Goal: Information Seeking & Learning: Learn about a topic

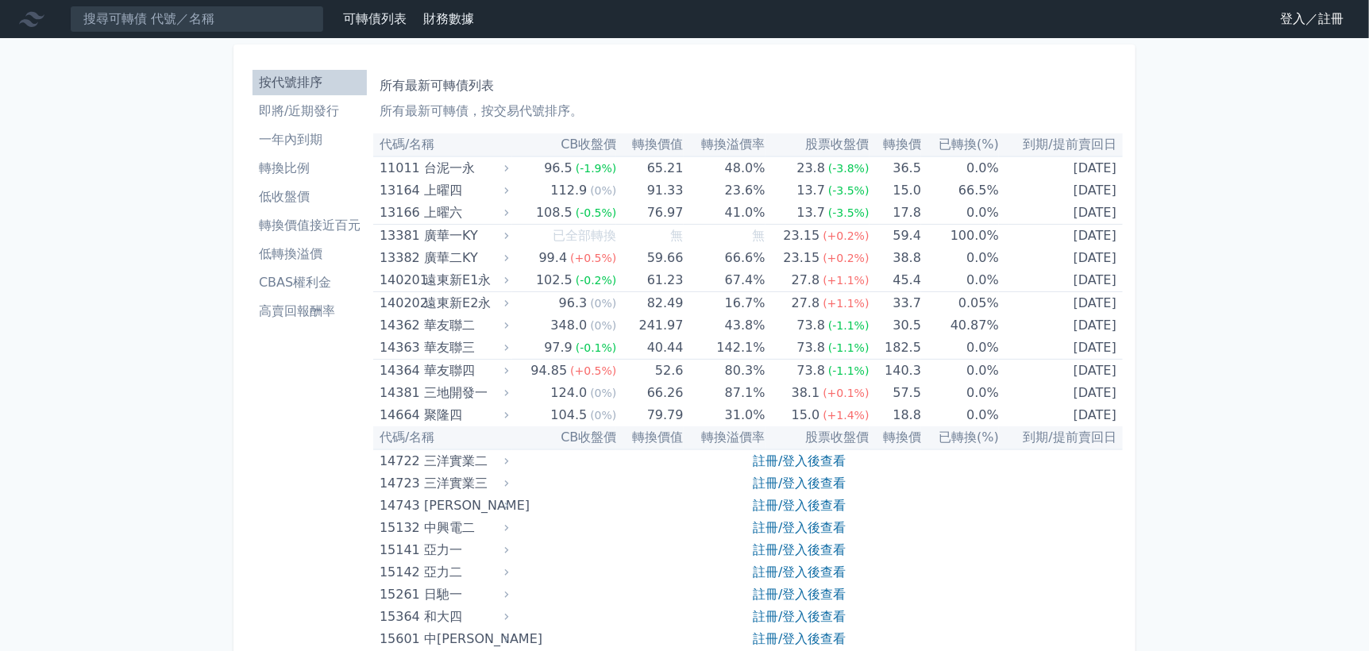
click at [1338, 16] on link "登入／註冊" at bounding box center [1312, 18] width 89 height 25
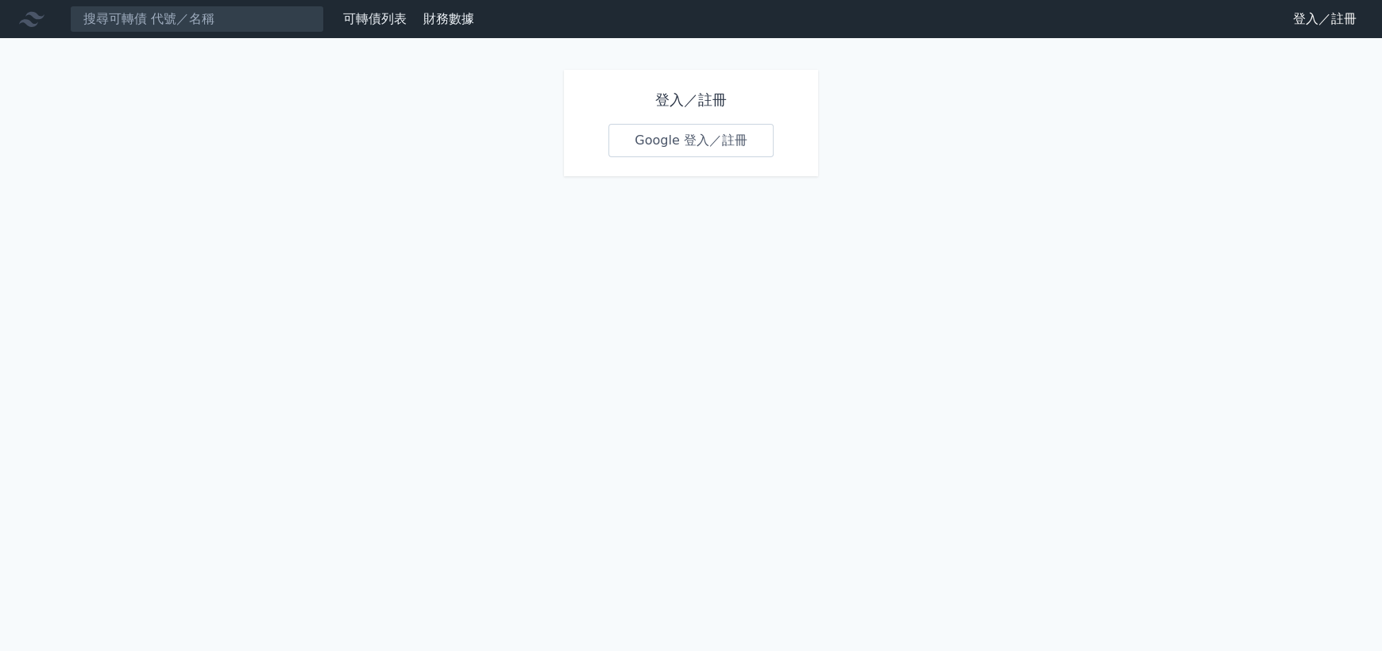
click at [682, 141] on link "Google 登入／註冊" at bounding box center [690, 140] width 165 height 33
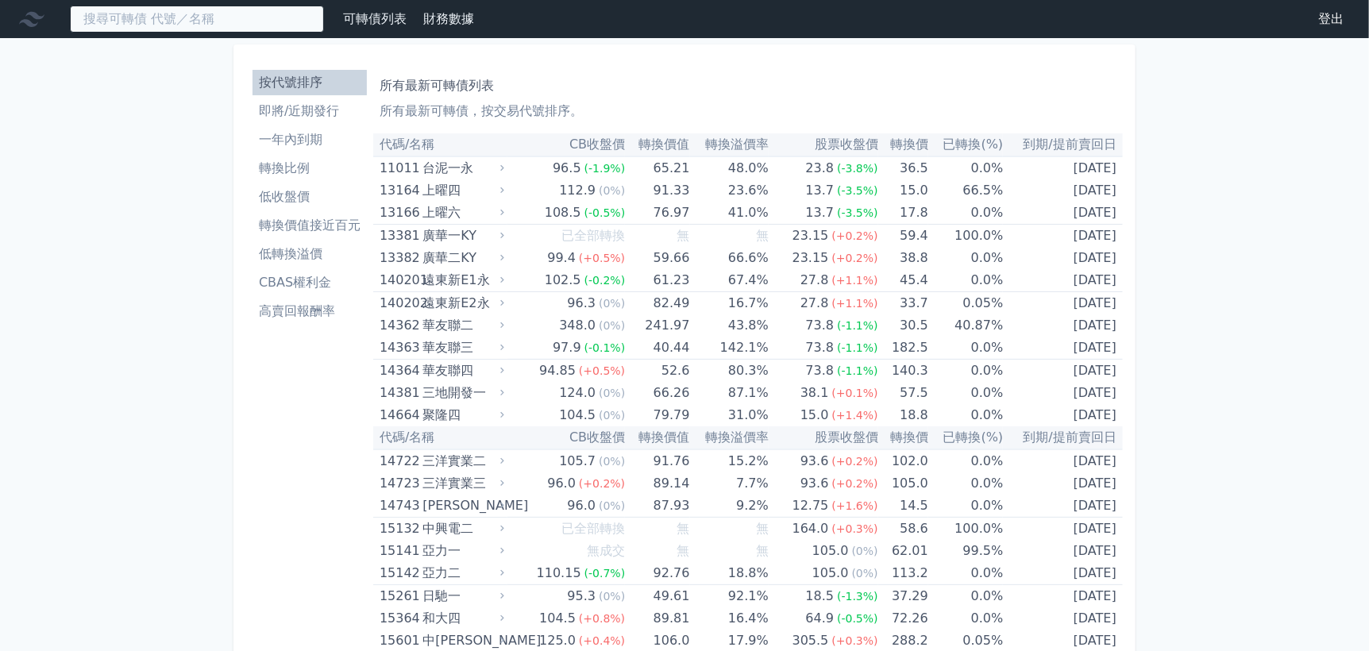
click at [133, 18] on input at bounding box center [197, 19] width 254 height 27
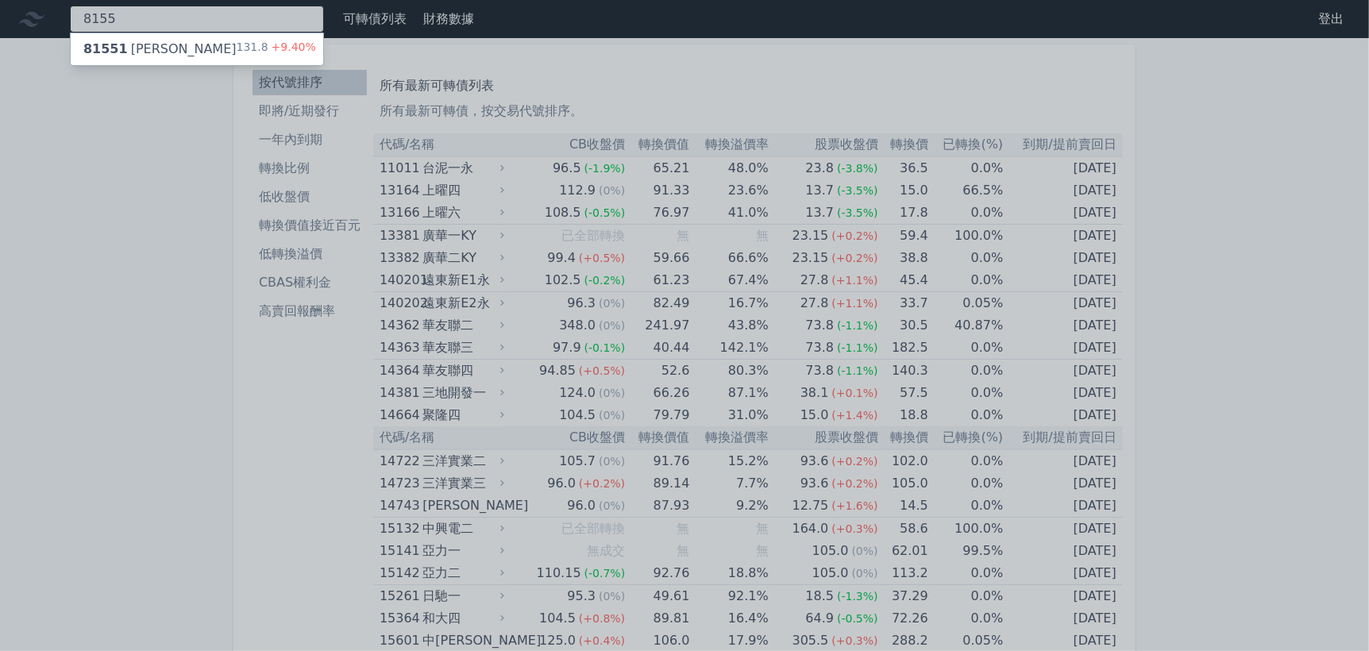
type input "8155"
click at [138, 44] on div "81551 [PERSON_NAME]" at bounding box center [159, 49] width 153 height 19
click at [160, 44] on div "81551 [PERSON_NAME]" at bounding box center [159, 49] width 153 height 19
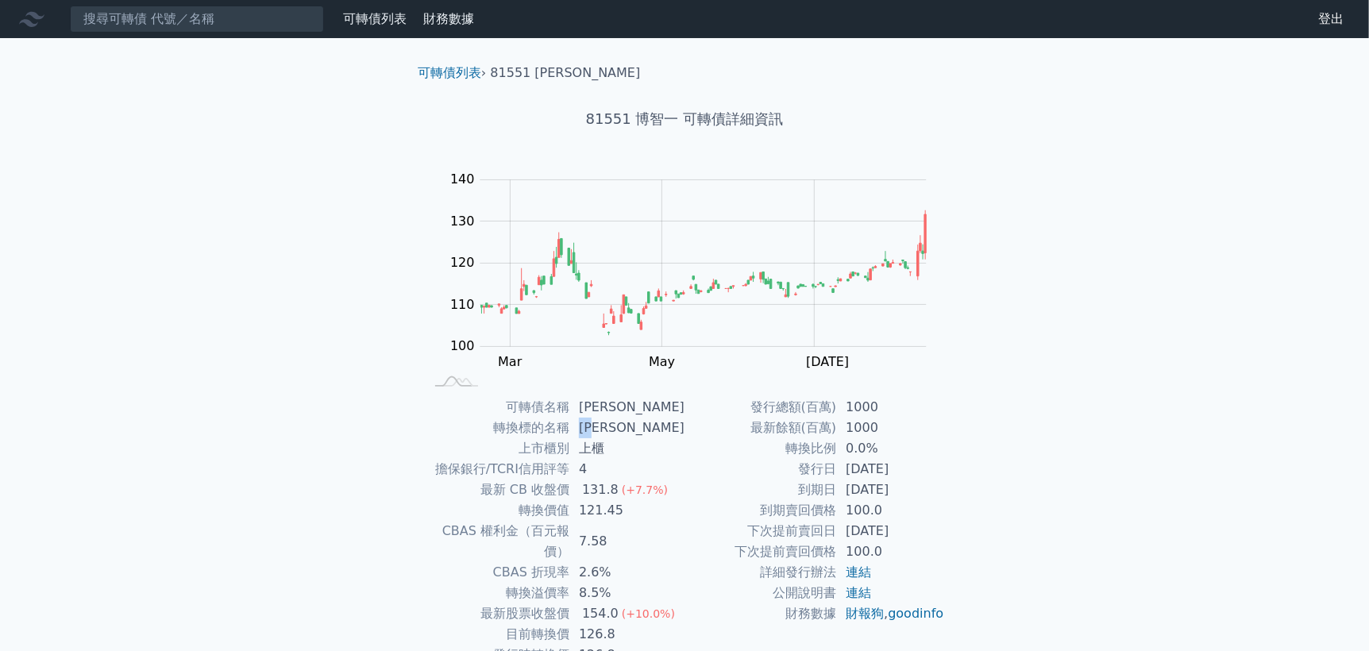
drag, startPoint x: 613, startPoint y: 430, endPoint x: 588, endPoint y: 429, distance: 25.4
click at [588, 429] on td "[PERSON_NAME]" at bounding box center [627, 428] width 115 height 21
click at [257, 14] on input at bounding box center [197, 19] width 254 height 27
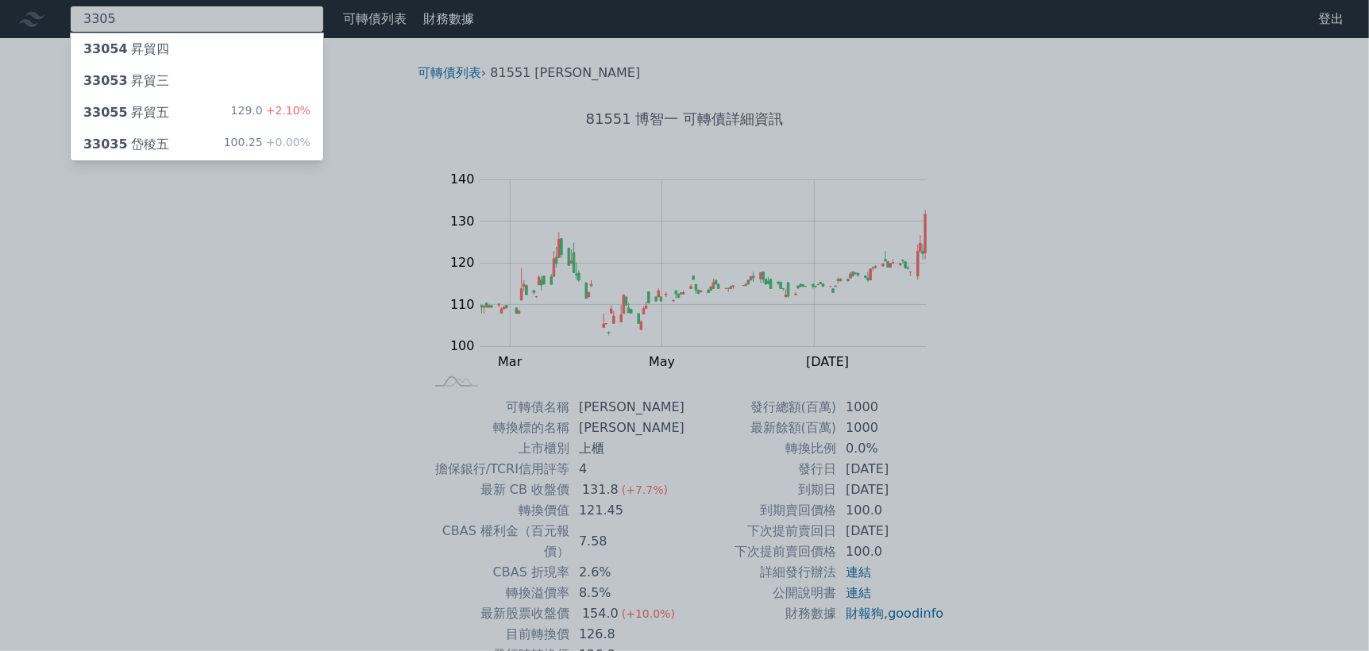
type input "3305"
click at [180, 111] on div "33055 昇貿五 129.0 +2.10%" at bounding box center [197, 113] width 253 height 32
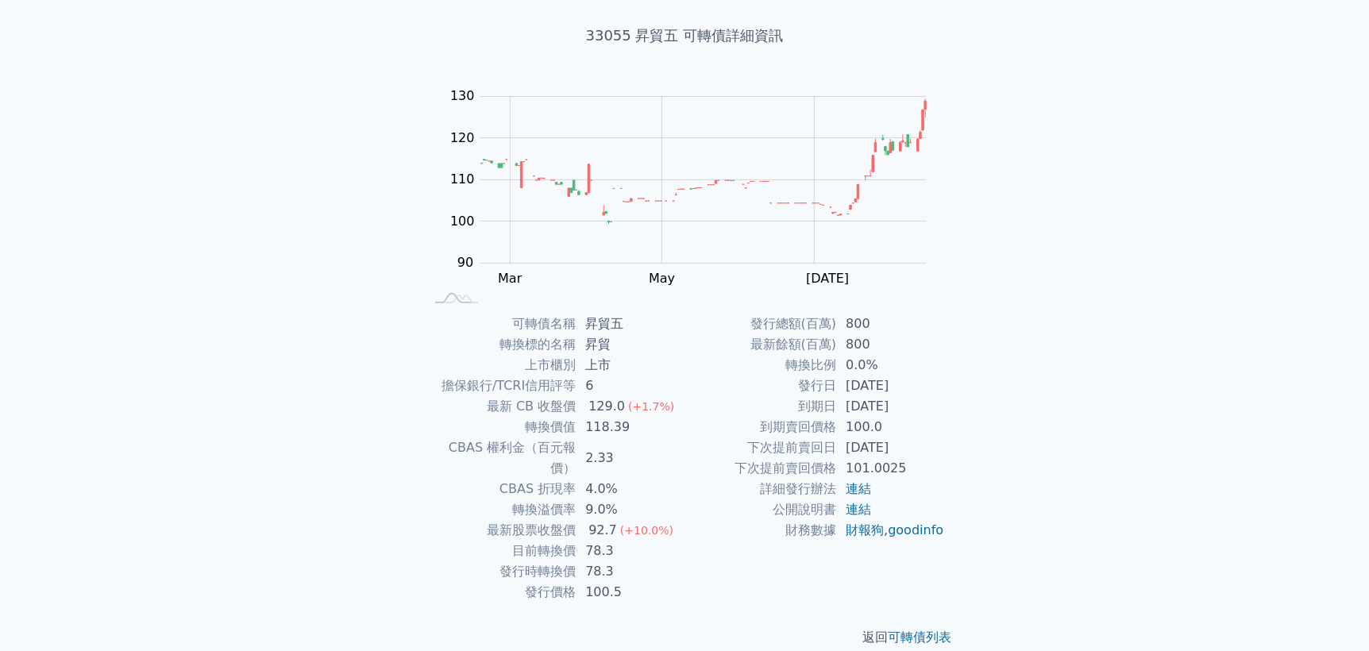
scroll to position [83, 0]
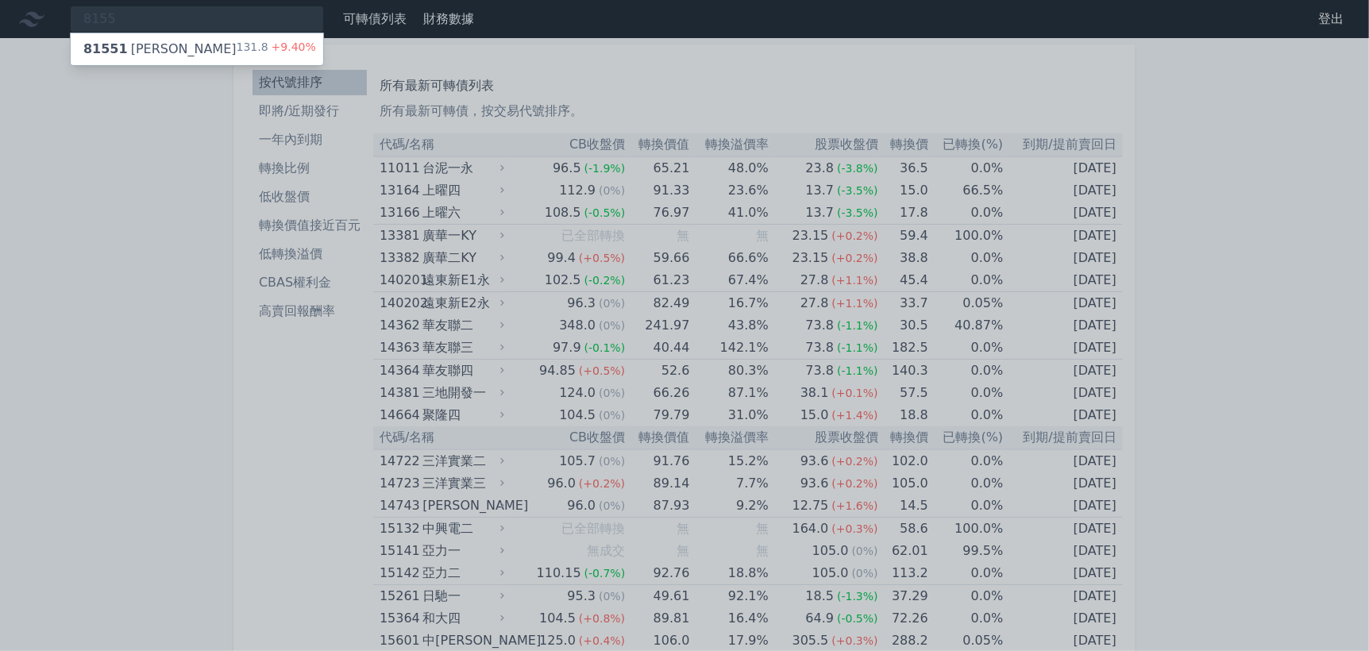
click at [137, 10] on div at bounding box center [684, 325] width 1369 height 651
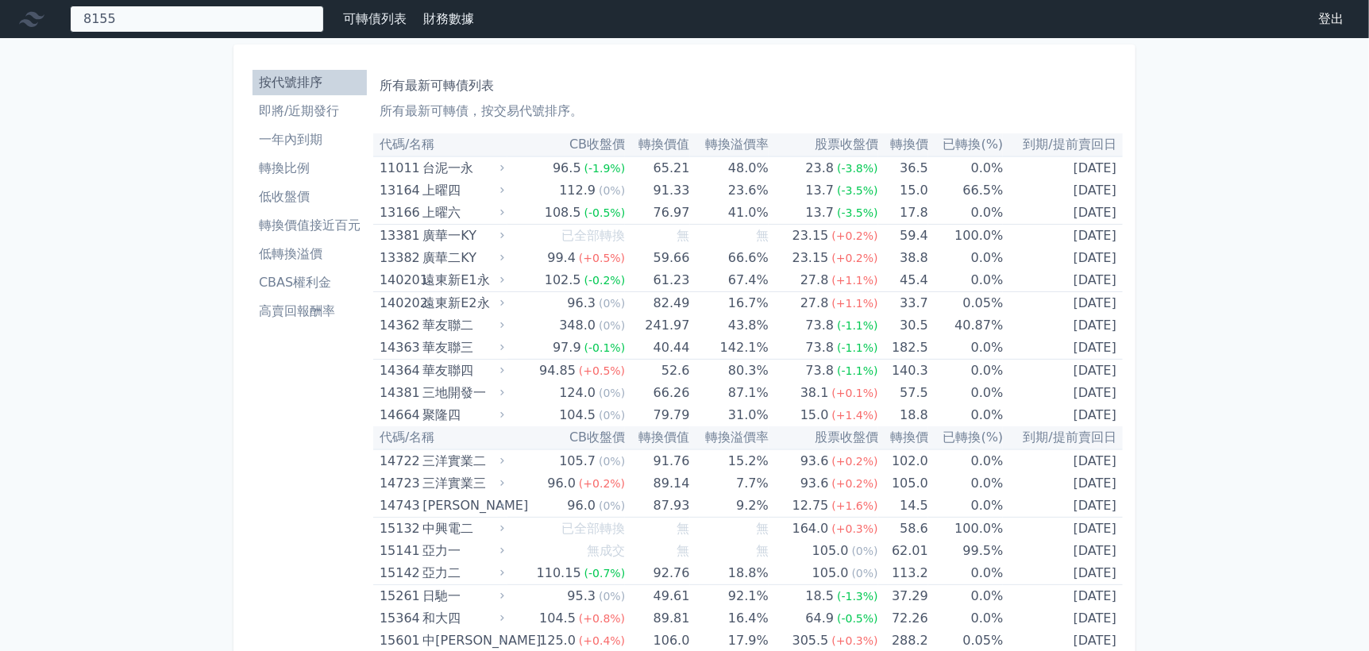
click at [137, 17] on div "8155 81551 博智一 131.8 +9.40%" at bounding box center [197, 19] width 254 height 27
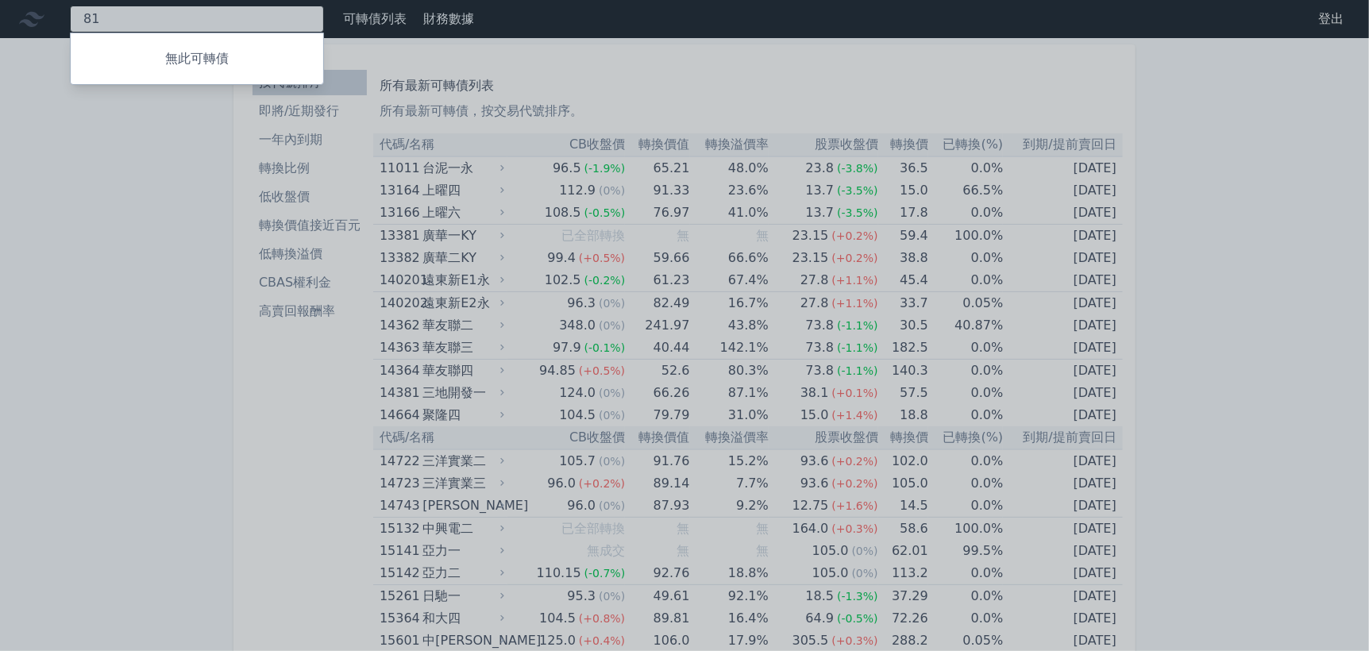
type input "8"
type input "3484"
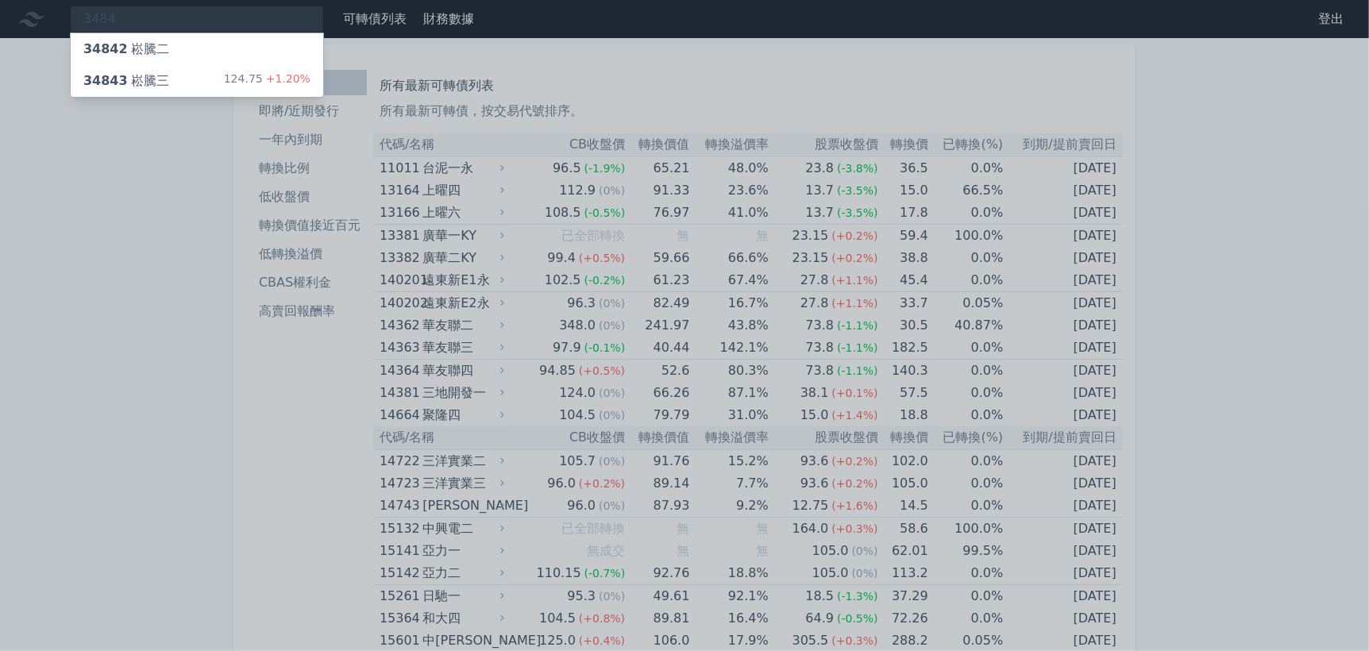
click at [145, 72] on div "34843 崧騰三" at bounding box center [126, 80] width 86 height 19
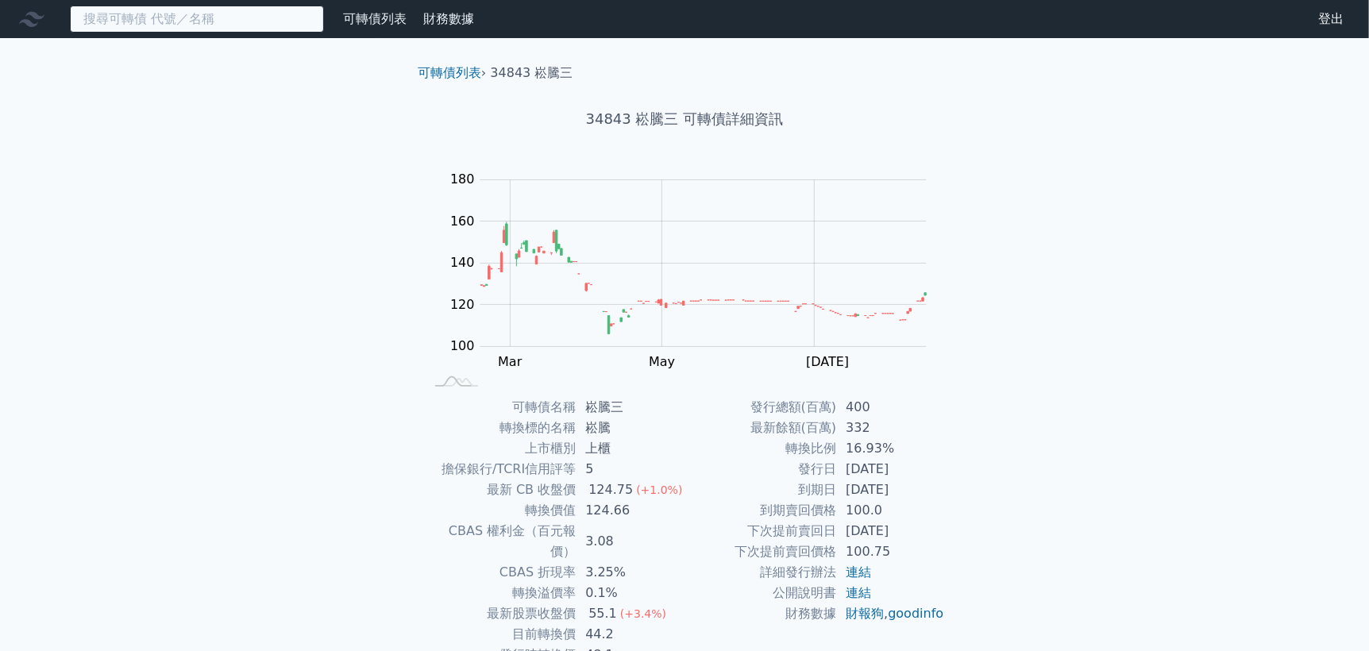
click at [176, 25] on input at bounding box center [197, 19] width 254 height 27
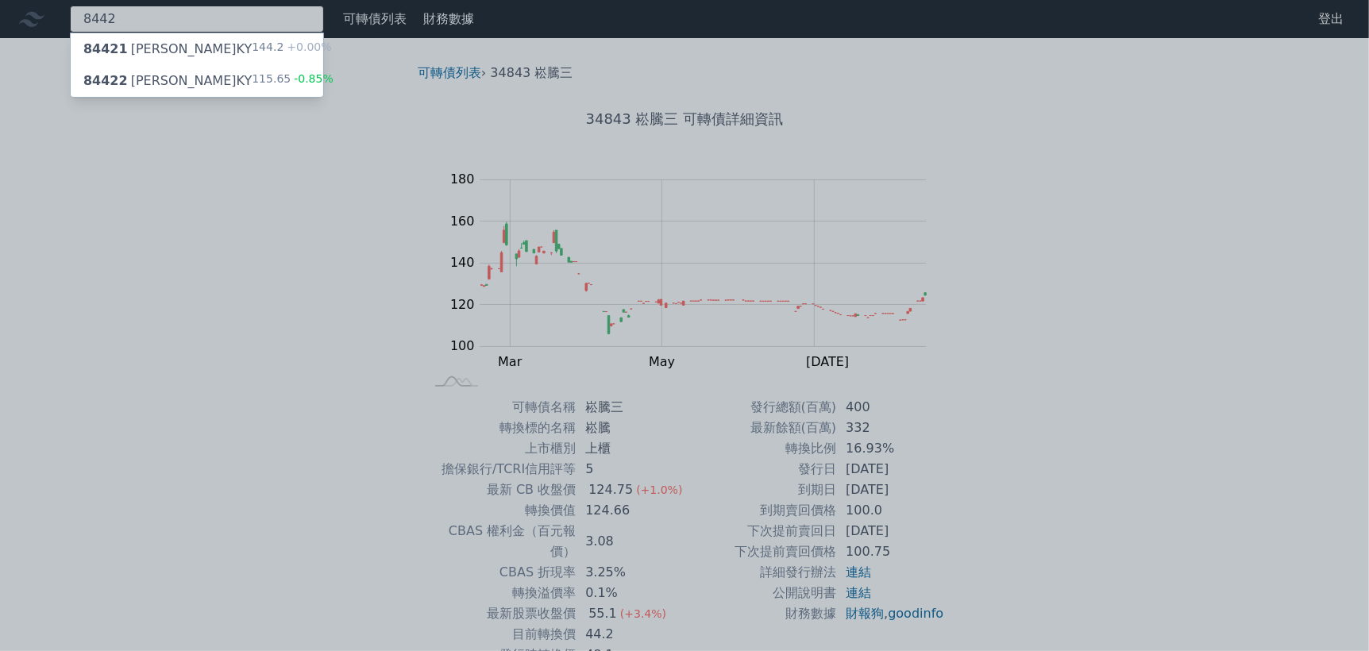
type input "8442"
click at [156, 80] on div "84422 威宏二KY" at bounding box center [167, 80] width 168 height 19
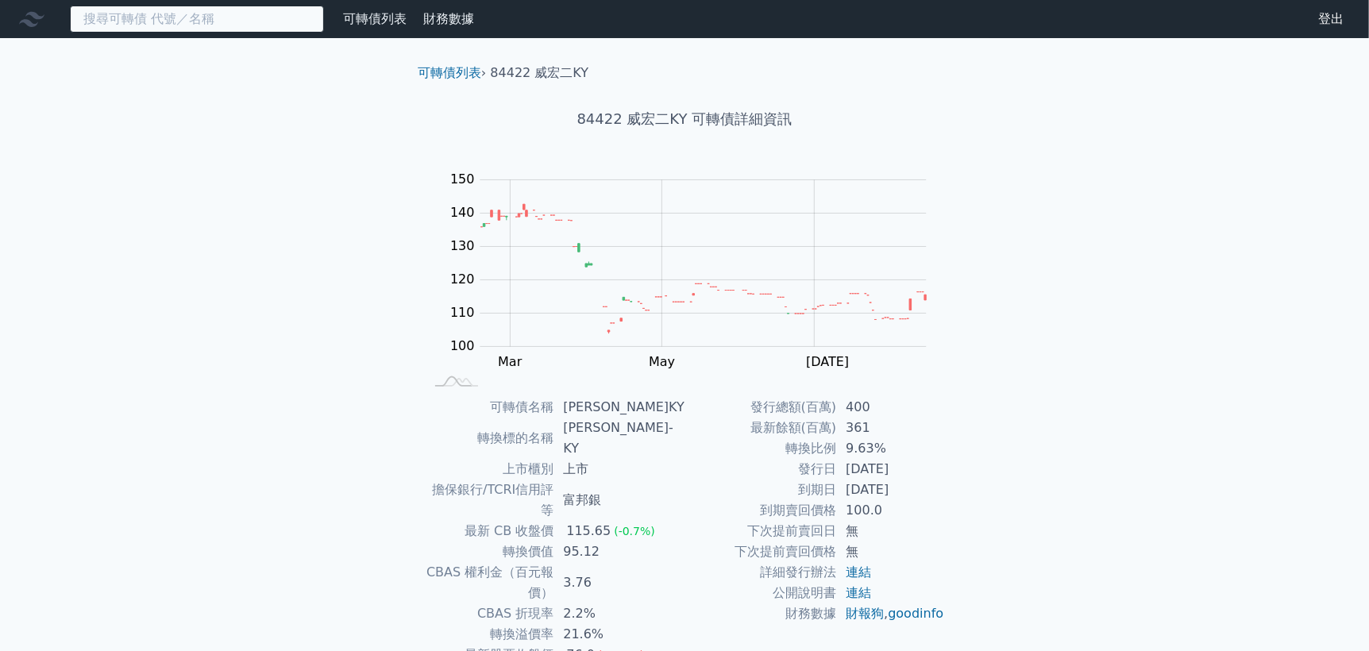
click at [211, 16] on input at bounding box center [197, 19] width 254 height 27
drag, startPoint x: 494, startPoint y: 79, endPoint x: 510, endPoint y: 75, distance: 16.4
click at [494, 78] on li "84422 威宏二KY" at bounding box center [540, 73] width 98 height 19
click at [222, 17] on input at bounding box center [197, 19] width 254 height 27
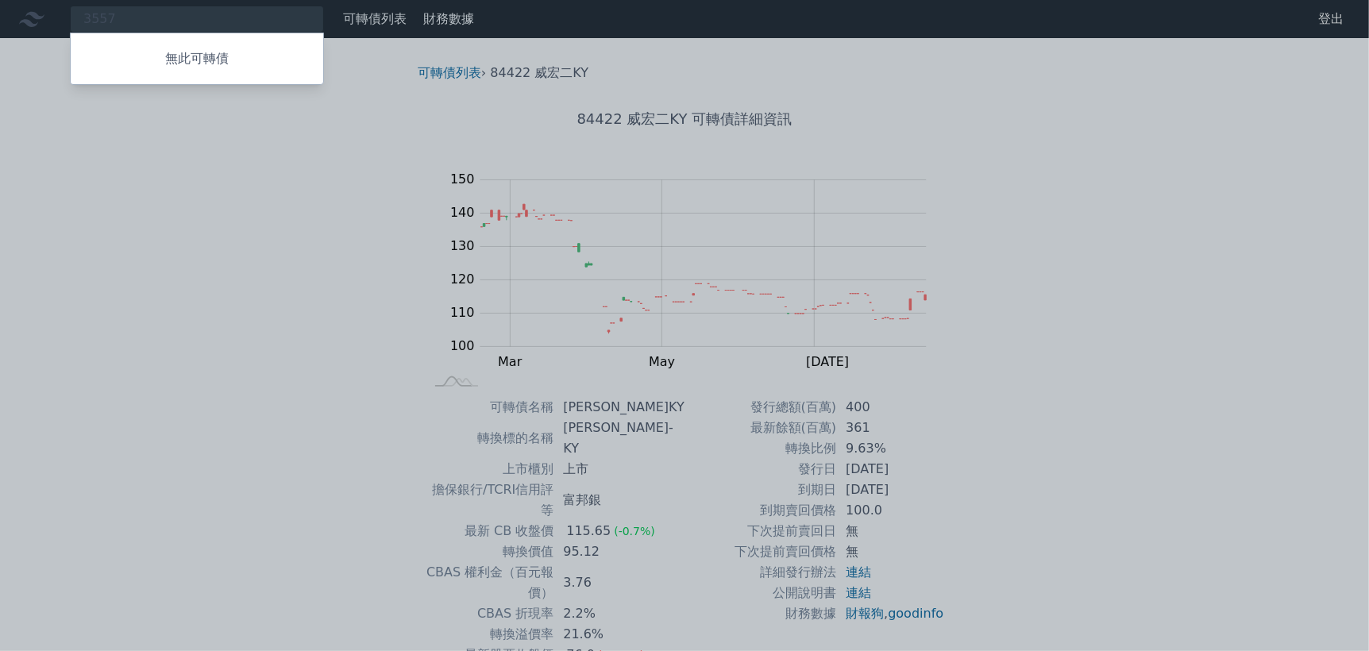
click at [237, 18] on div at bounding box center [684, 325] width 1369 height 651
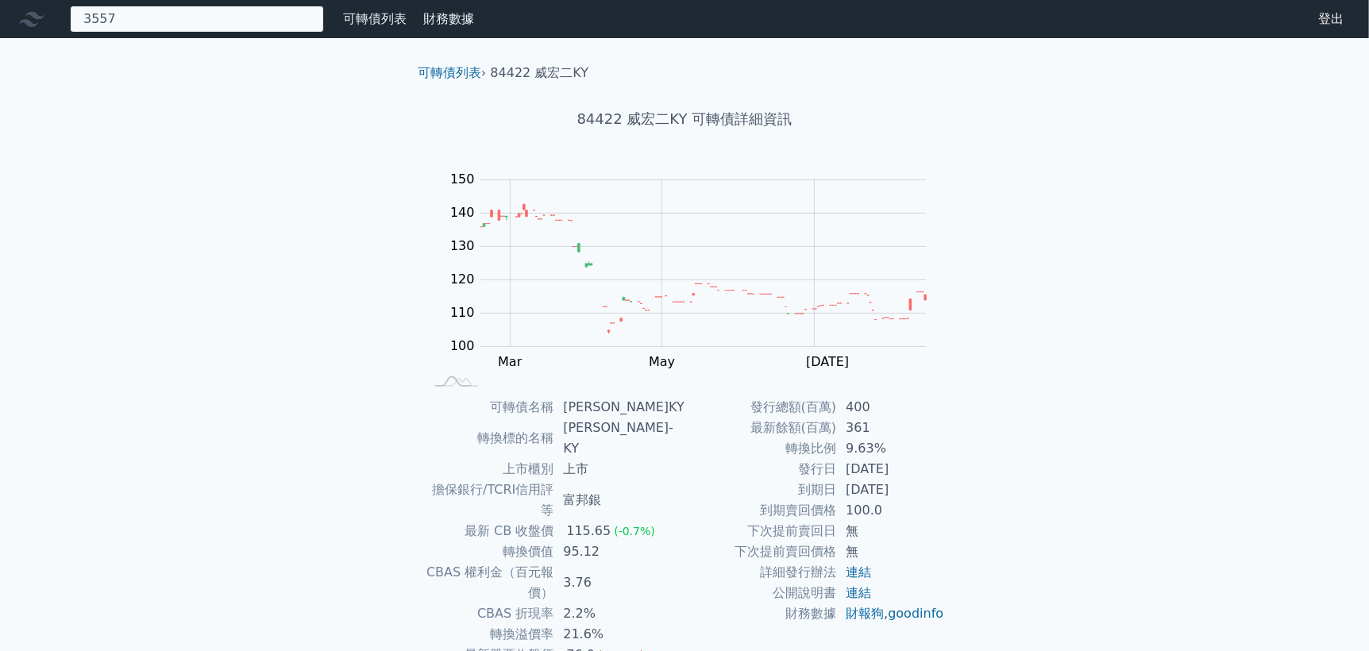
click at [218, 23] on div "3557 無此可轉債" at bounding box center [197, 19] width 254 height 27
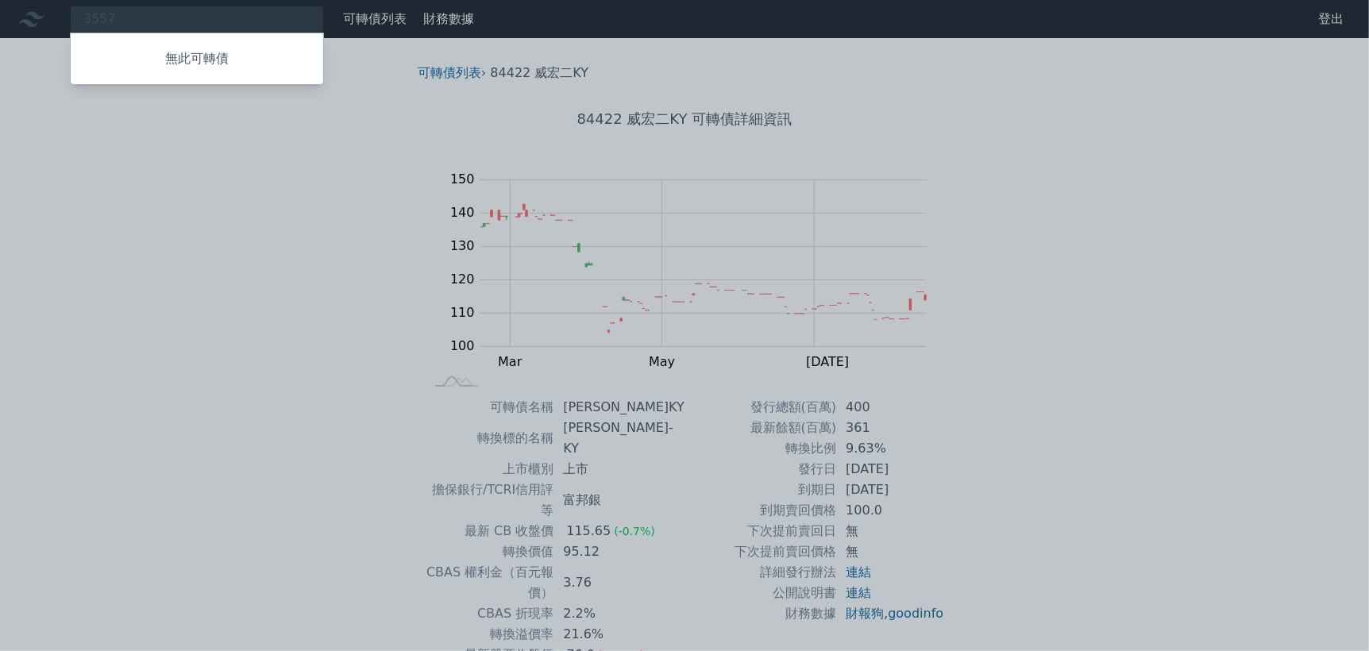
drag, startPoint x: 132, startPoint y: 8, endPoint x: 0, endPoint y: 16, distance: 132.1
click at [0, 16] on div at bounding box center [684, 325] width 1369 height 651
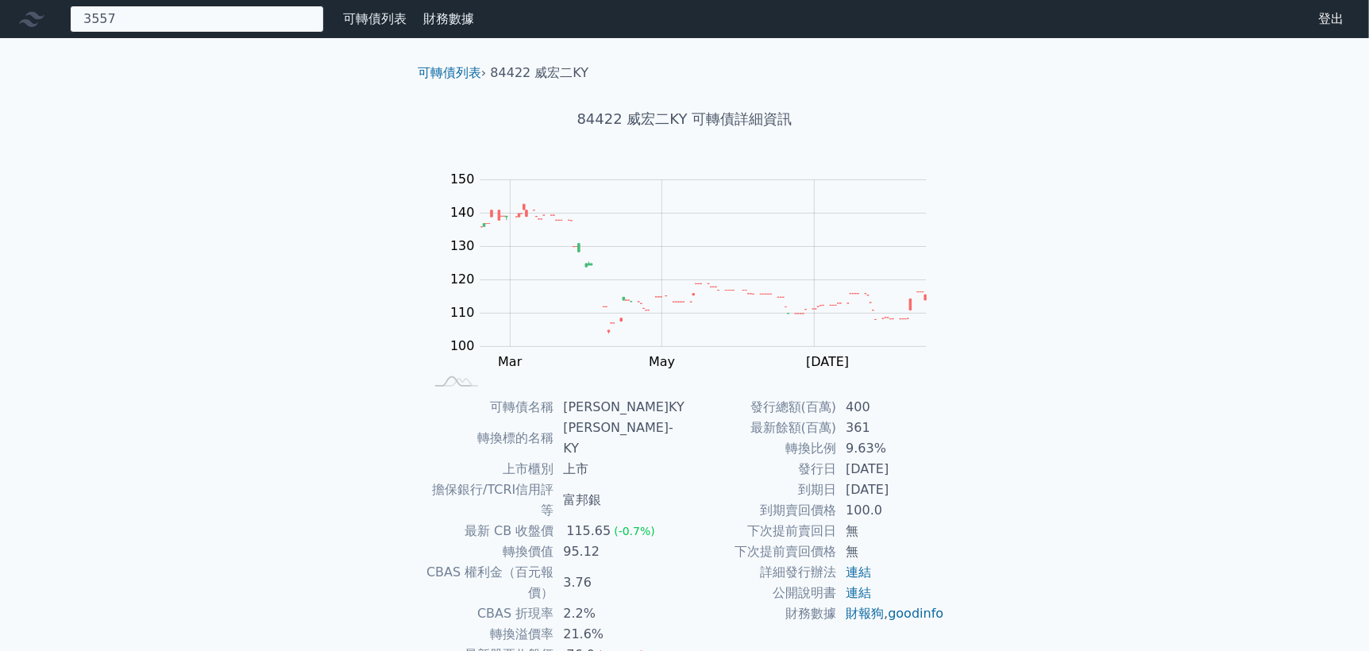
click at [205, 21] on div "3557 無此可轉債" at bounding box center [197, 19] width 254 height 27
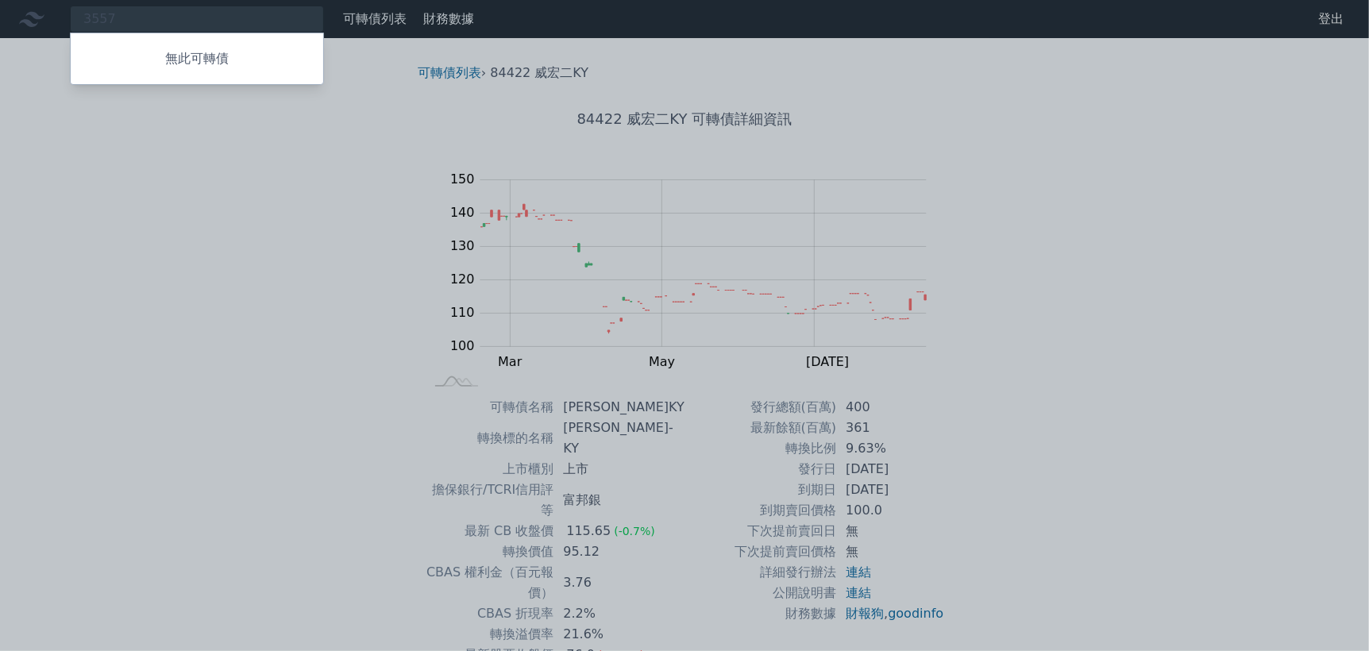
drag, startPoint x: 153, startPoint y: 17, endPoint x: 76, endPoint y: 17, distance: 77.1
click at [76, 17] on div at bounding box center [684, 325] width 1369 height 651
drag, startPoint x: 98, startPoint y: 18, endPoint x: 111, endPoint y: 21, distance: 13.7
click at [98, 18] on div "3557 無此可轉債" at bounding box center [197, 19] width 254 height 27
drag, startPoint x: 114, startPoint y: 21, endPoint x: 98, endPoint y: 21, distance: 15.9
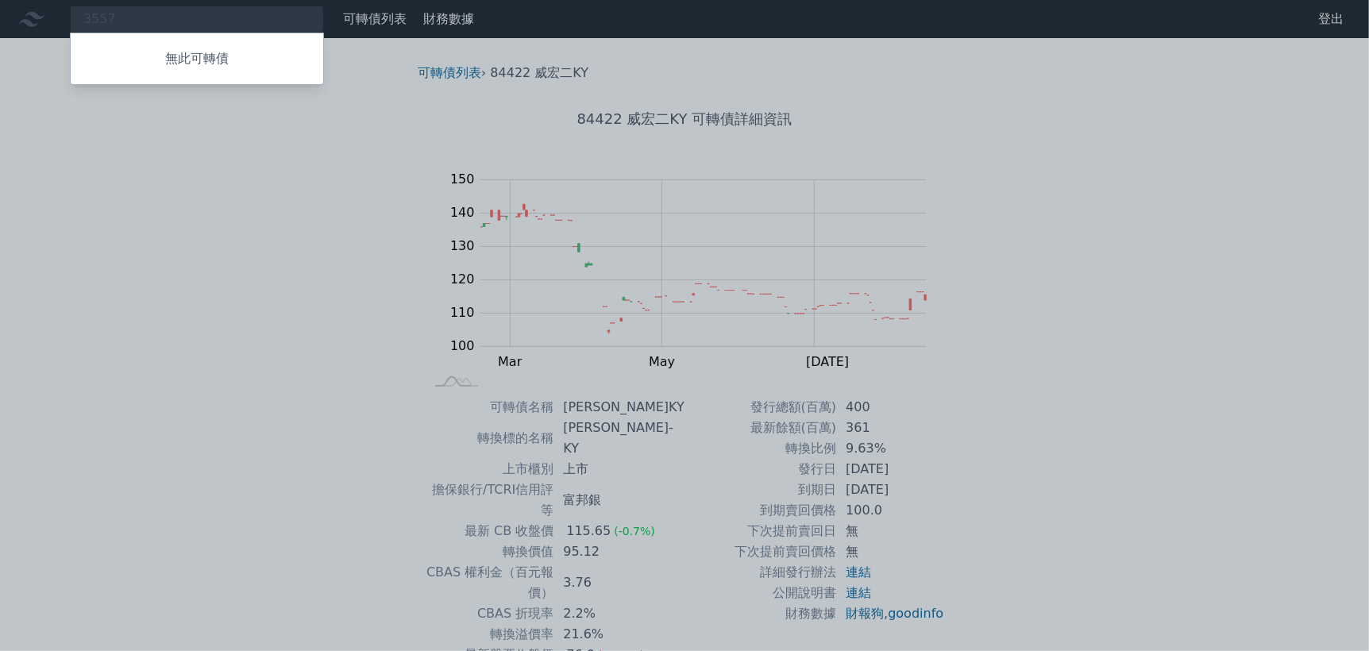
click at [98, 21] on div at bounding box center [684, 325] width 1369 height 651
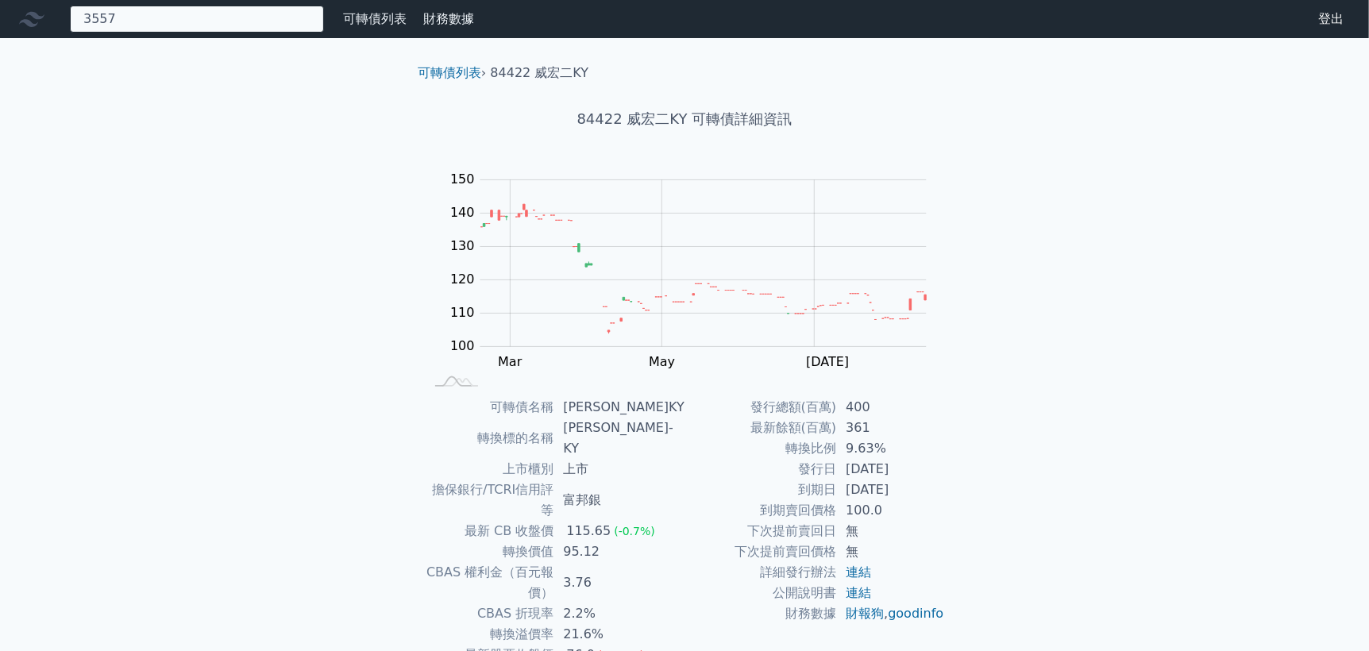
click at [117, 21] on div "3557 無此可轉債" at bounding box center [197, 19] width 254 height 27
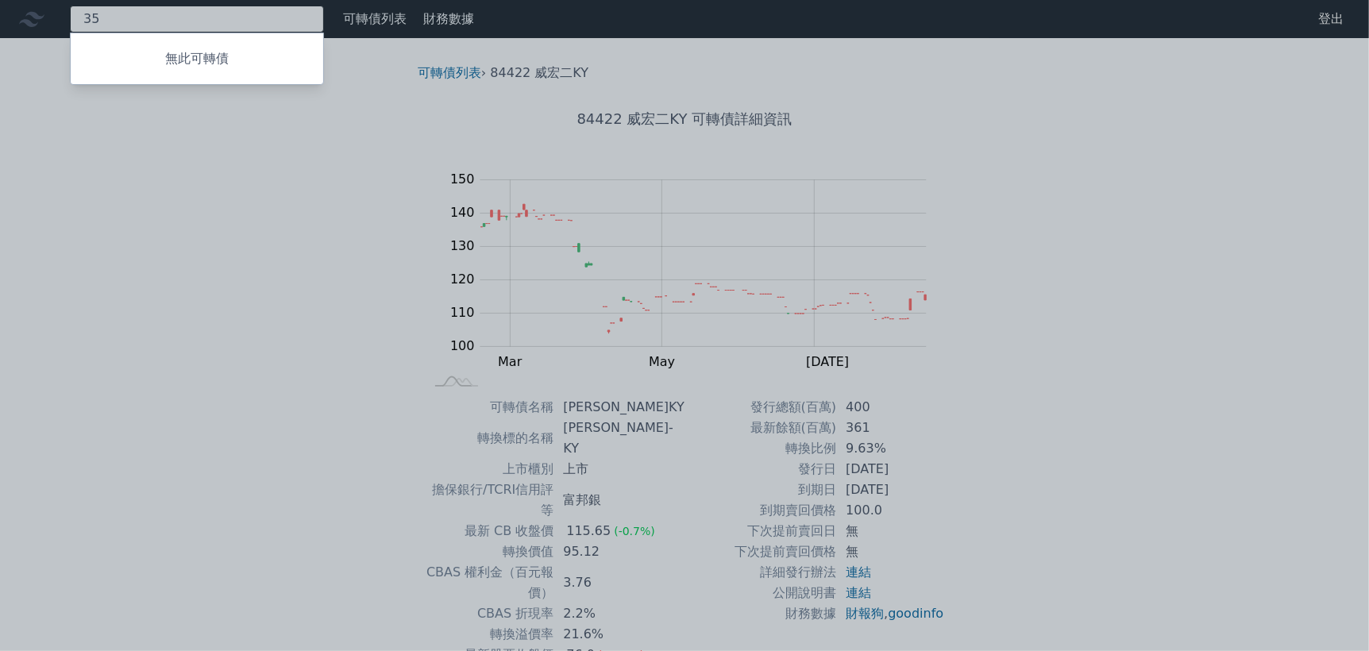
type input "3"
type input "3357"
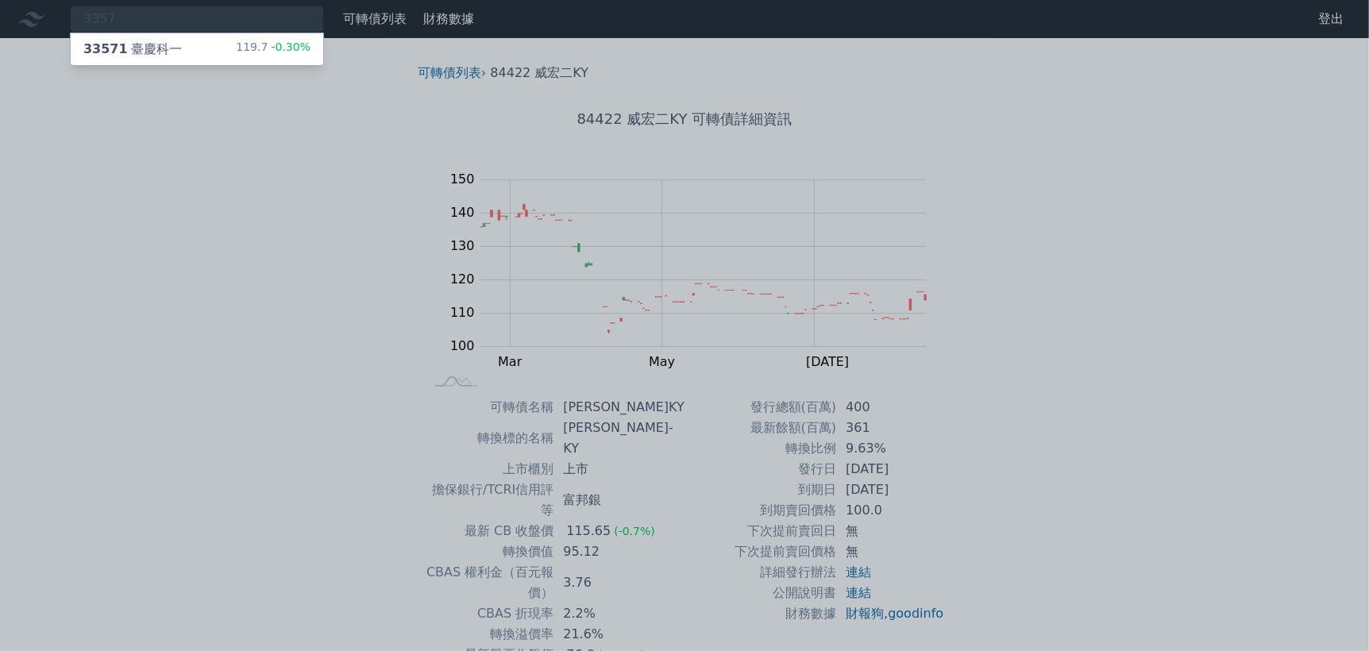
click at [164, 48] on div "33571 臺慶科一" at bounding box center [132, 49] width 98 height 19
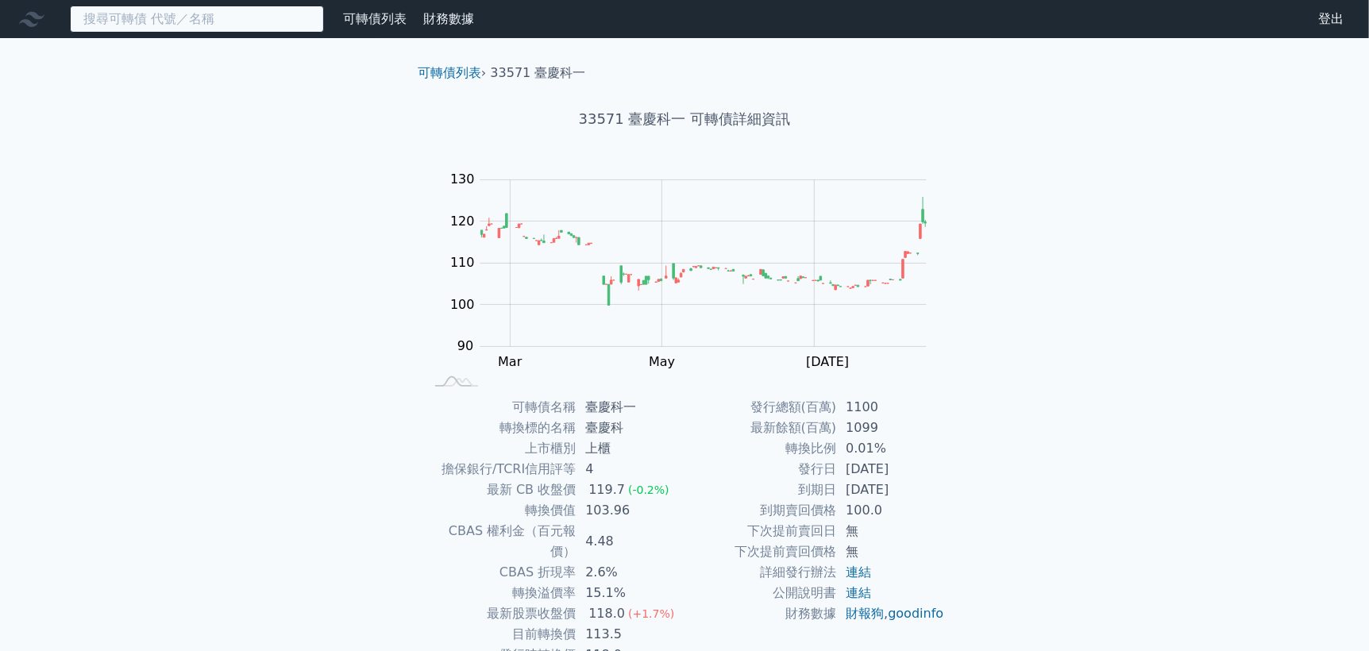
click at [224, 18] on input at bounding box center [197, 19] width 254 height 27
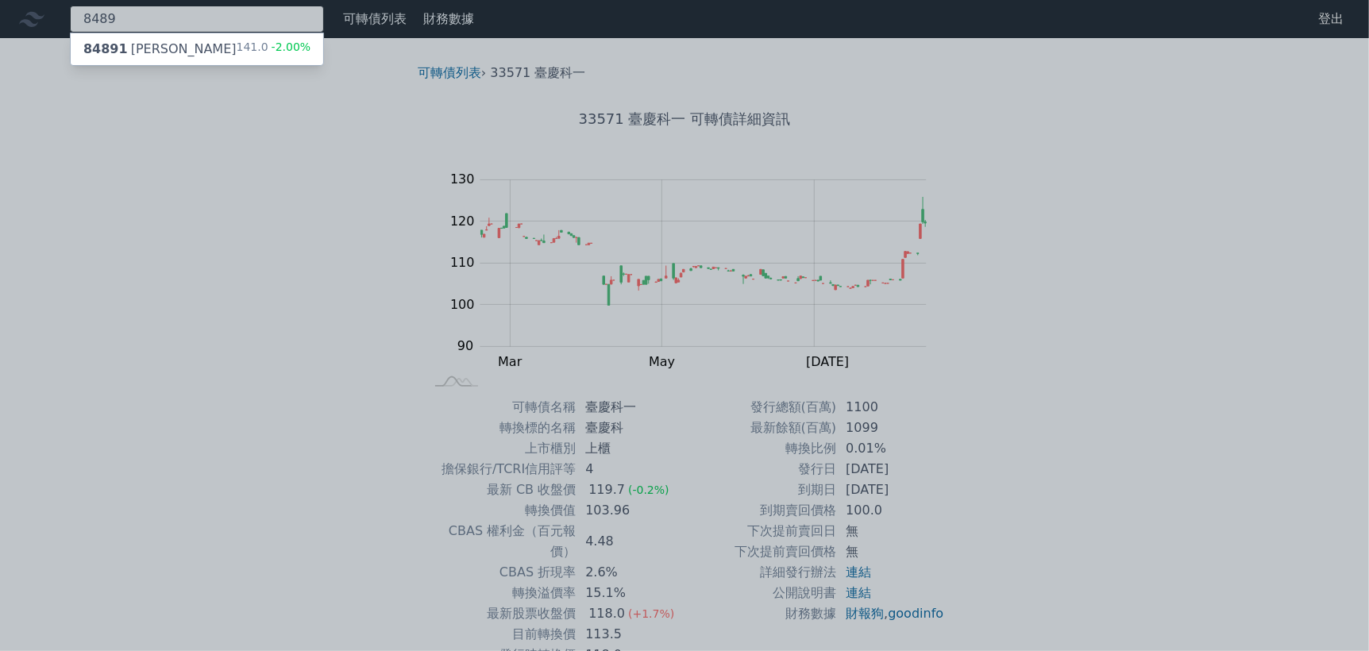
type input "8489"
click at [172, 50] on div "84891 [PERSON_NAME]" at bounding box center [159, 49] width 153 height 19
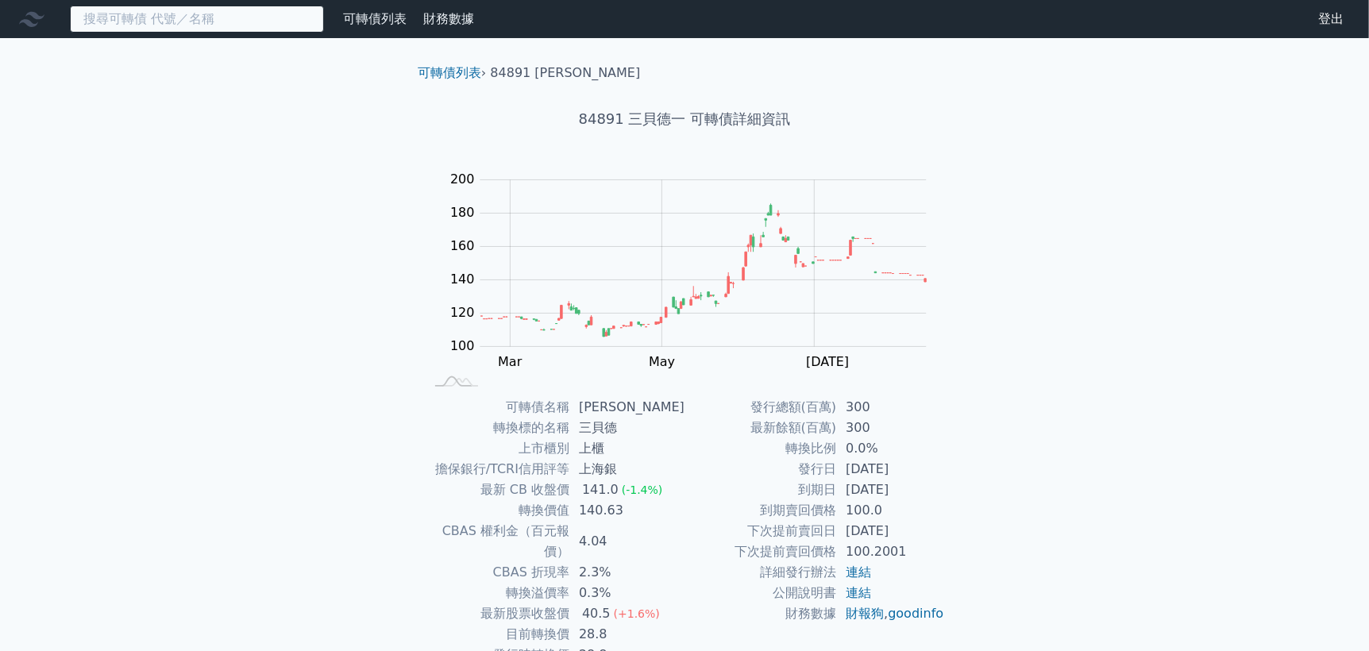
click at [160, 23] on input at bounding box center [197, 19] width 254 height 27
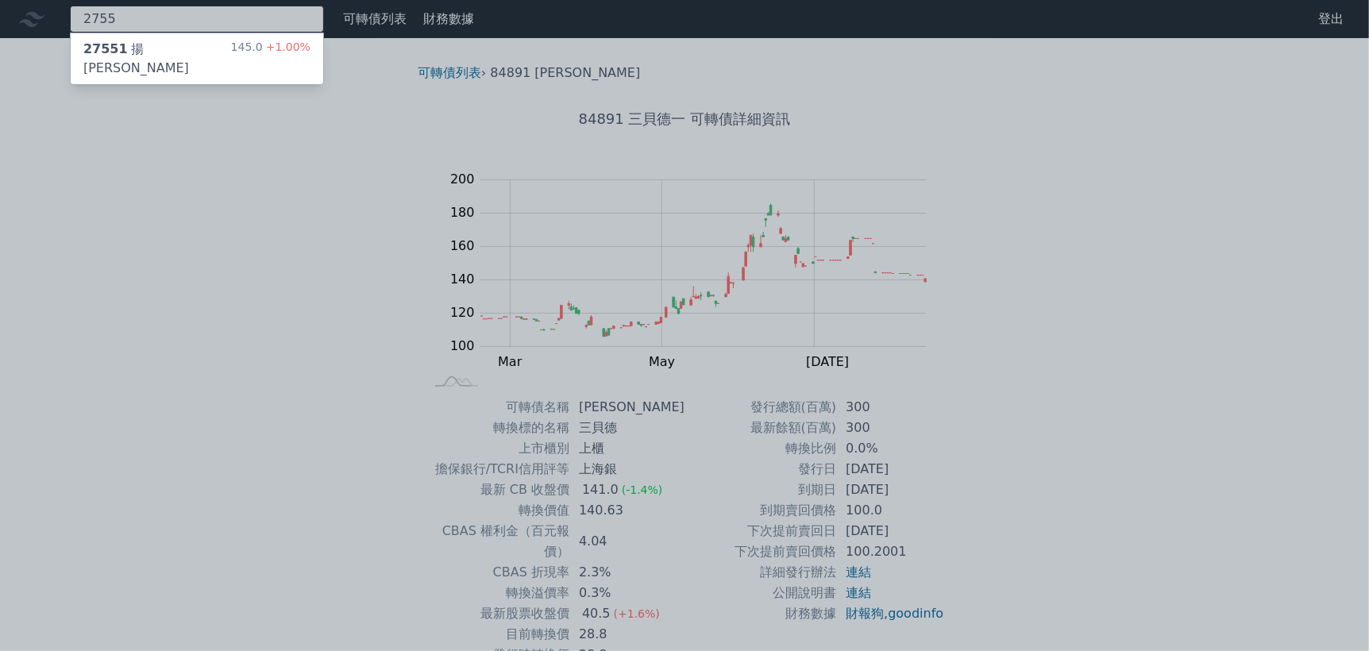
type input "2755"
click at [172, 49] on div "27551 揚秦一 145.0 +1.00%" at bounding box center [197, 58] width 253 height 51
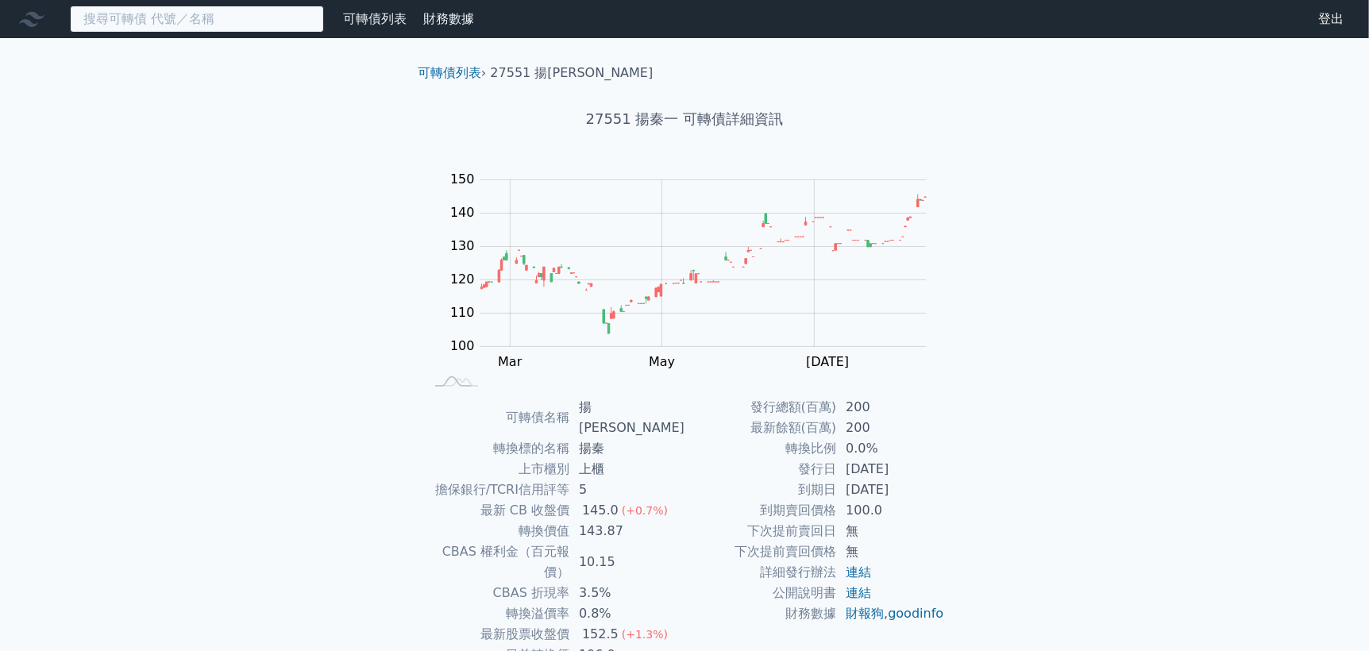
click at [147, 18] on input at bounding box center [197, 19] width 254 height 27
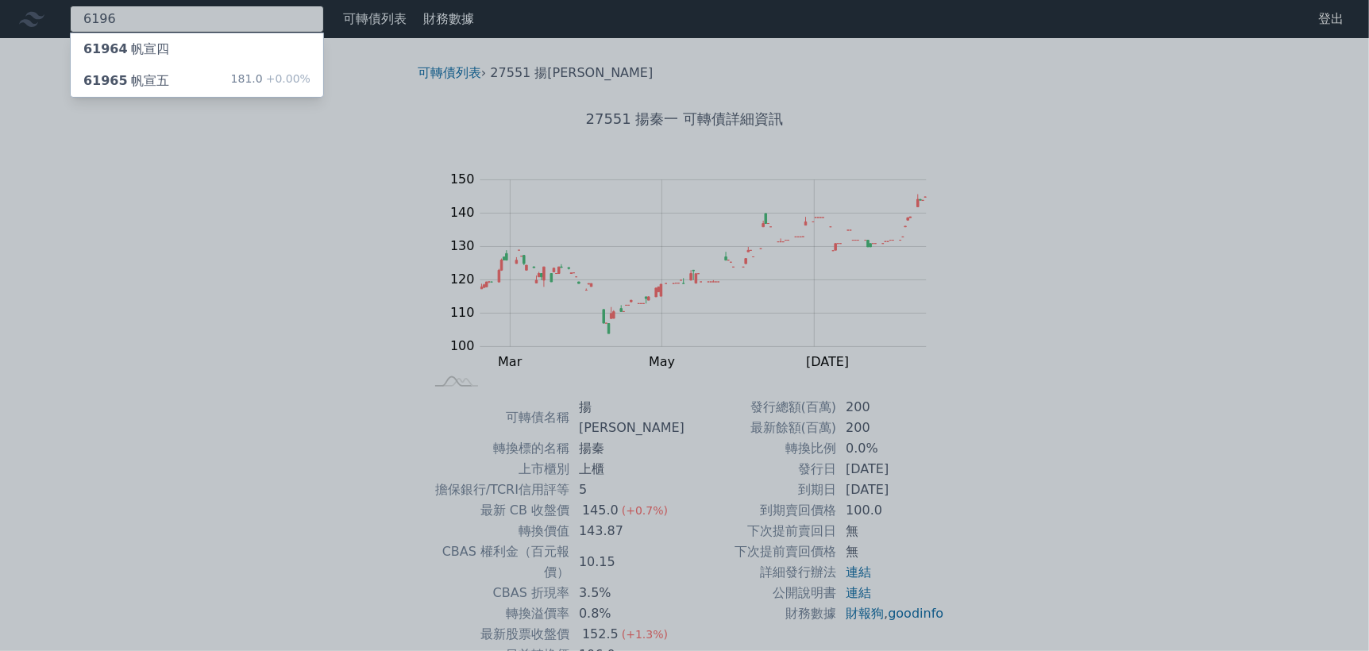
type input "6196"
click at [145, 79] on div "61965 [PERSON_NAME]" at bounding box center [126, 80] width 86 height 19
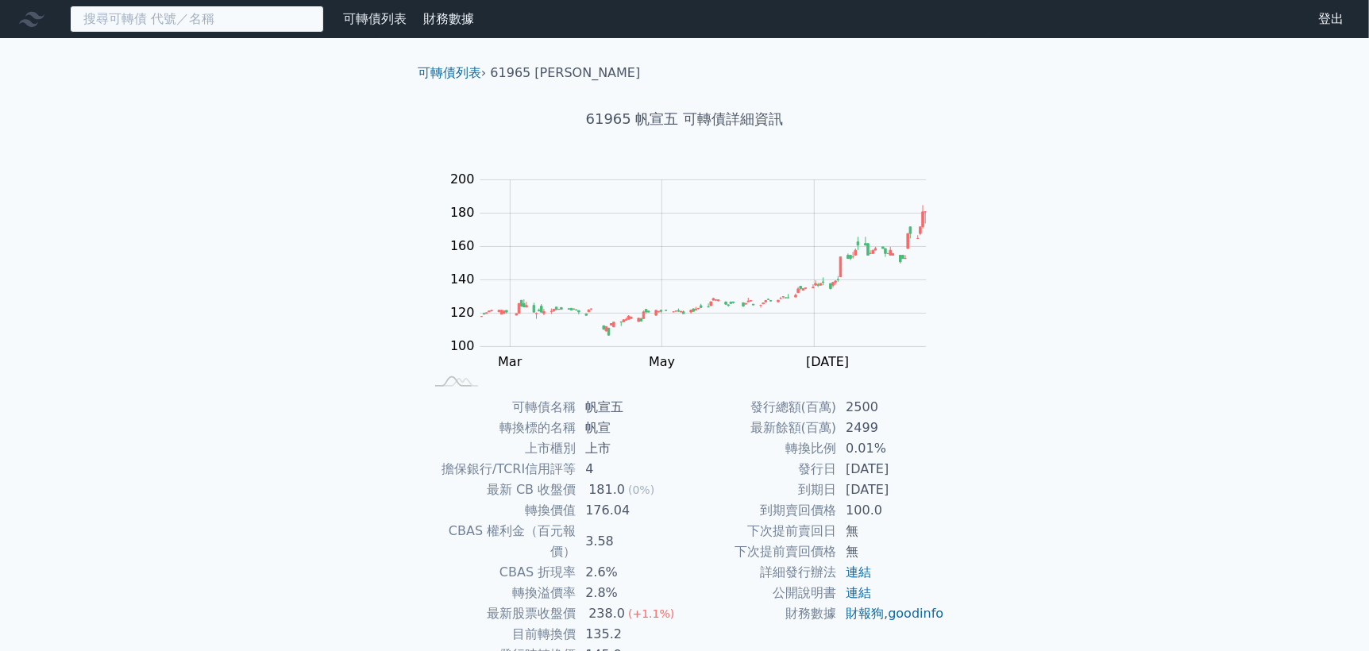
click at [186, 11] on input at bounding box center [197, 19] width 254 height 27
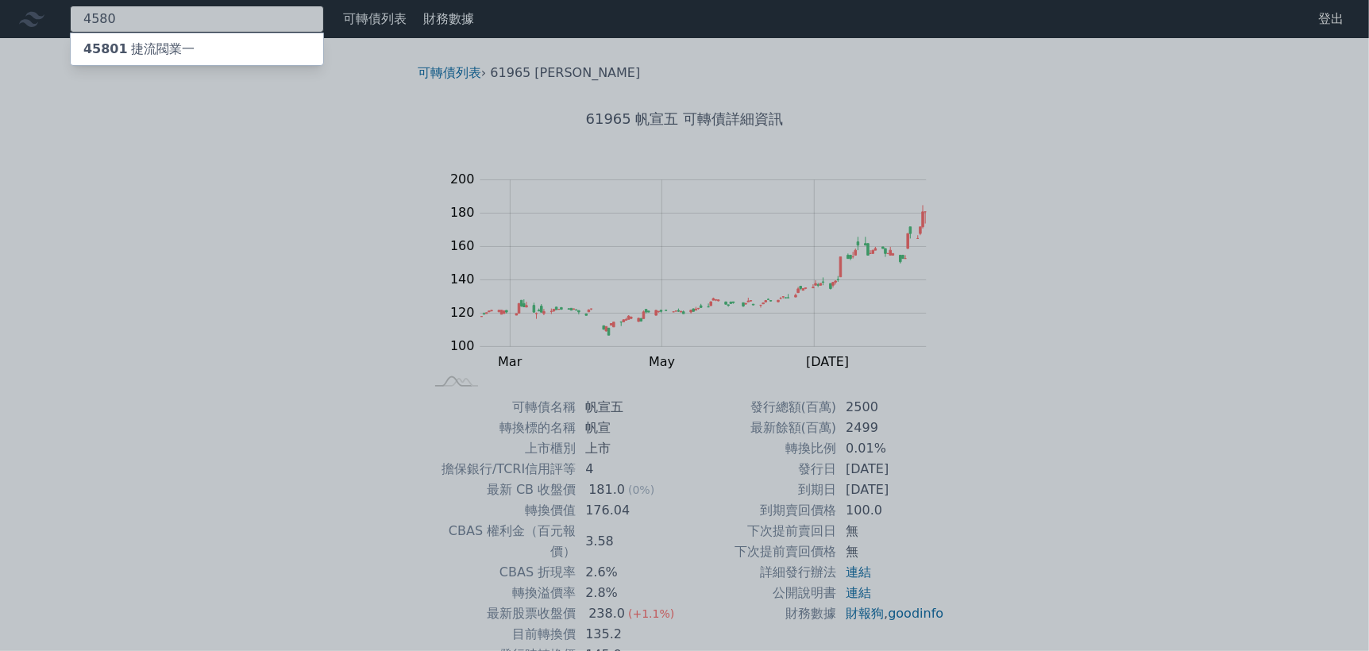
type input "4580"
click at [145, 42] on div "45801 捷流閥業一" at bounding box center [138, 49] width 111 height 19
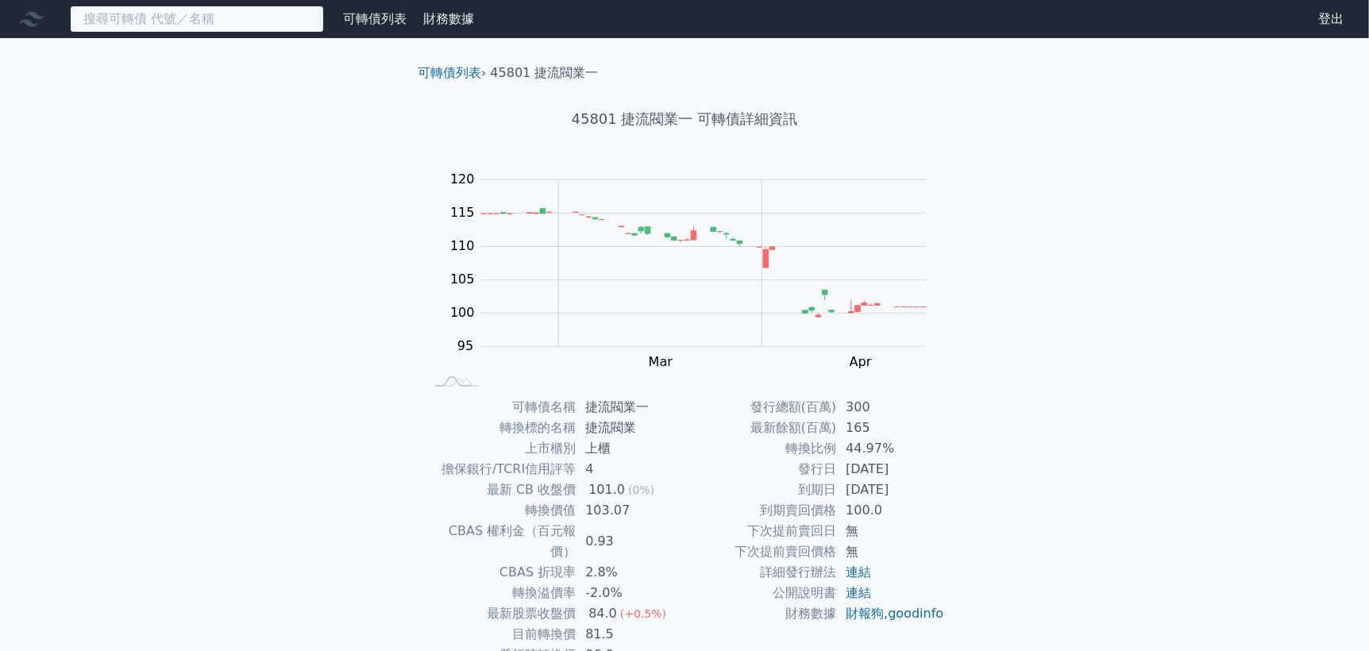
click at [134, 22] on input at bounding box center [197, 19] width 254 height 27
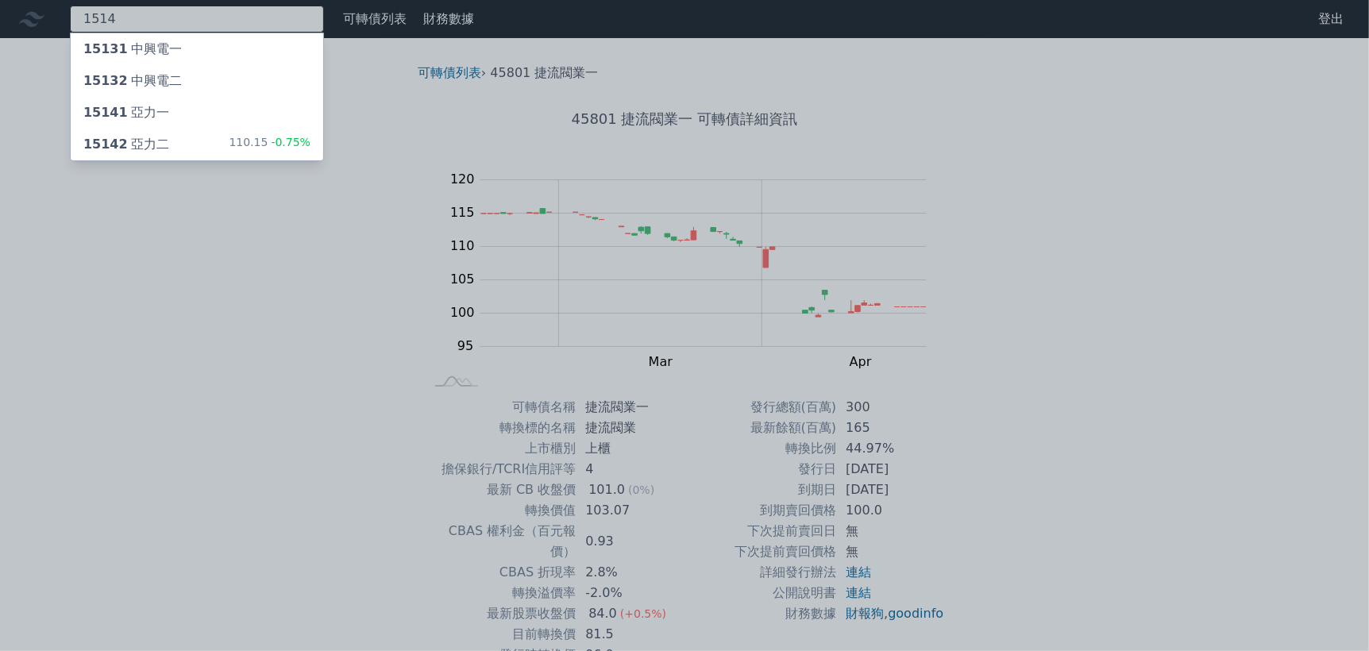
type input "1514"
click at [159, 143] on div "15142 亞力二" at bounding box center [126, 144] width 86 height 19
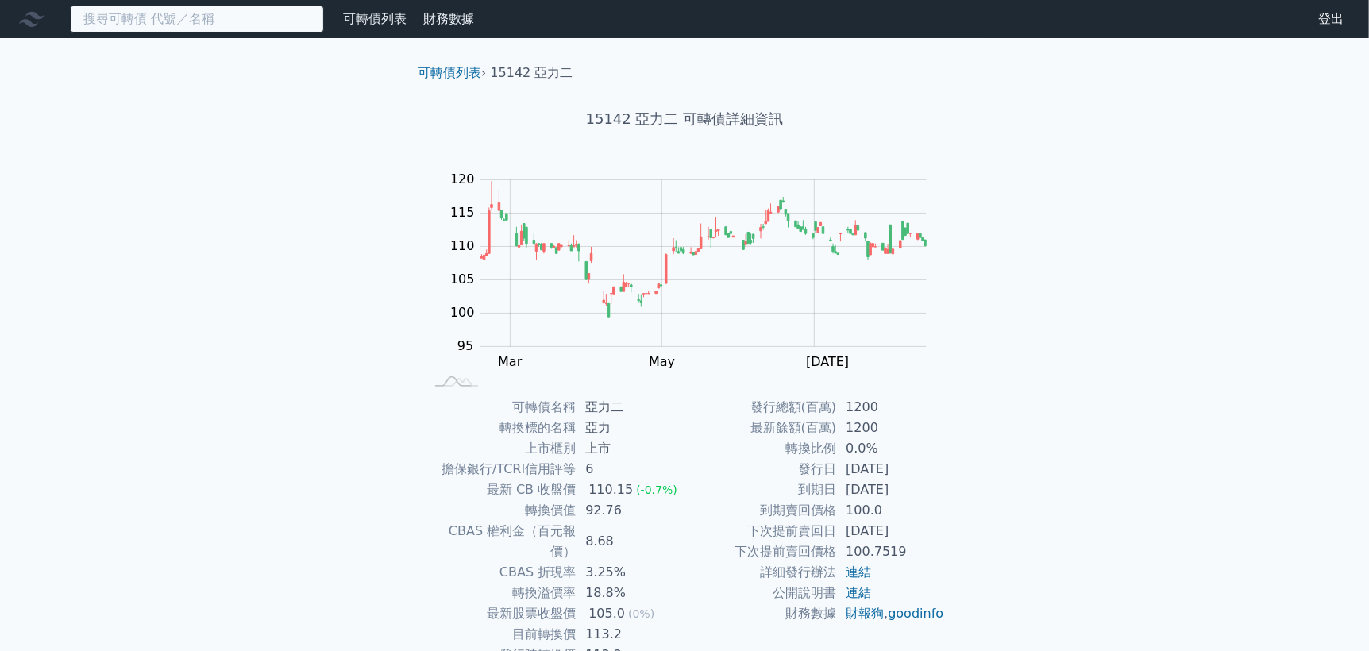
click at [138, 18] on input at bounding box center [197, 19] width 254 height 27
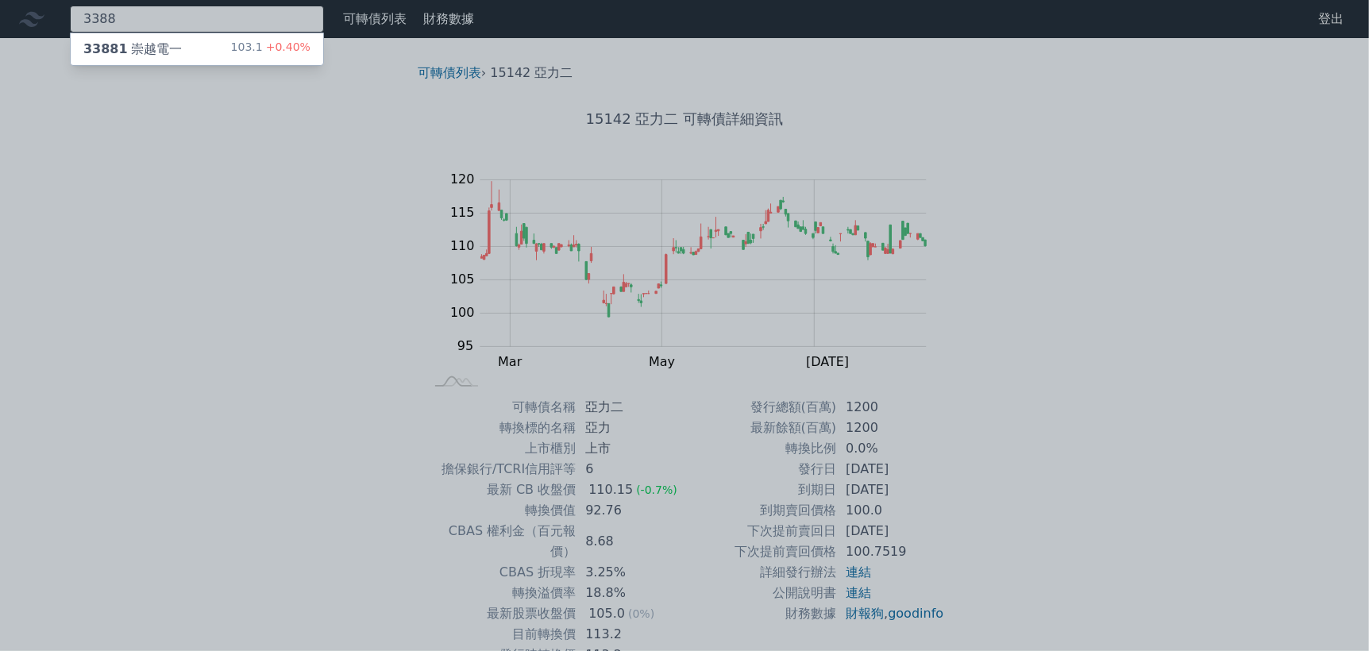
type input "3388"
click at [149, 50] on div "33881 崇越電一" at bounding box center [132, 49] width 98 height 19
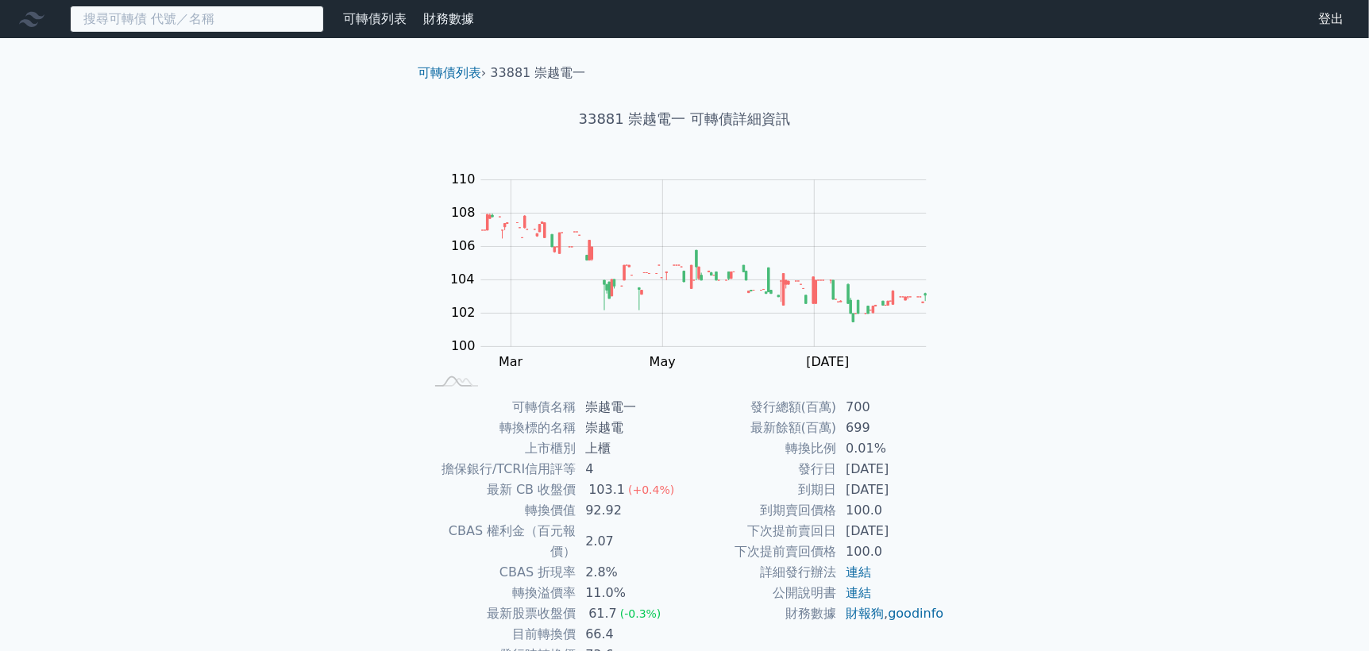
click at [118, 14] on input at bounding box center [197, 19] width 254 height 27
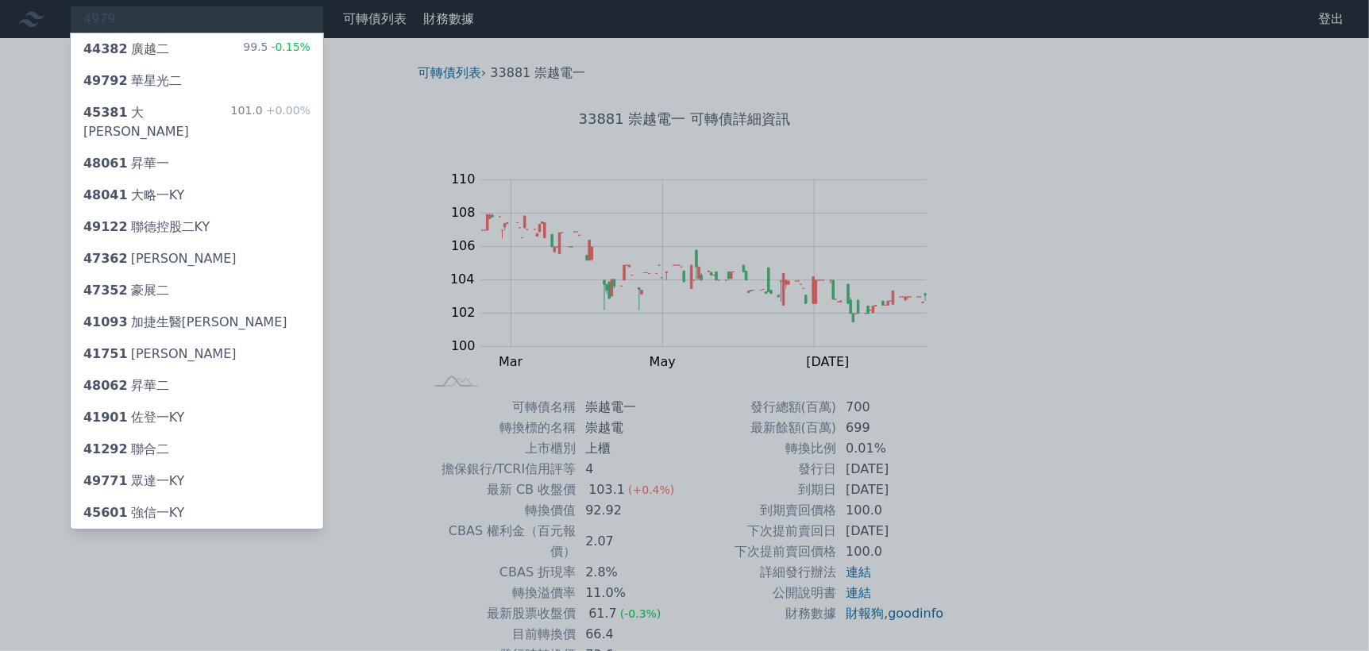
click at [145, 15] on div at bounding box center [684, 325] width 1369 height 651
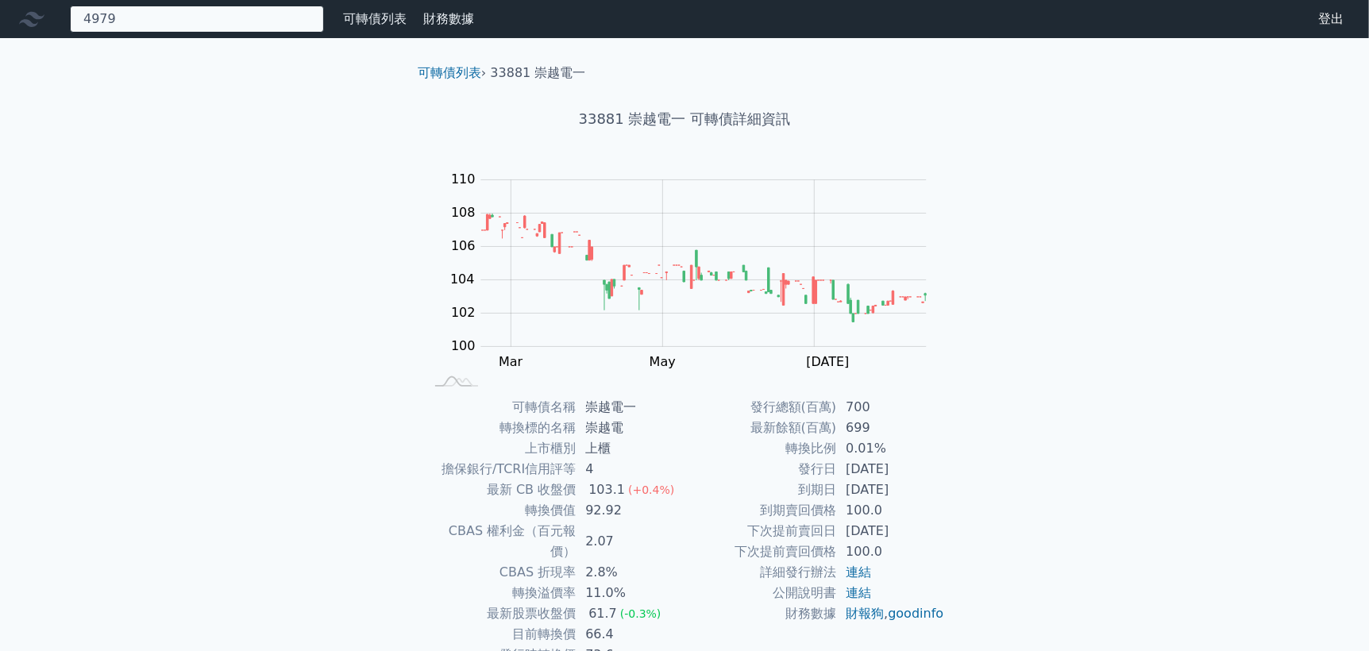
click at [152, 22] on div "4979 44382 廣越二 99.5 -0.15% 49792 華星光二 45381 [GEOGRAPHIC_DATA]一 101.0 +0.00% 480…" at bounding box center [197, 19] width 254 height 27
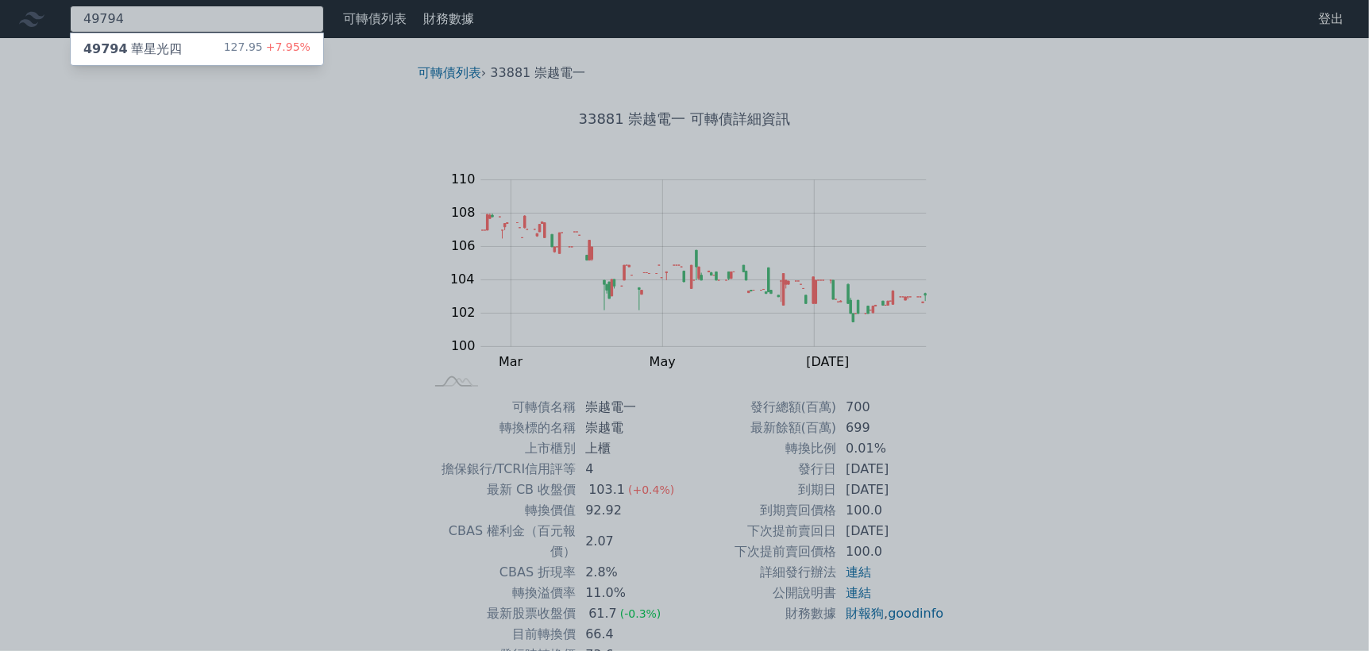
type input "49794"
click at [197, 48] on div "49794 華星光四 127.95 +7.95%" at bounding box center [197, 49] width 253 height 32
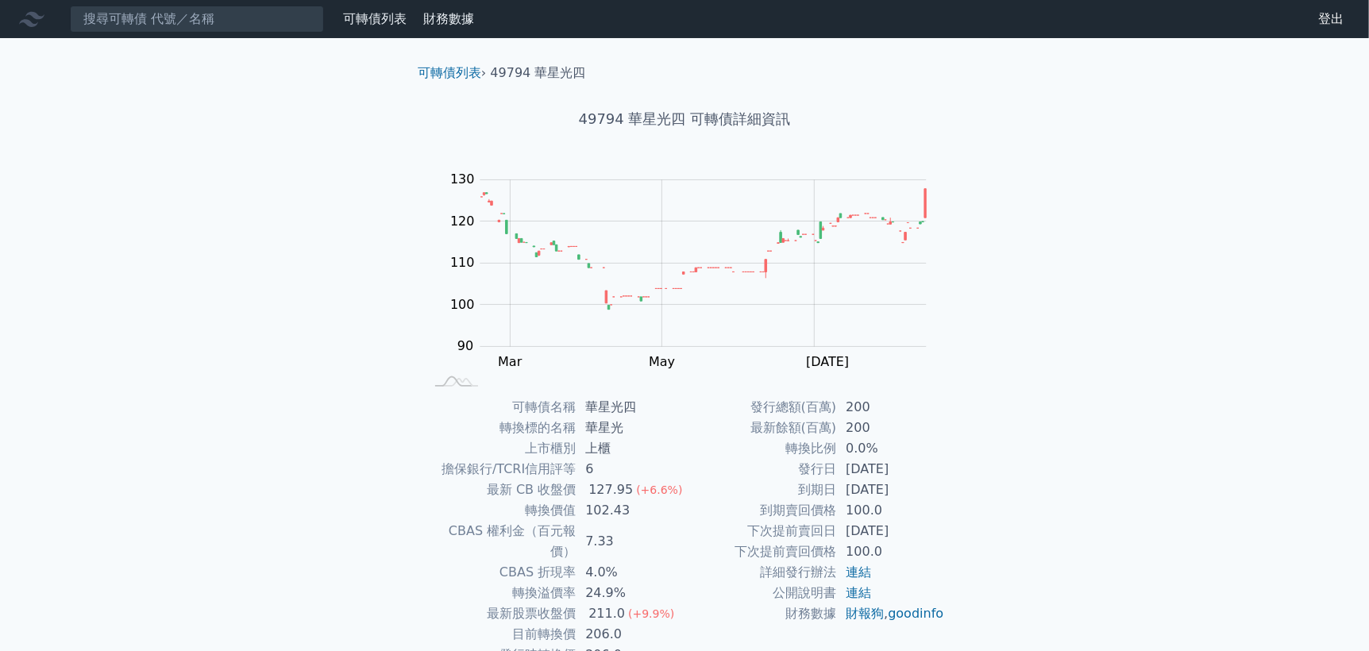
click at [359, 19] on link "可轉債列表" at bounding box center [375, 18] width 64 height 15
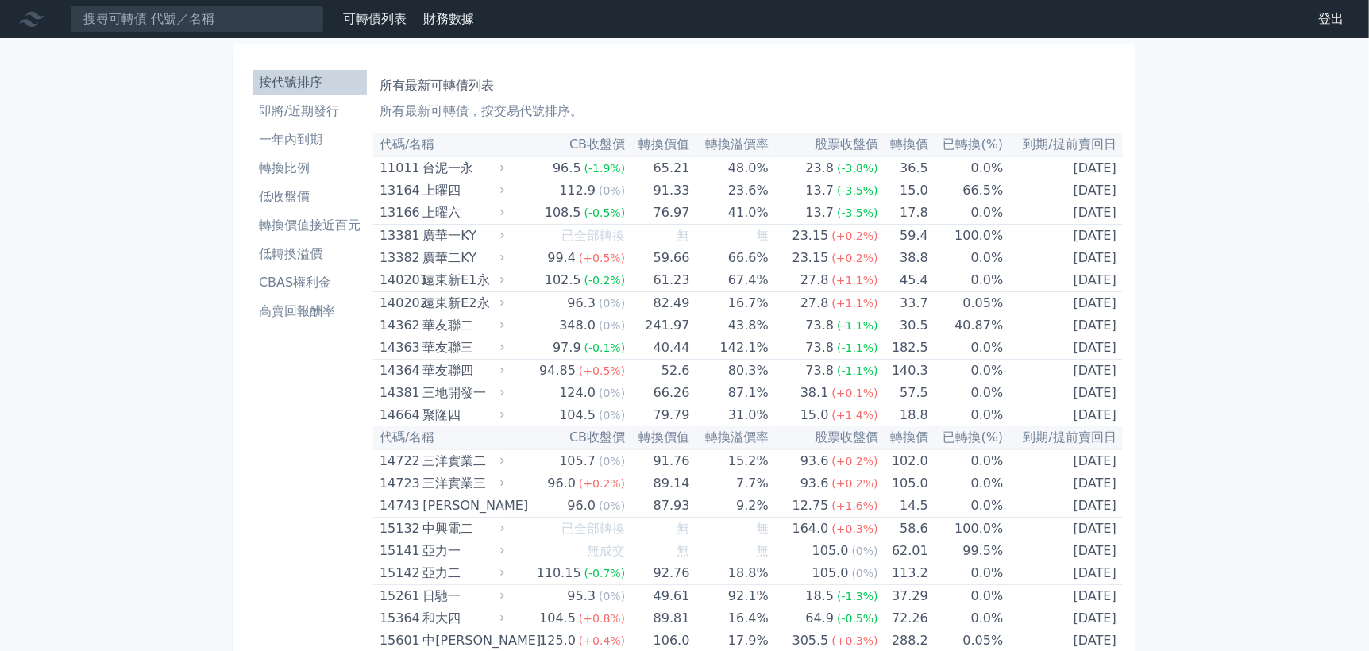
click at [970, 143] on th "已轉換(%)" at bounding box center [966, 144] width 75 height 23
click at [299, 172] on li "轉換比例" at bounding box center [310, 168] width 114 height 19
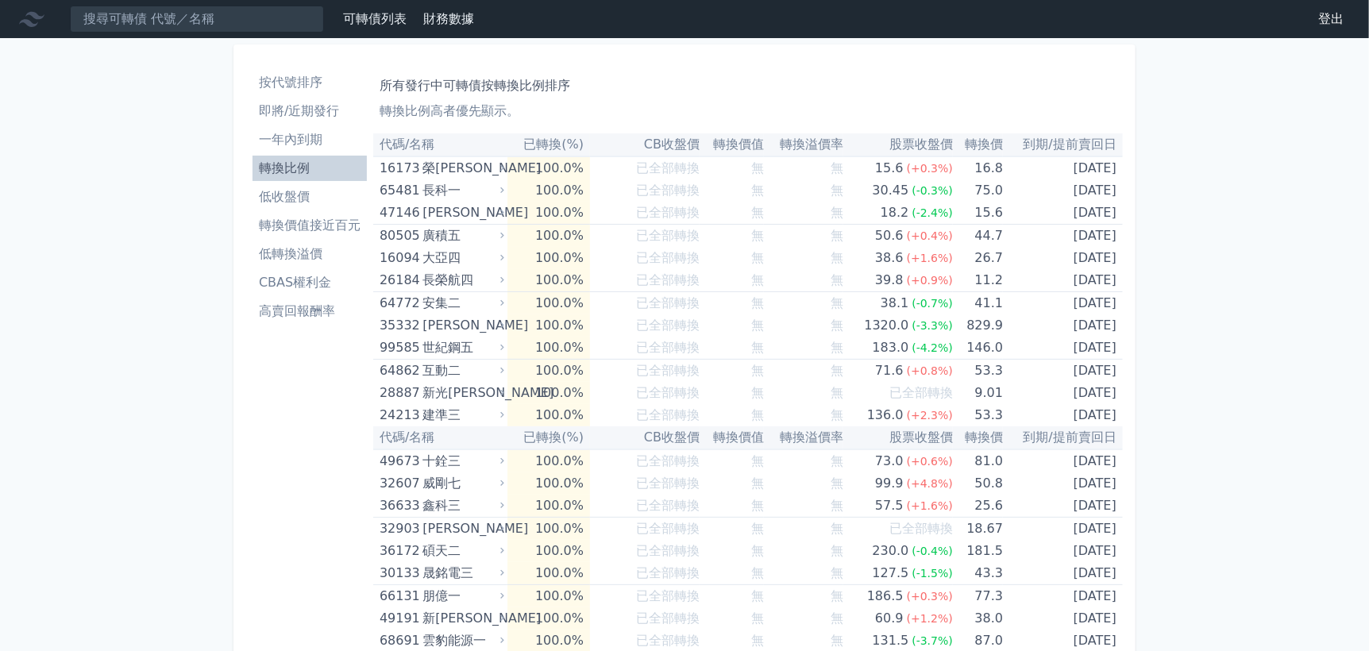
click at [296, 196] on li "低收盤價" at bounding box center [310, 196] width 114 height 19
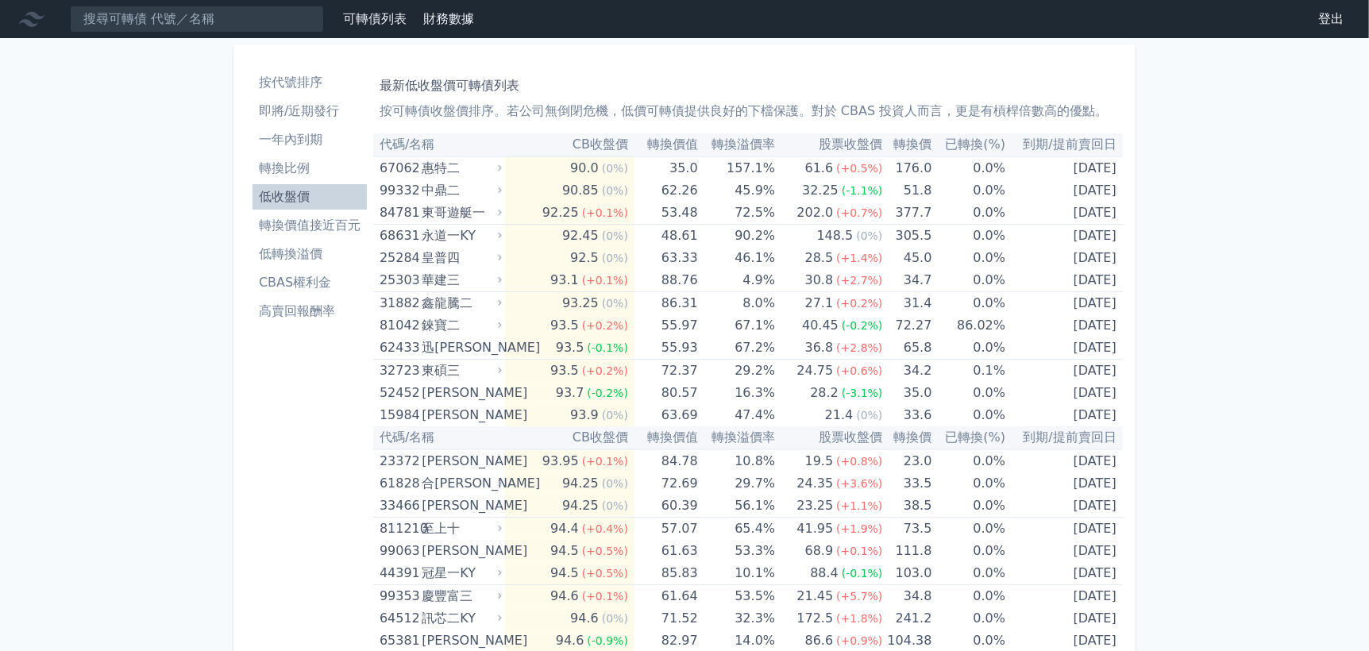
click at [311, 224] on li "轉換價值接近百元" at bounding box center [310, 225] width 114 height 19
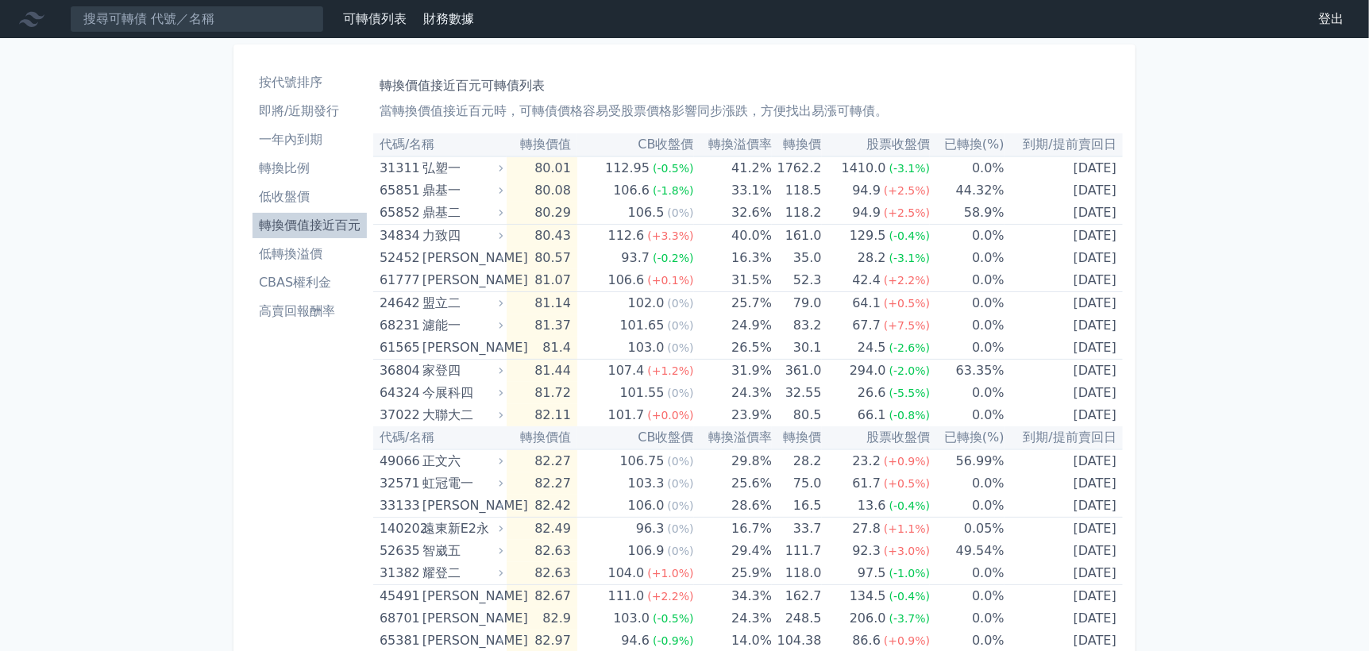
click at [301, 257] on li "低轉換溢價" at bounding box center [310, 254] width 114 height 19
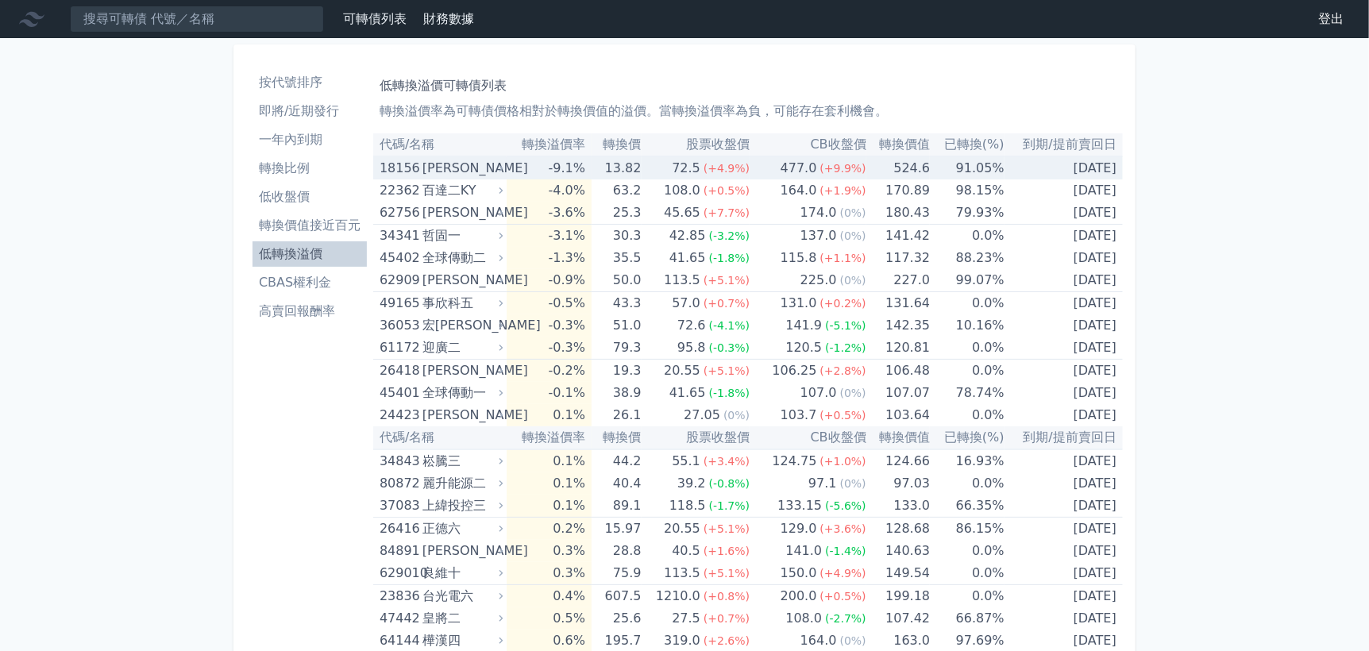
click at [438, 168] on div "[PERSON_NAME]" at bounding box center [462, 168] width 78 height 22
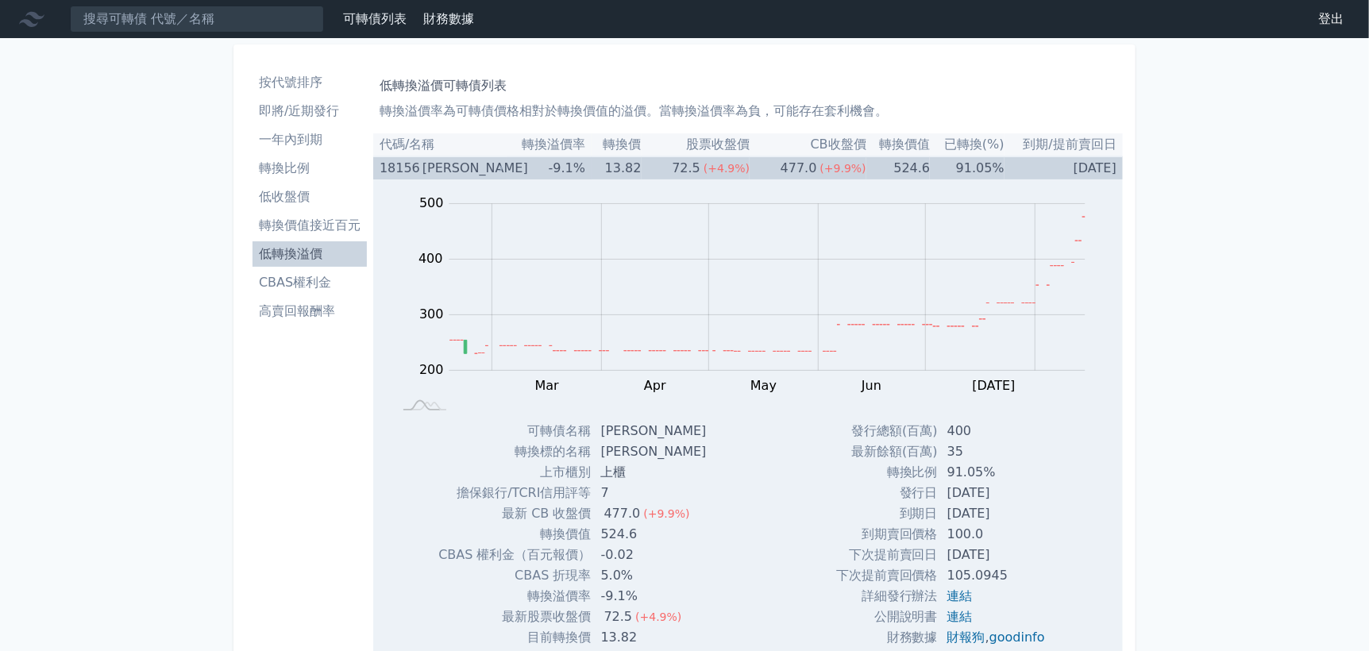
click at [411, 167] on div "18156" at bounding box center [399, 168] width 39 height 22
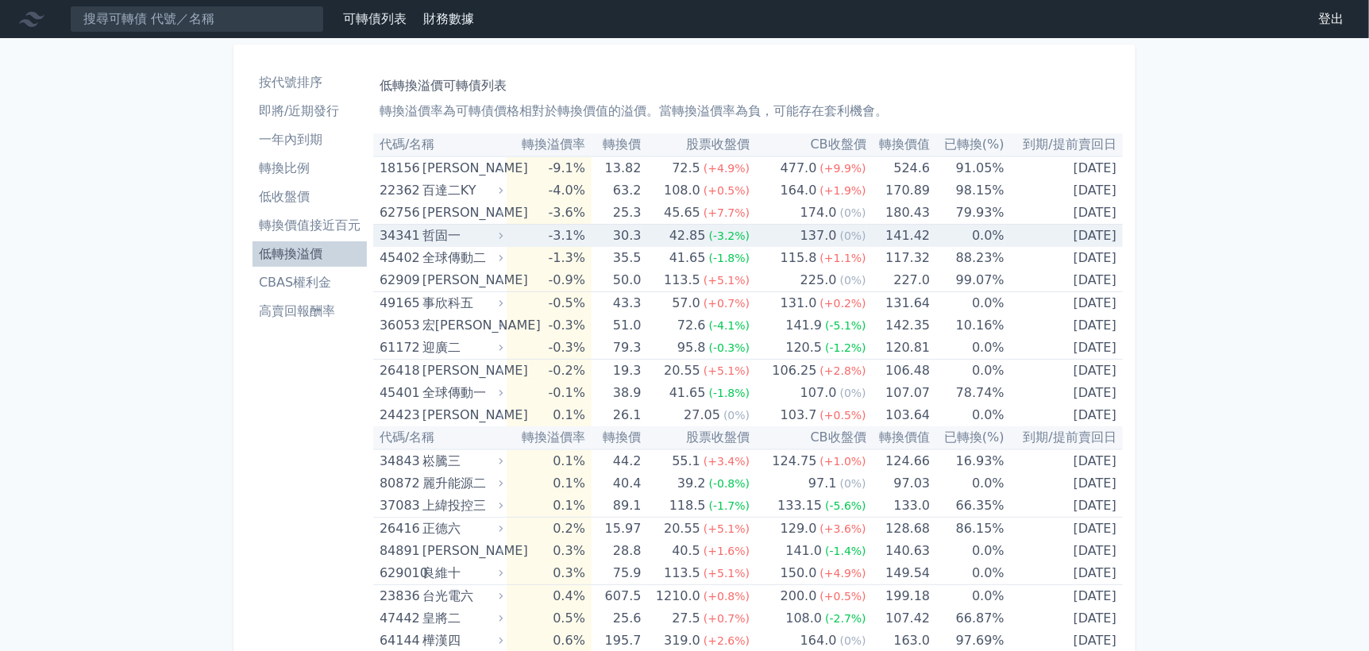
click at [446, 231] on div "哲固一" at bounding box center [462, 236] width 78 height 22
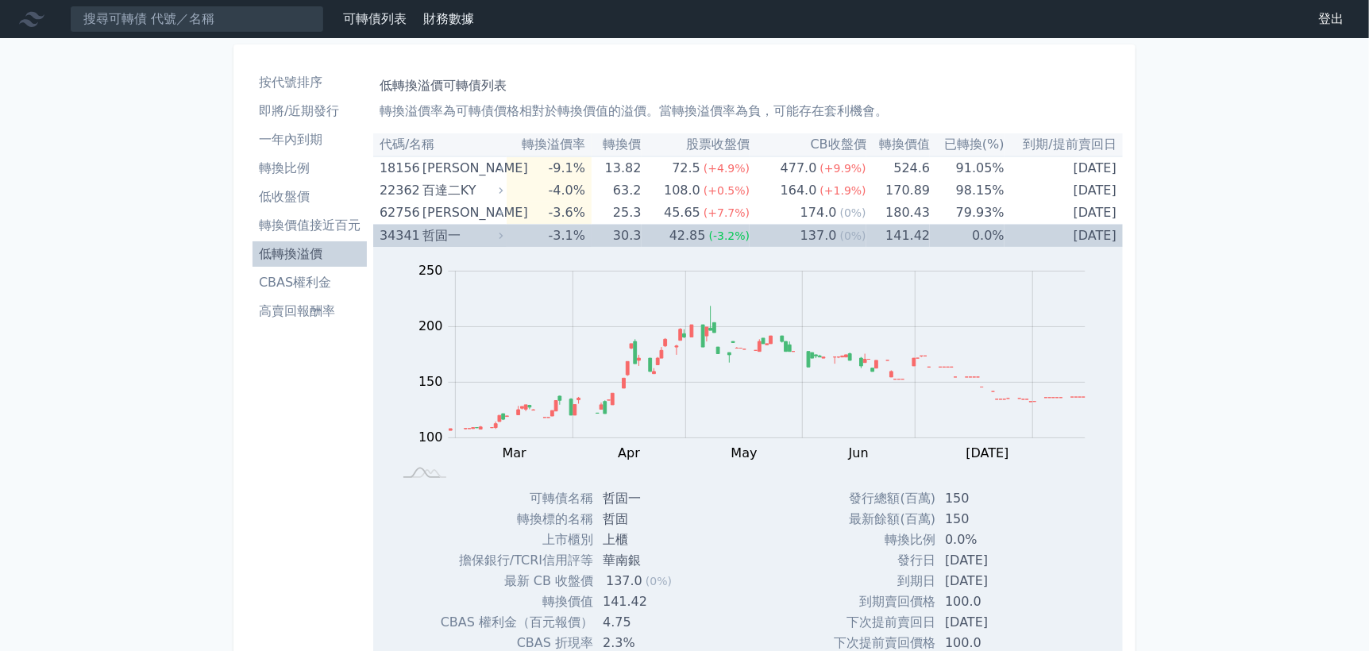
click at [438, 230] on div "哲固一" at bounding box center [462, 236] width 78 height 22
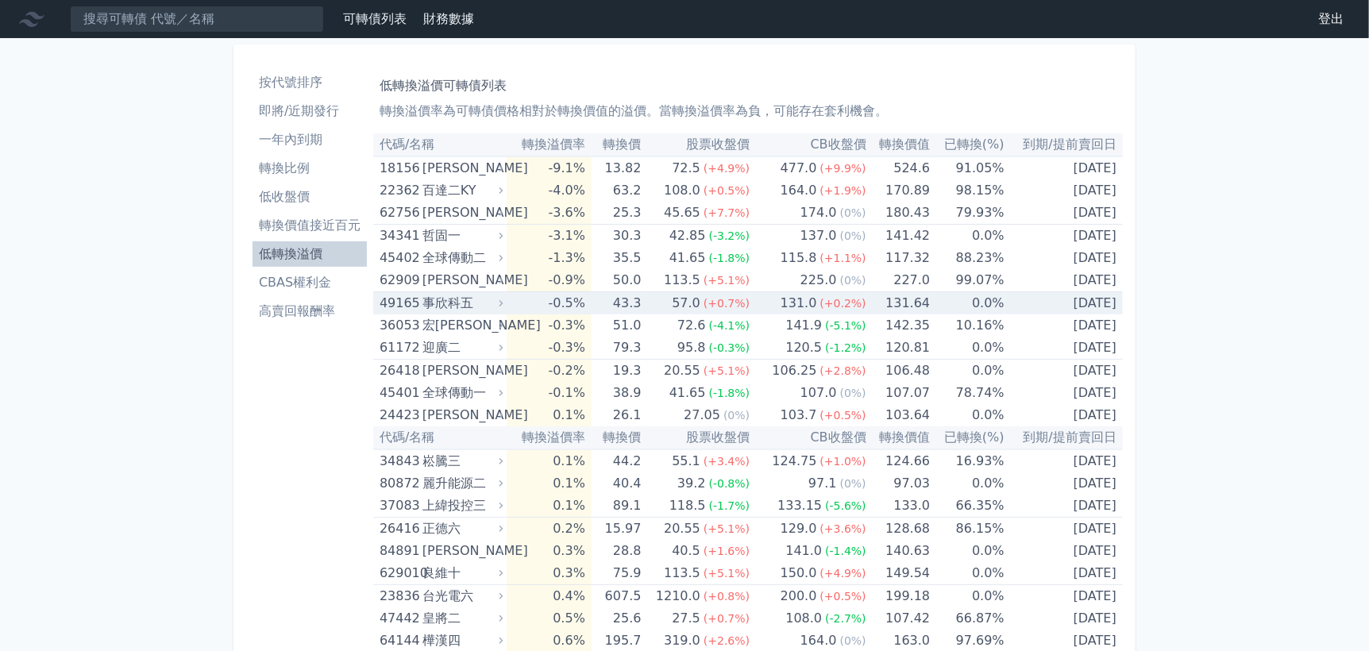
click at [456, 299] on div "事欣科五" at bounding box center [462, 303] width 78 height 22
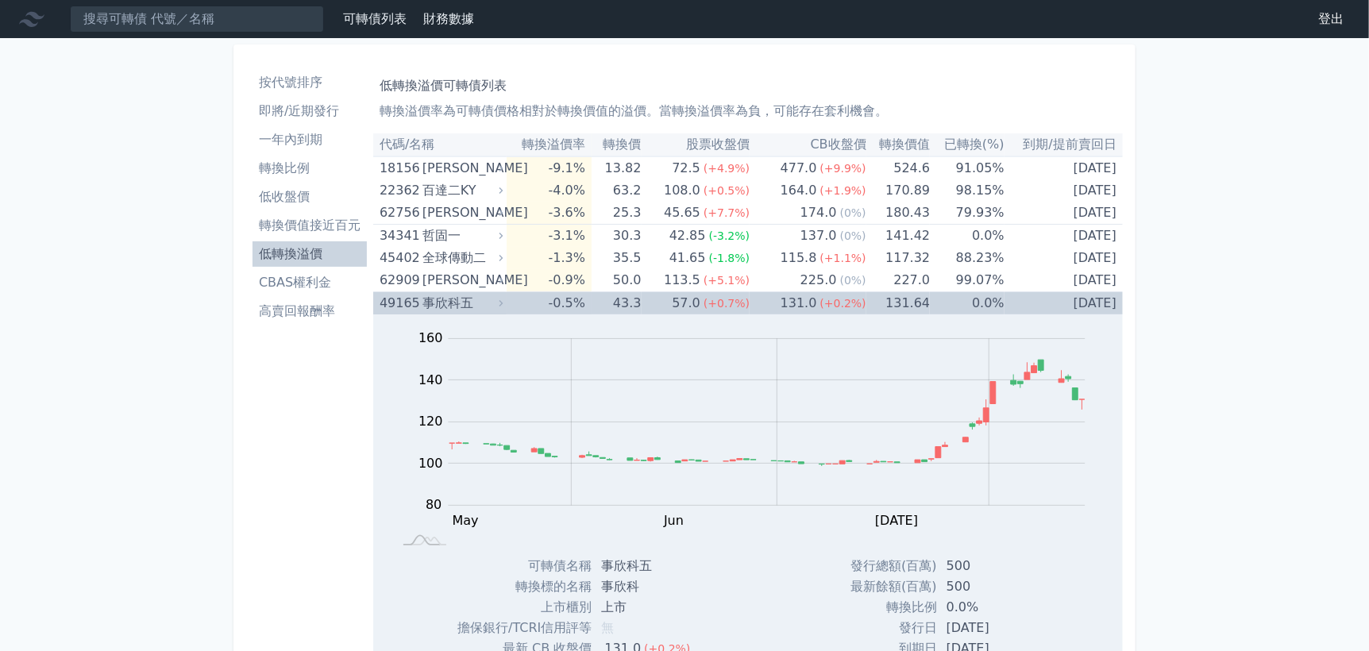
click at [456, 299] on div "事欣科五" at bounding box center [462, 303] width 78 height 22
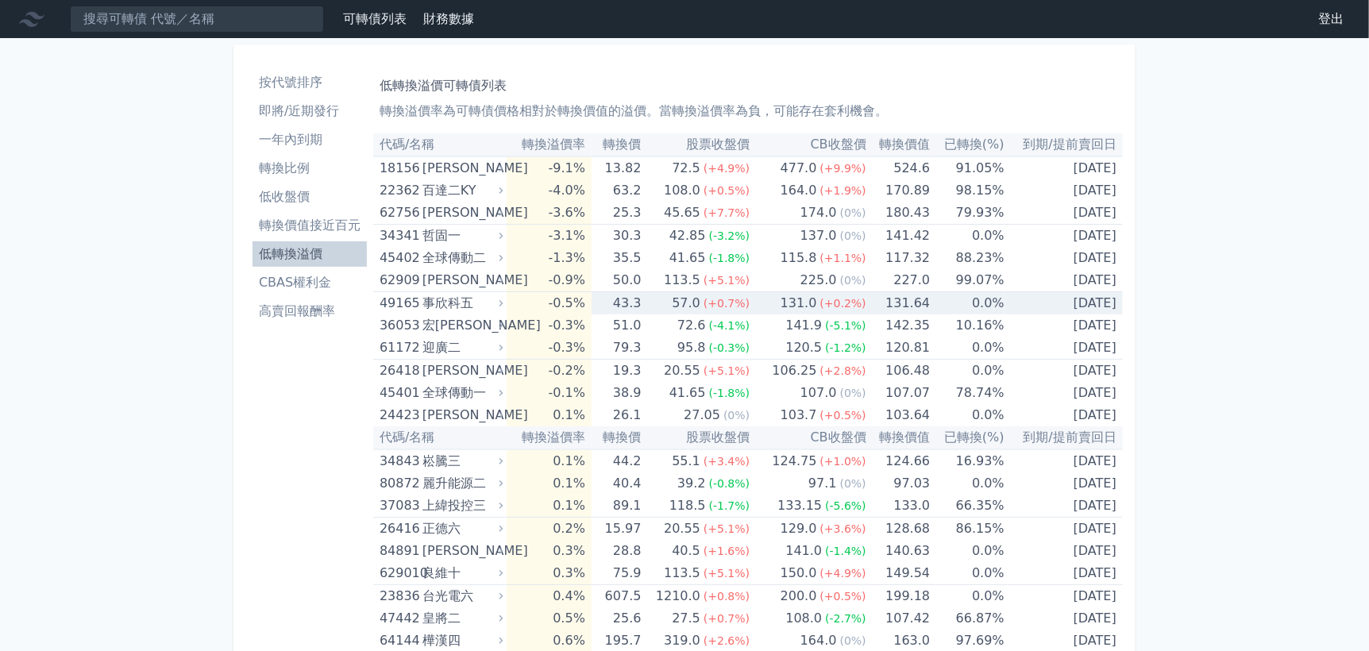
click at [456, 299] on div "事欣科五" at bounding box center [462, 303] width 78 height 22
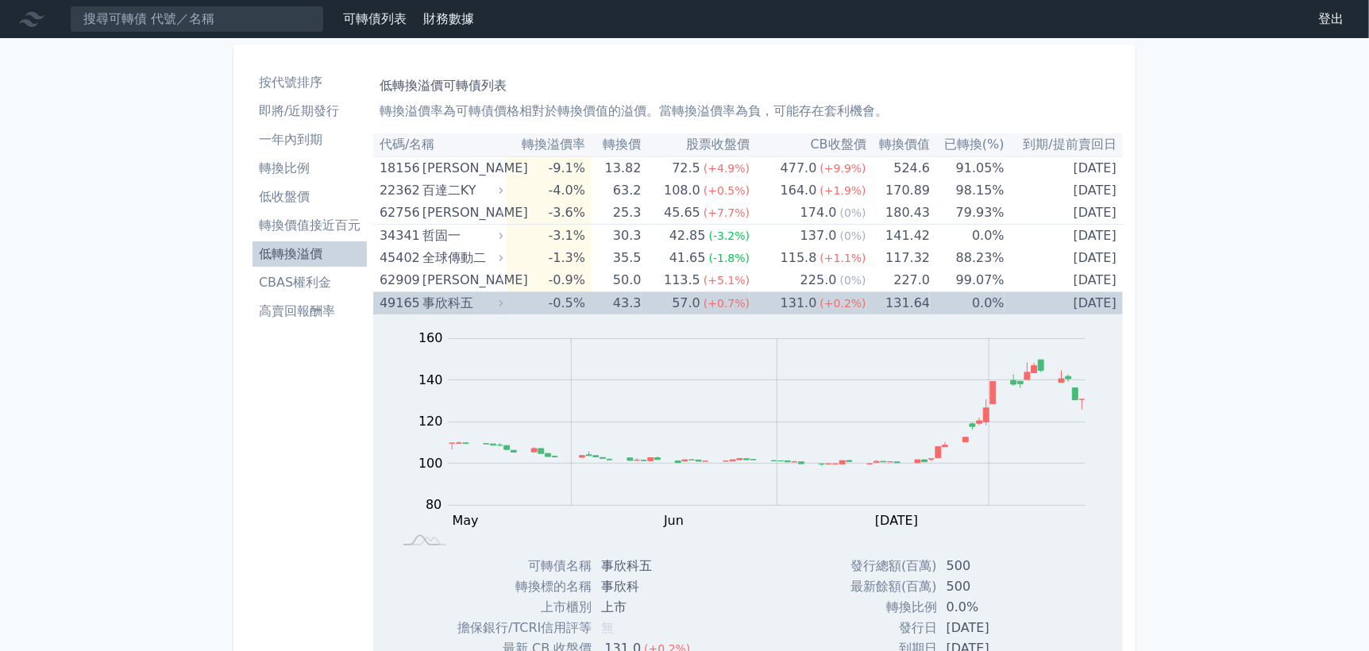
click at [456, 299] on div "事欣科五" at bounding box center [462, 303] width 78 height 22
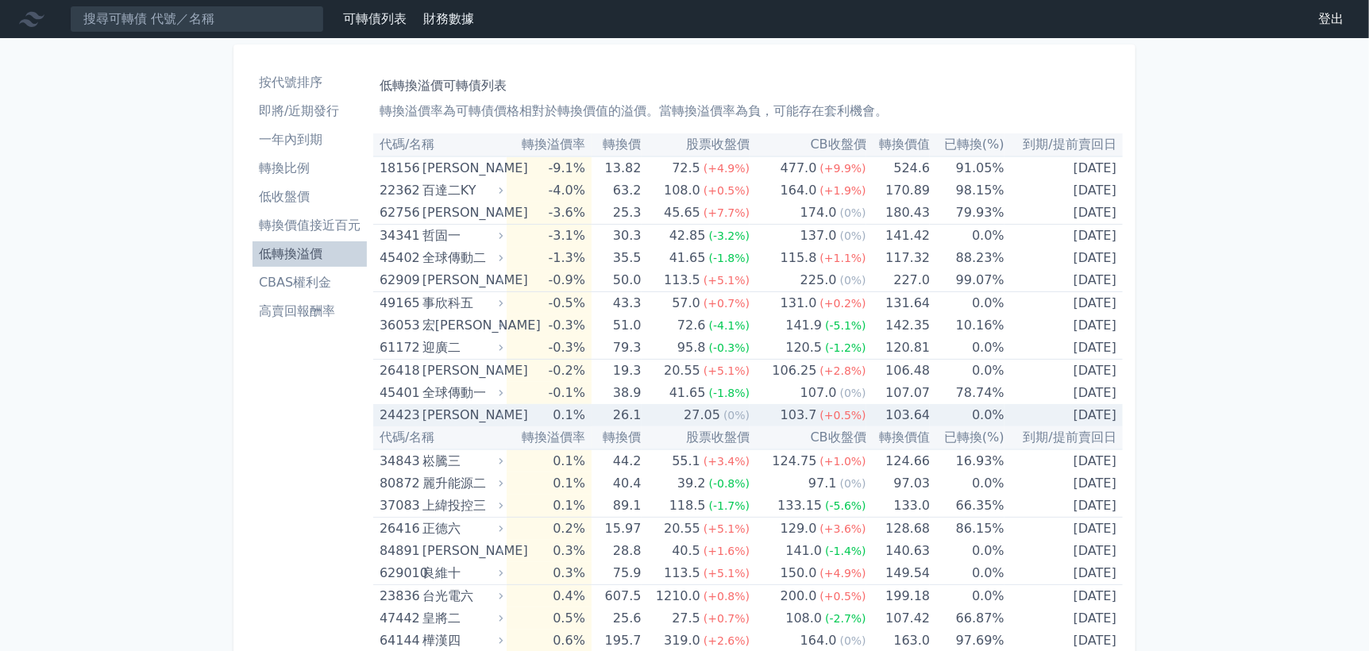
click at [518, 407] on td "0.1%" at bounding box center [549, 415] width 85 height 22
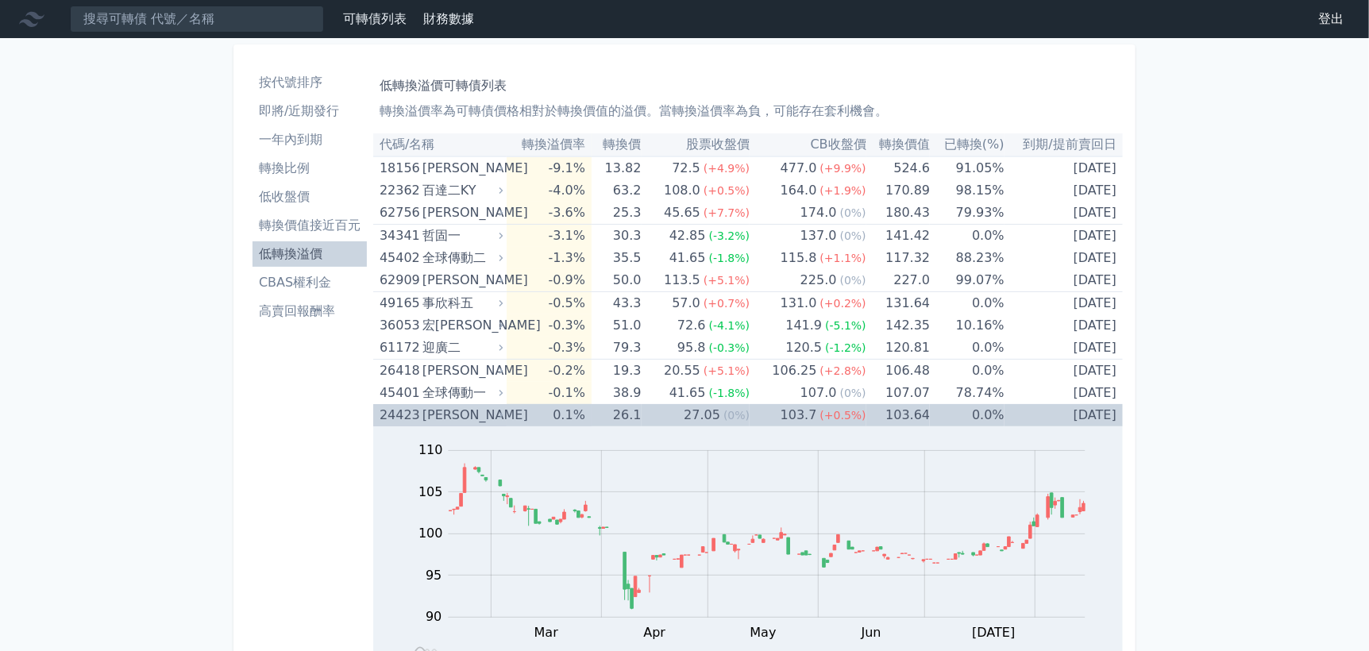
click at [518, 407] on td "0.1%" at bounding box center [549, 415] width 85 height 22
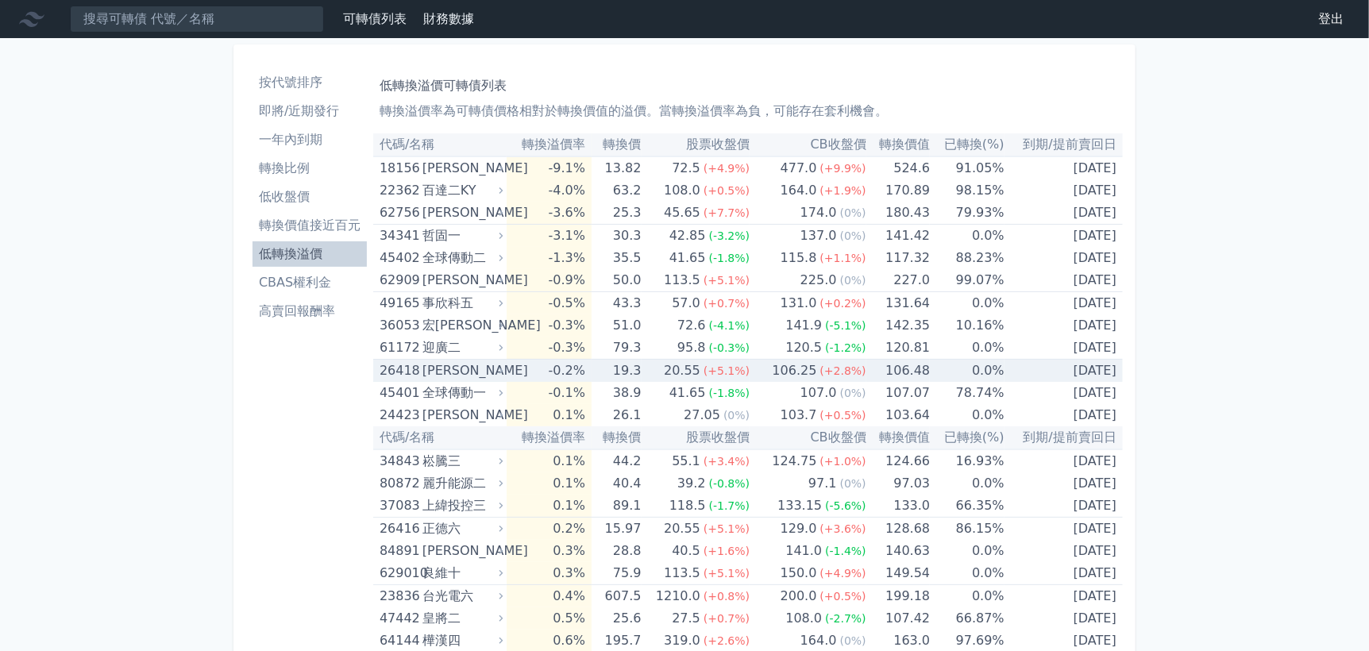
click at [469, 367] on div "[PERSON_NAME]" at bounding box center [462, 371] width 78 height 22
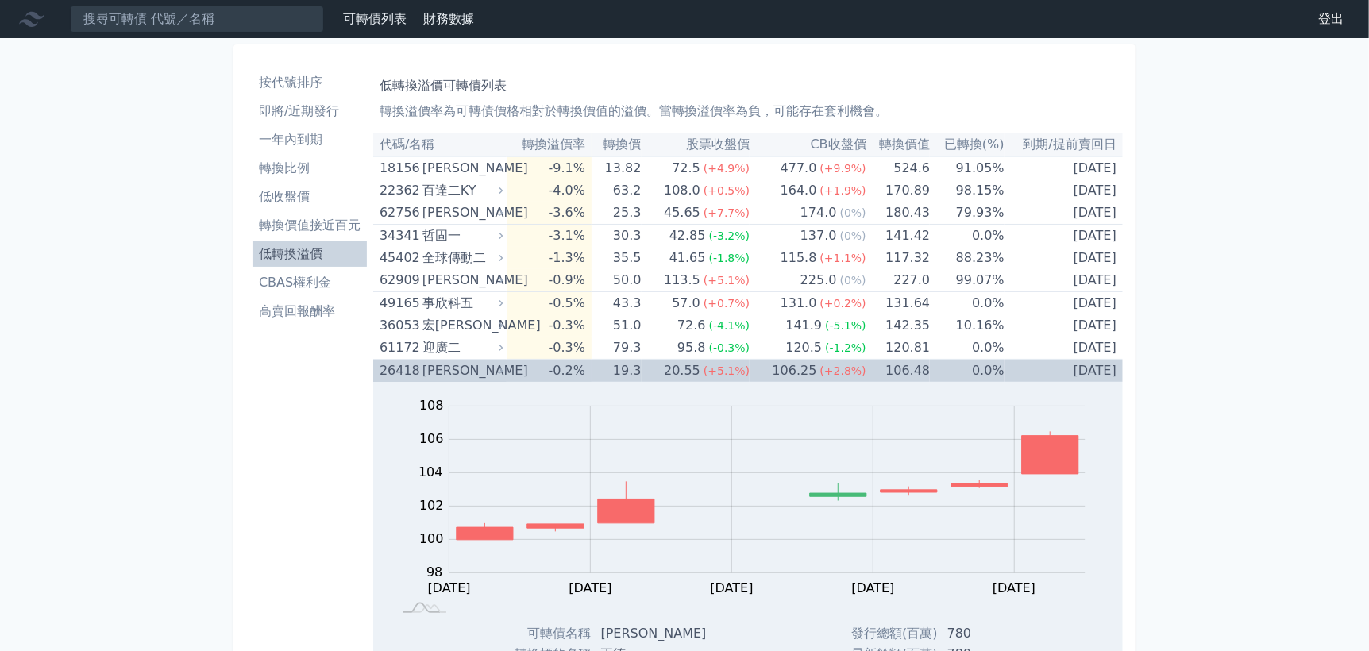
click at [465, 365] on div "[PERSON_NAME]" at bounding box center [462, 371] width 78 height 22
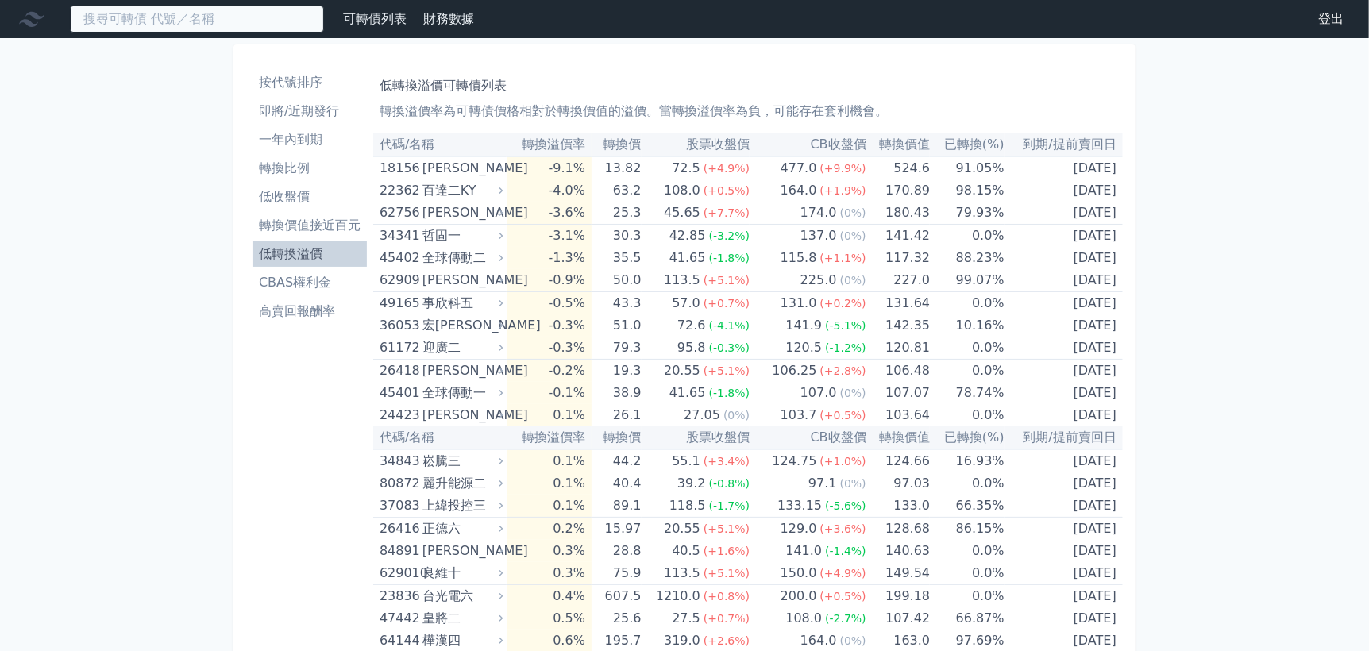
click at [230, 25] on input at bounding box center [197, 19] width 254 height 27
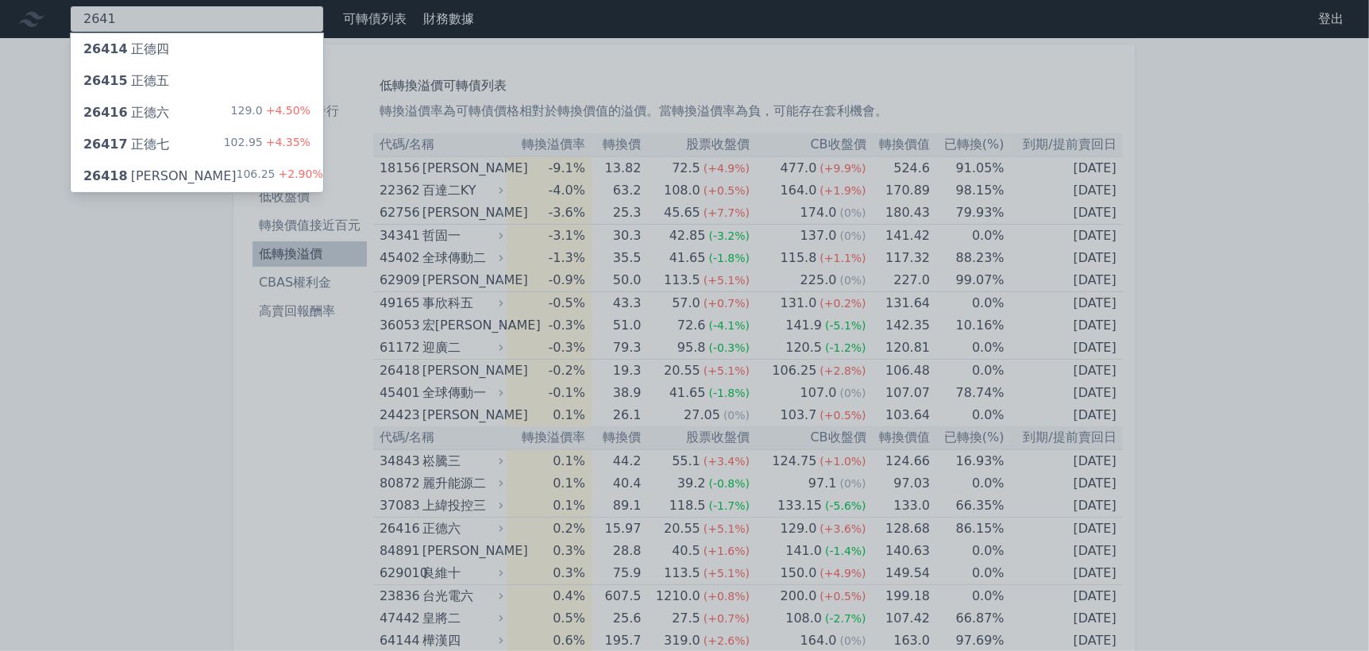
type input "2641"
click at [206, 142] on div "26417 正德七 102.95 +4.35%" at bounding box center [197, 145] width 253 height 32
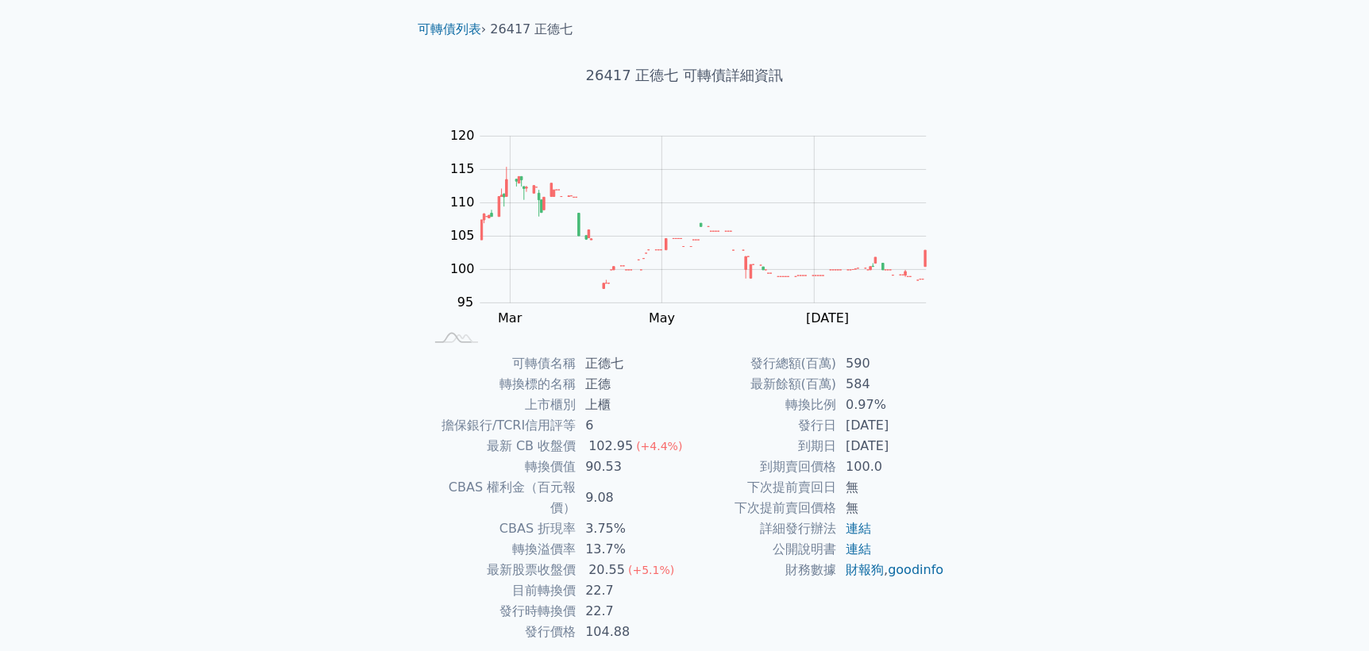
scroll to position [83, 0]
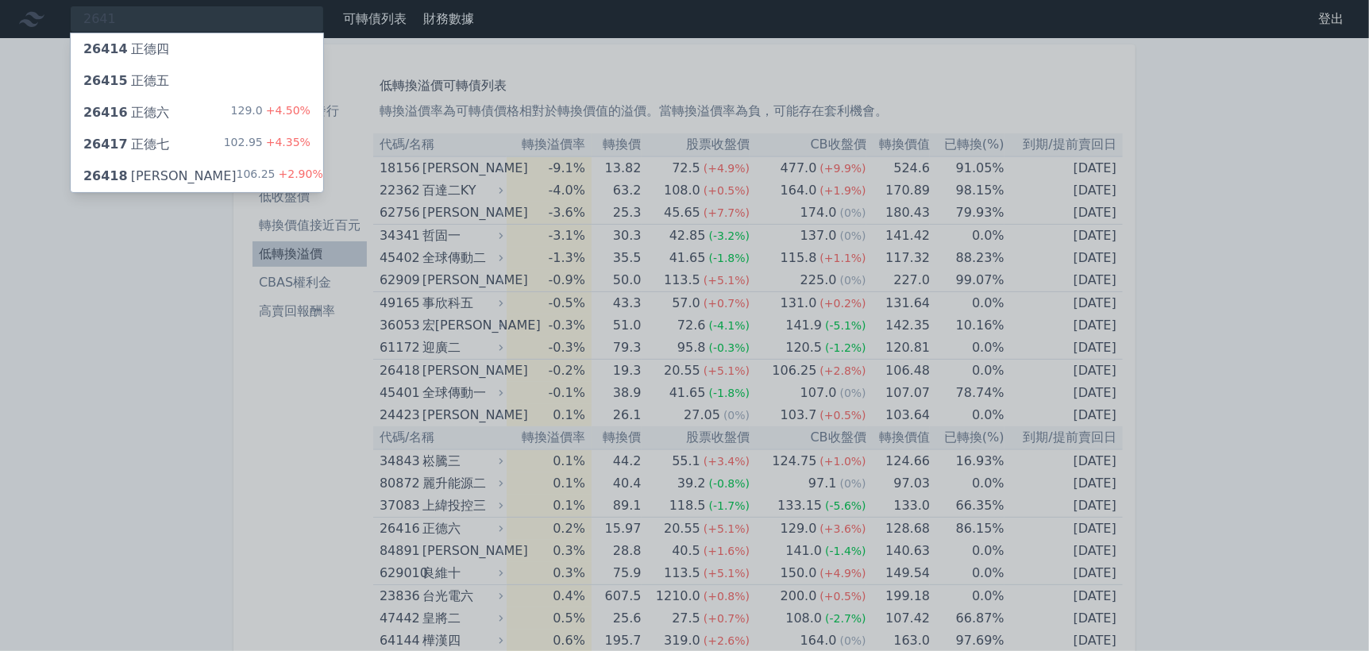
click at [145, 171] on div "26418 [PERSON_NAME]" at bounding box center [159, 176] width 153 height 19
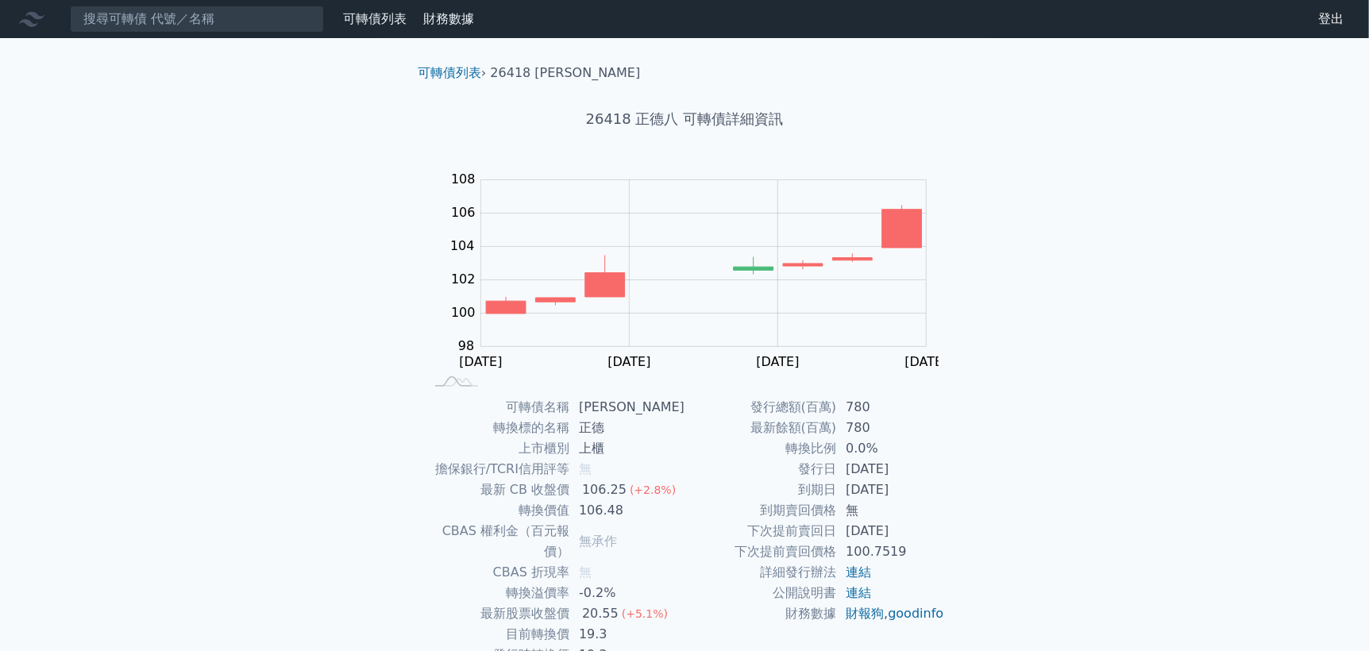
scroll to position [83, 0]
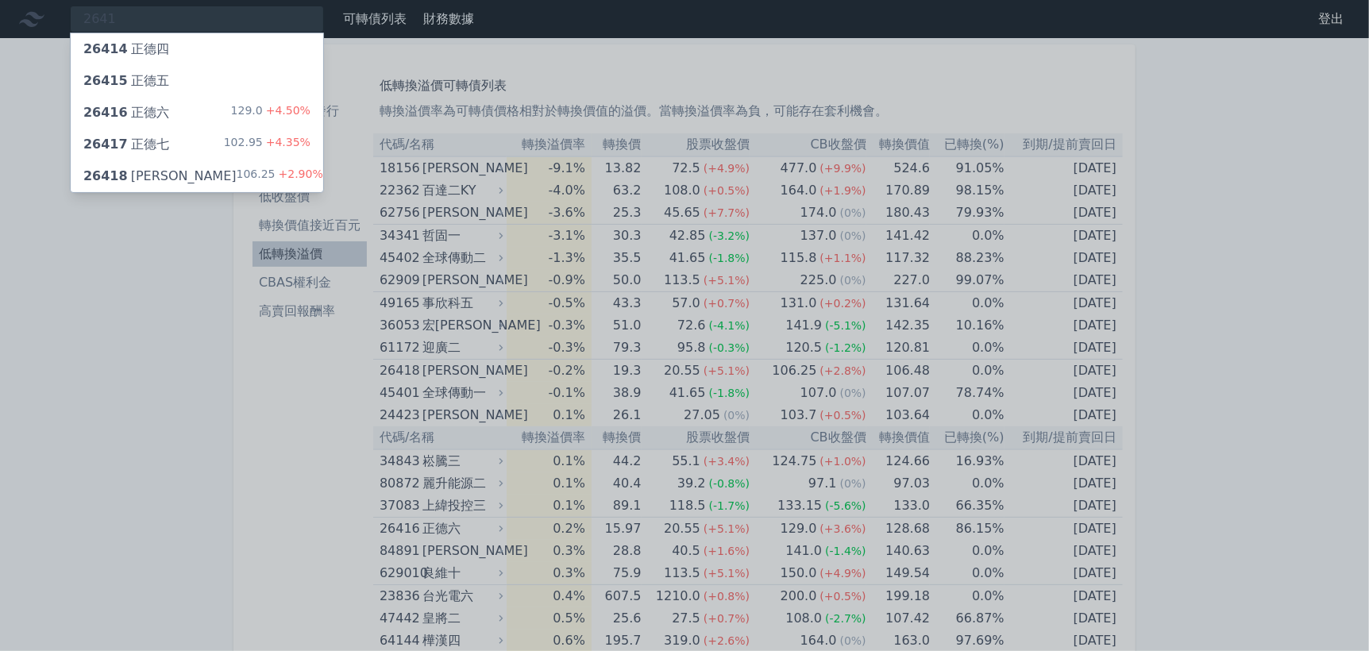
click at [136, 141] on div "26417 正德七" at bounding box center [126, 144] width 86 height 19
click at [138, 318] on div at bounding box center [684, 325] width 1369 height 651
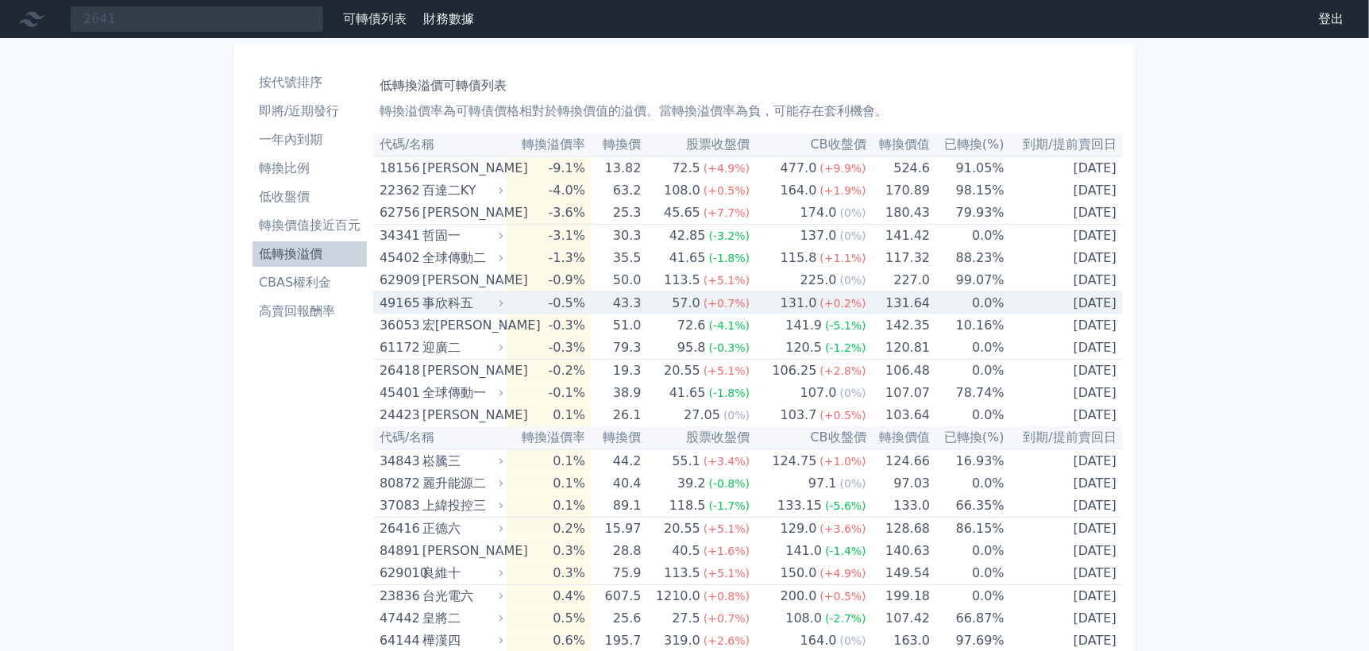
click at [592, 307] on td "-0.5%" at bounding box center [549, 303] width 85 height 23
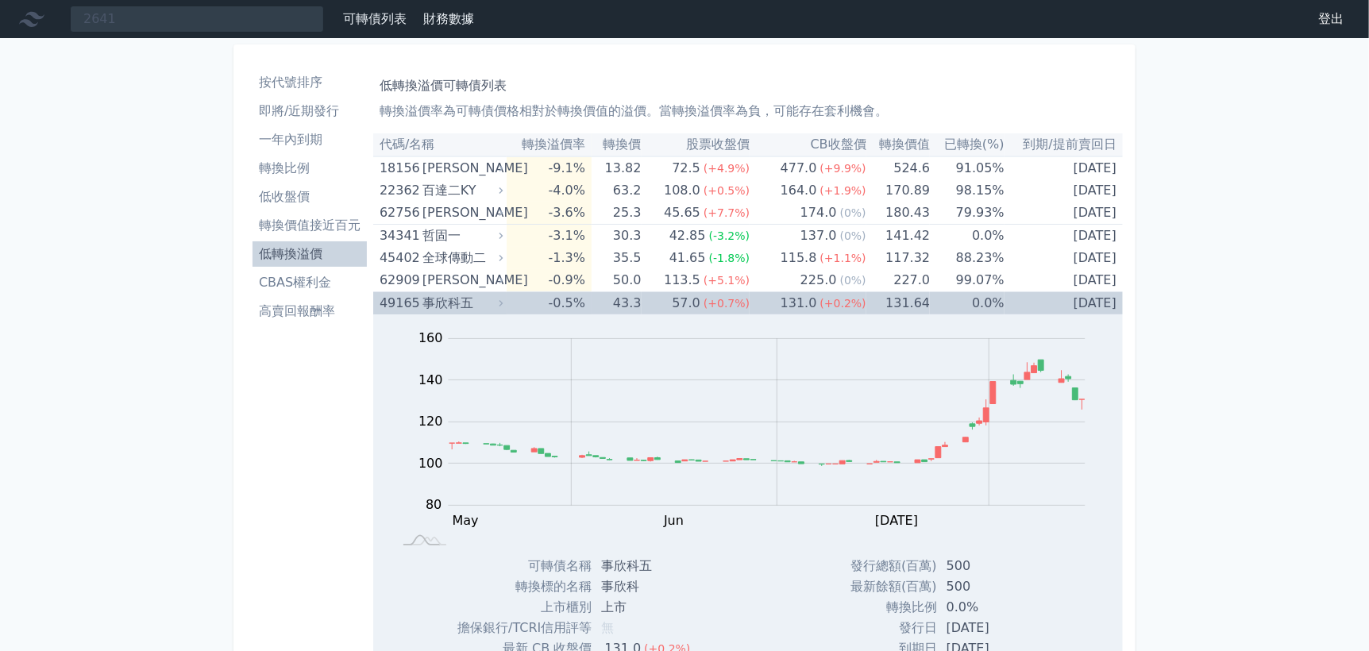
click at [592, 307] on td "-0.5%" at bounding box center [549, 303] width 85 height 23
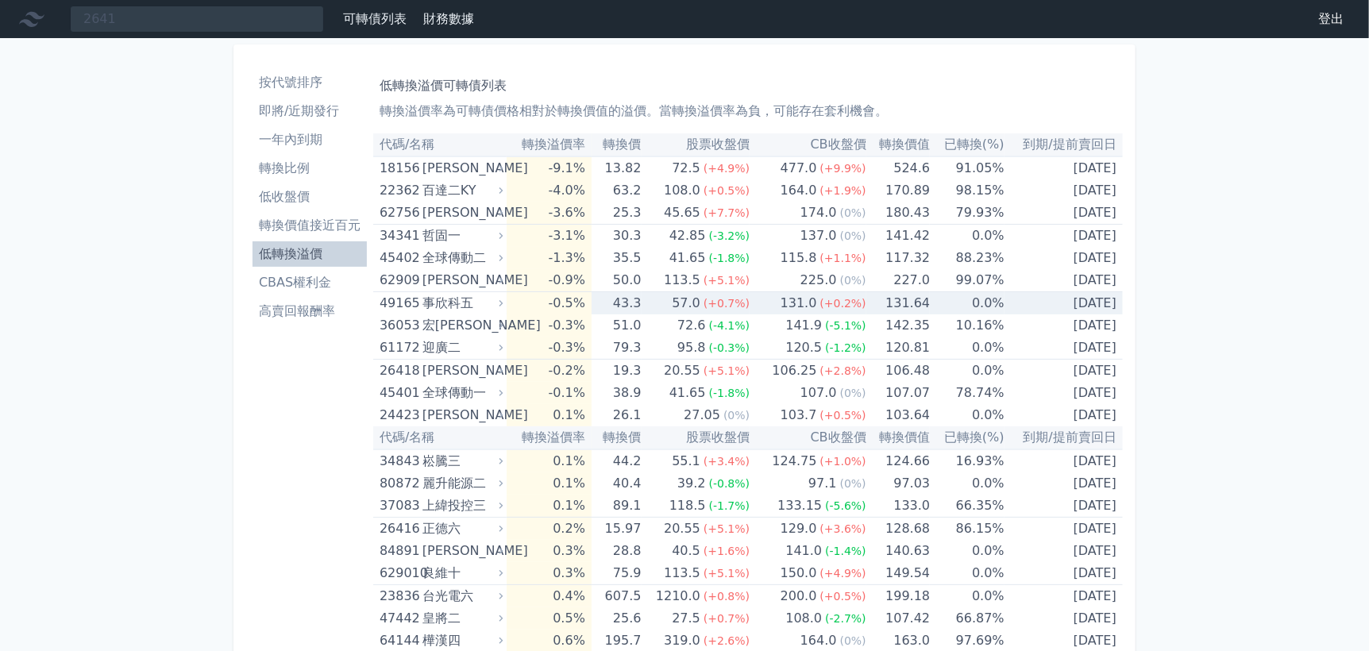
click at [592, 306] on td "-0.5%" at bounding box center [549, 303] width 85 height 23
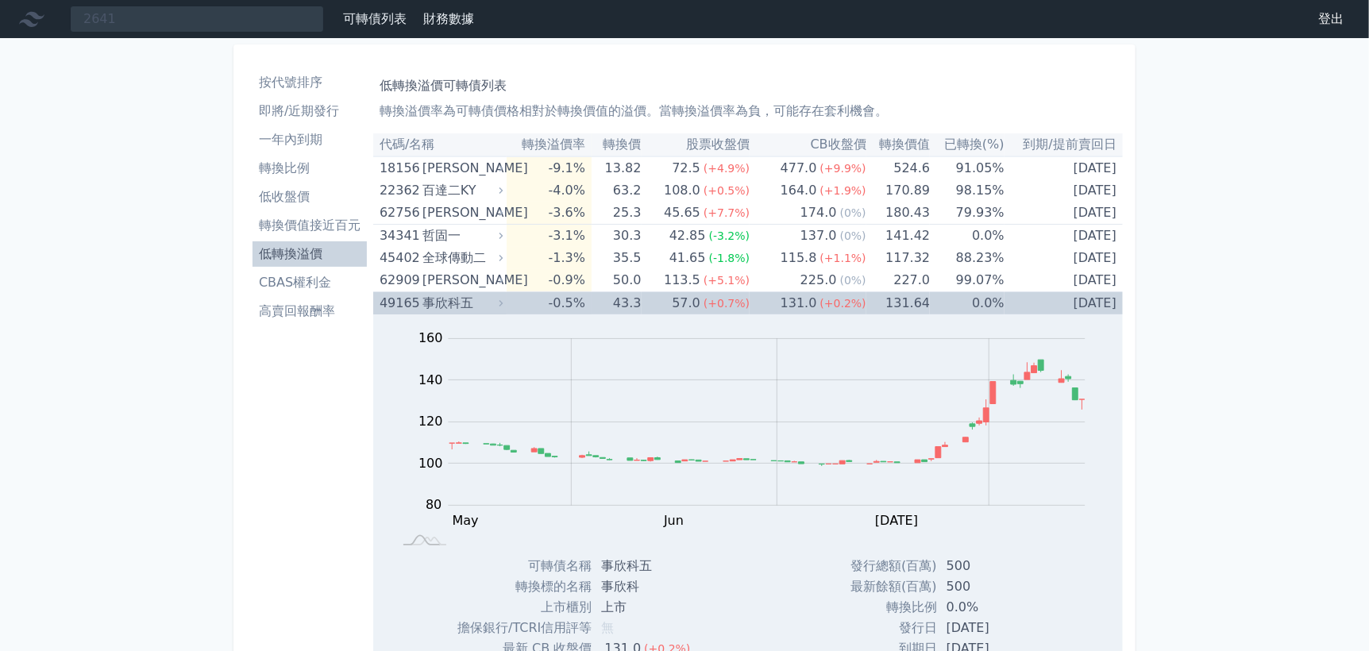
click at [592, 306] on td "-0.5%" at bounding box center [549, 303] width 85 height 23
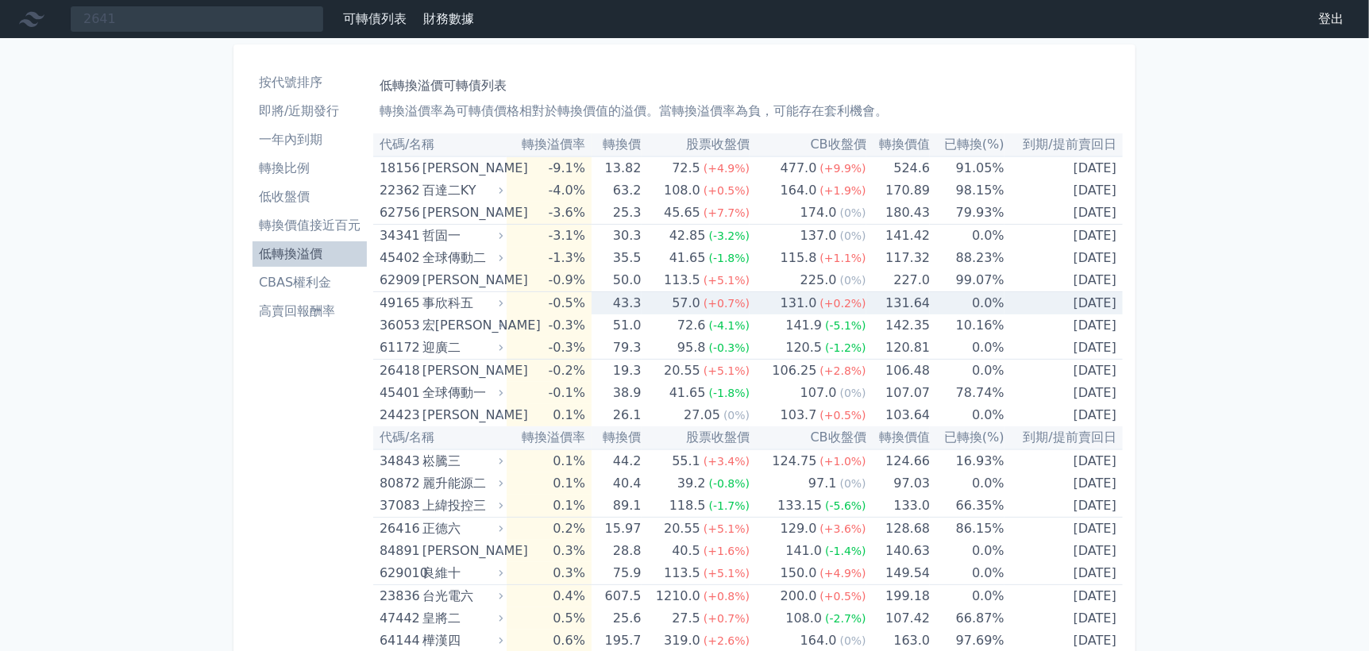
click at [592, 306] on td "-0.5%" at bounding box center [549, 303] width 85 height 23
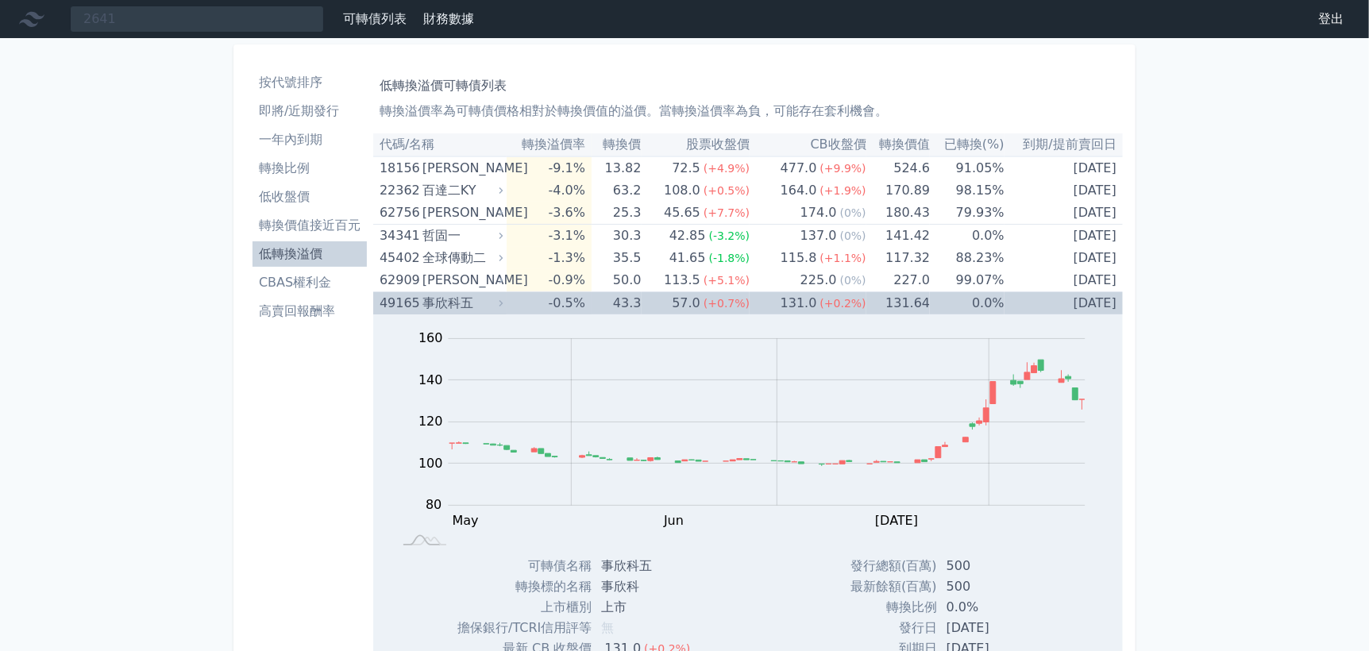
click at [592, 306] on td "-0.5%" at bounding box center [549, 303] width 85 height 23
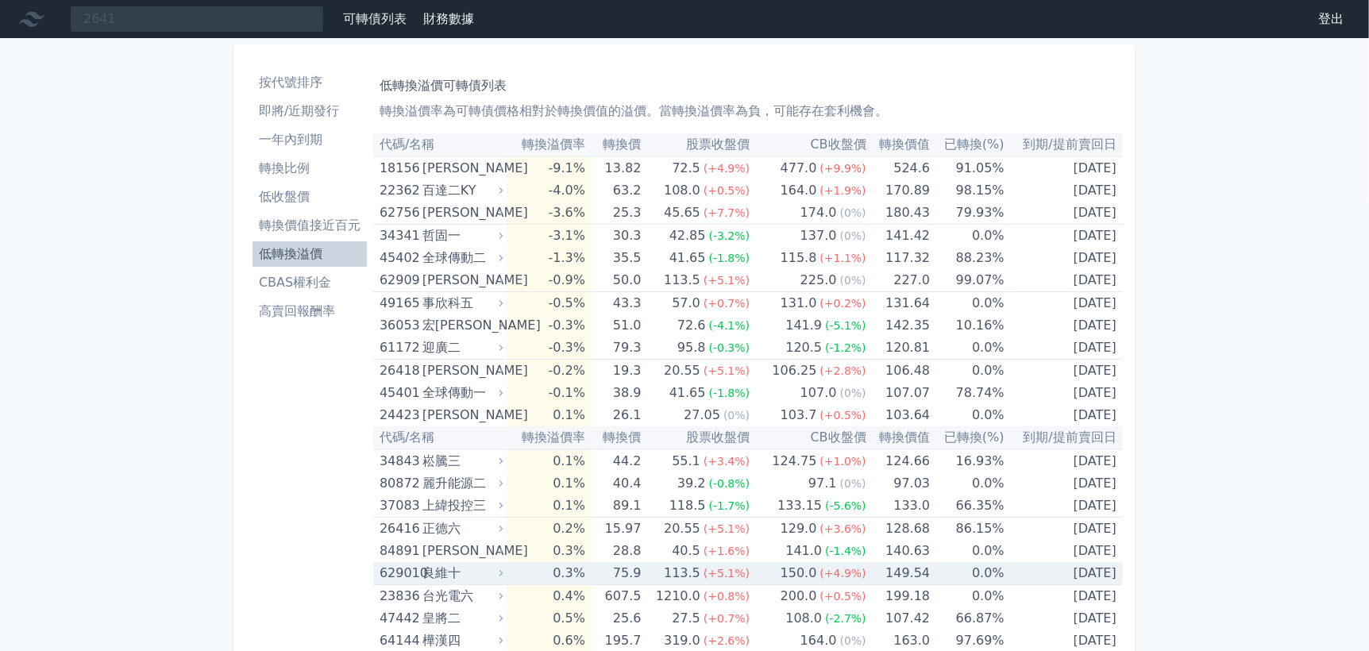
click at [450, 573] on div "良維十" at bounding box center [462, 573] width 78 height 22
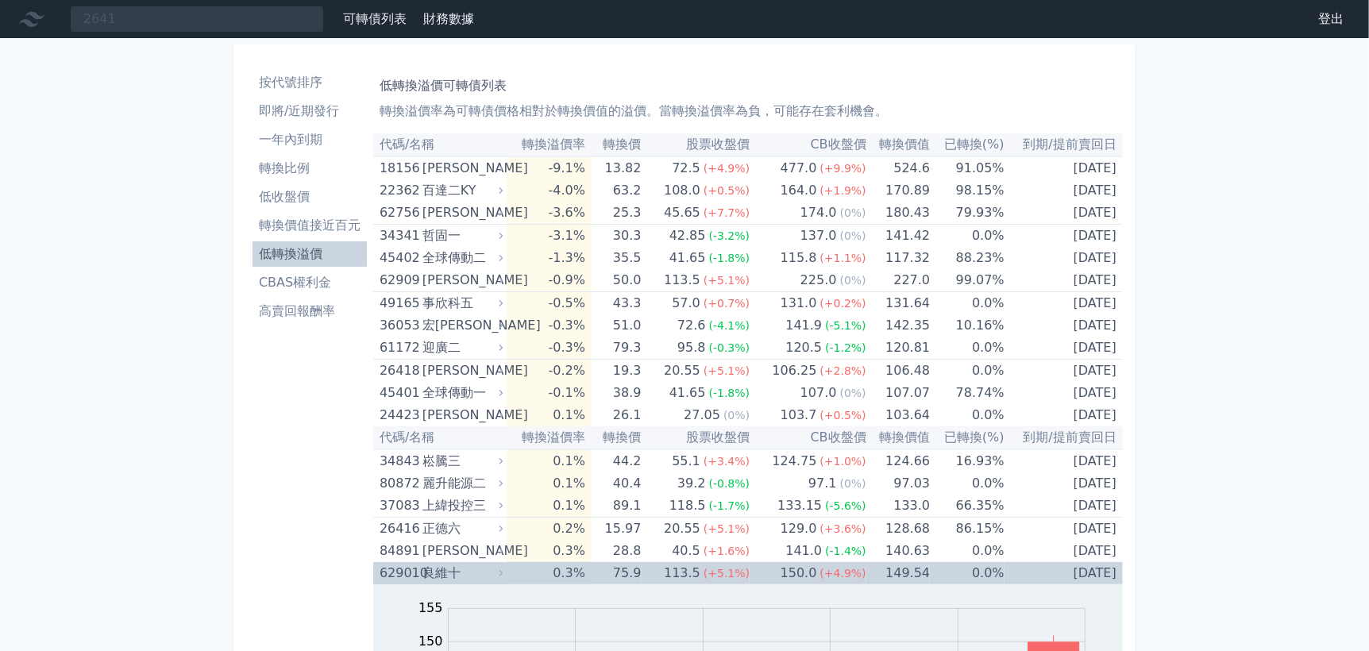
click at [450, 573] on div "良維十" at bounding box center [462, 573] width 78 height 22
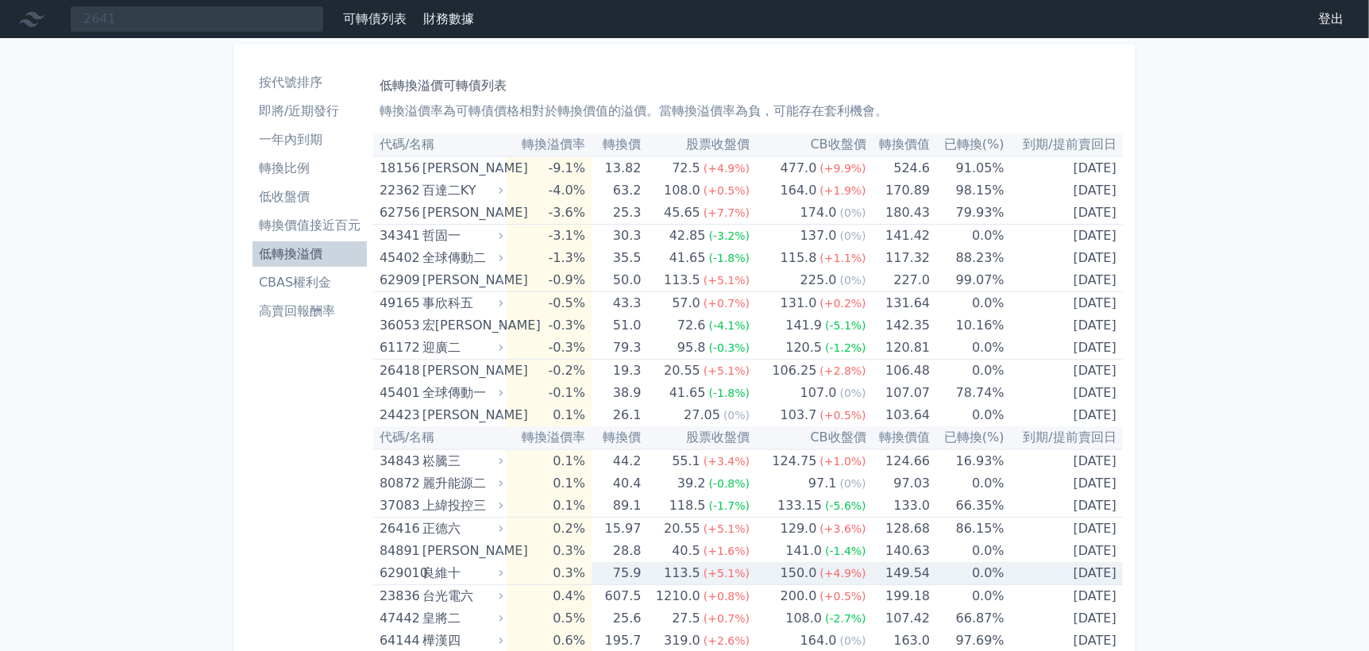
click at [450, 573] on div "良維十" at bounding box center [462, 573] width 78 height 22
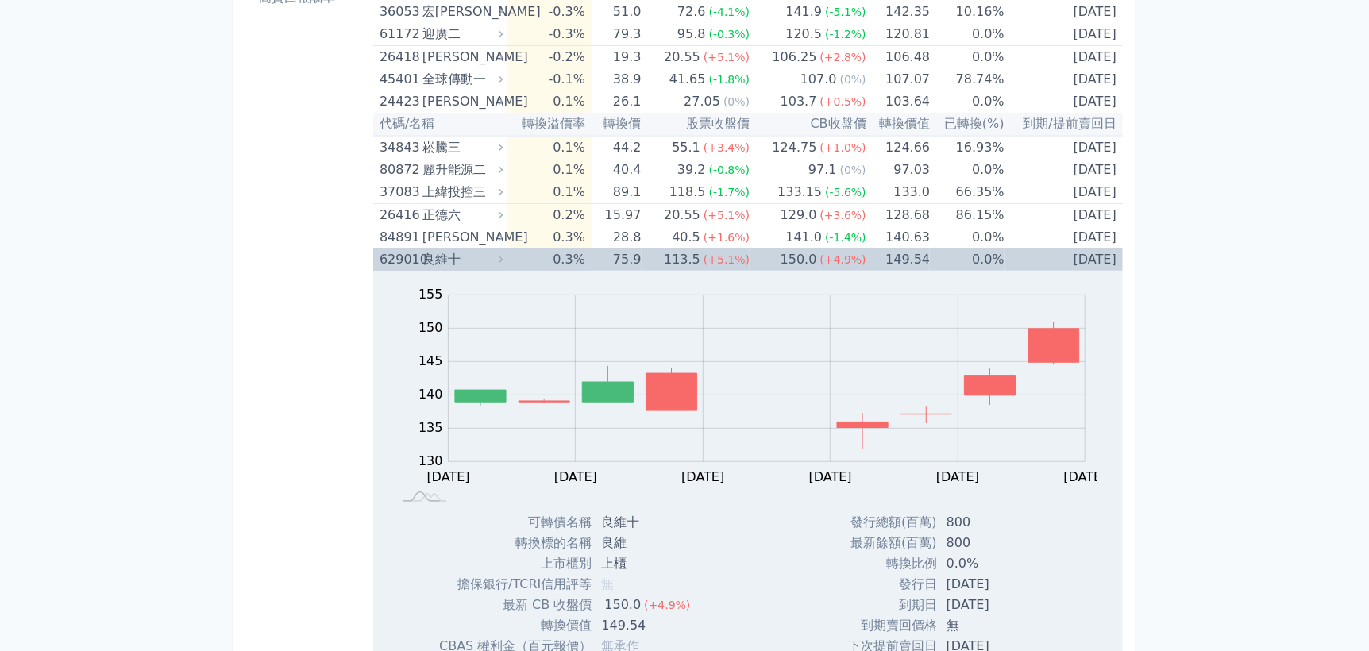
scroll to position [318, 0]
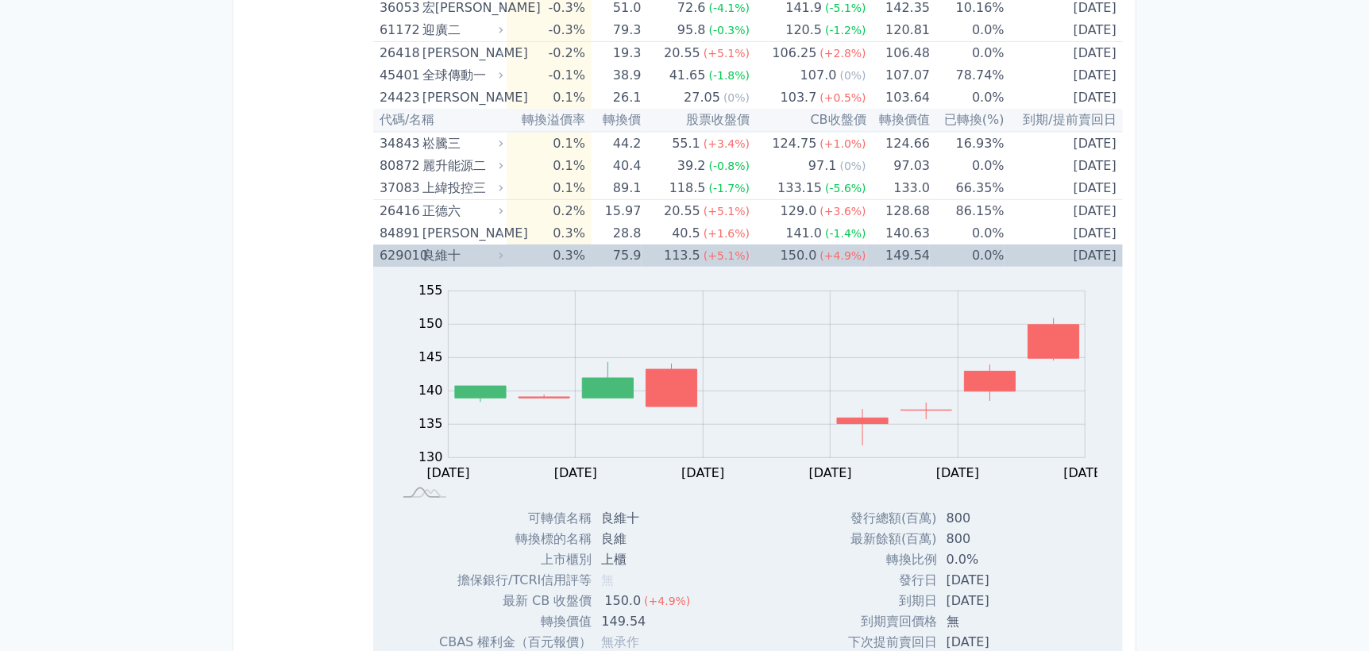
click at [430, 254] on div "良維十" at bounding box center [462, 256] width 78 height 22
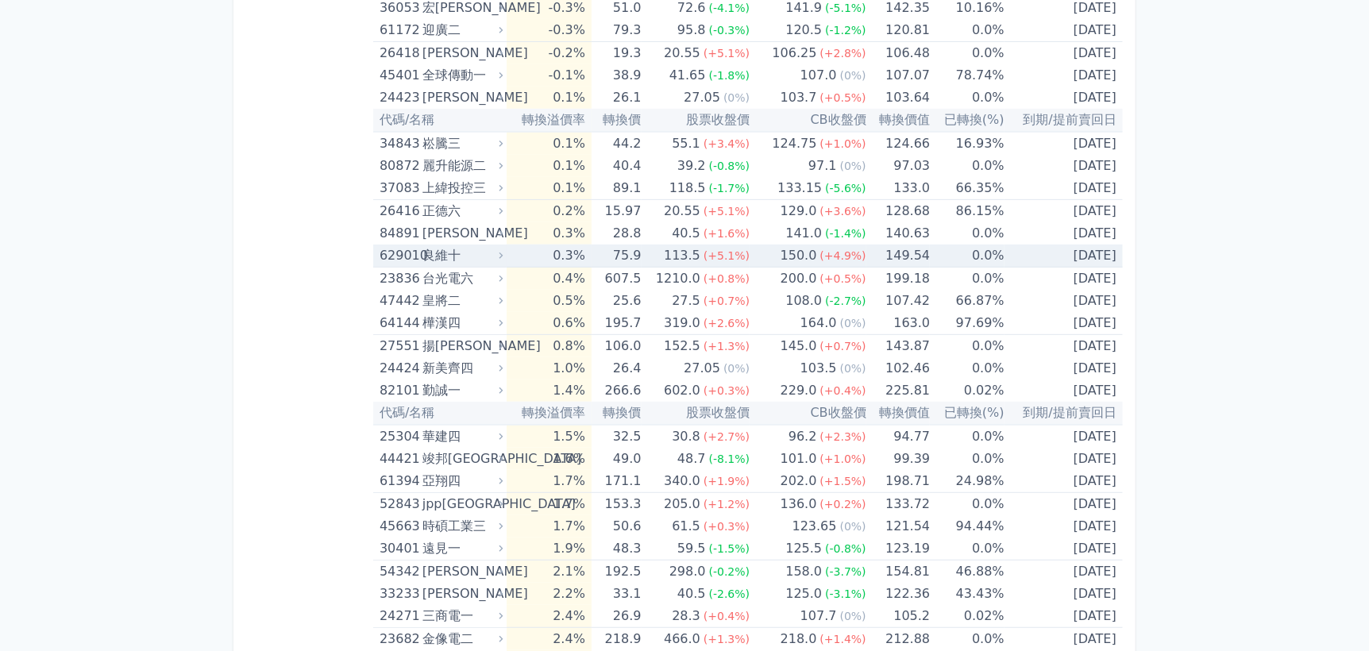
click at [587, 251] on td "0.3%" at bounding box center [549, 256] width 85 height 23
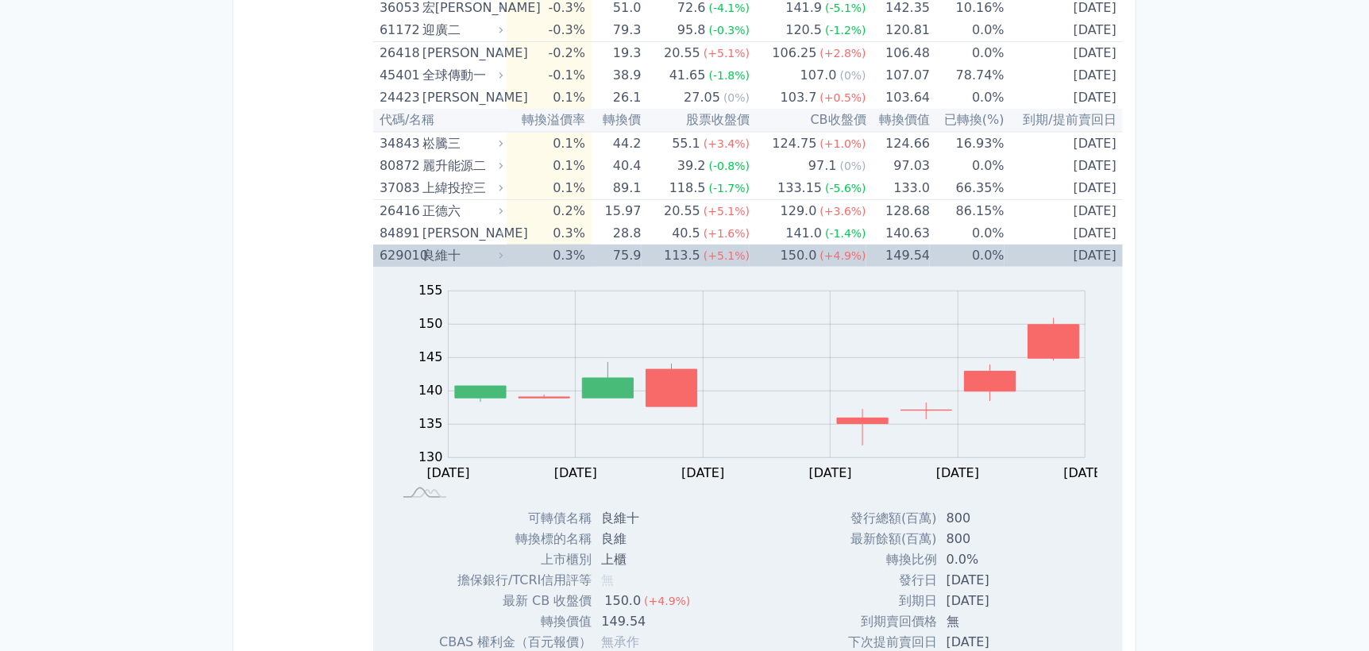
click at [588, 250] on td "0.3%" at bounding box center [549, 256] width 85 height 22
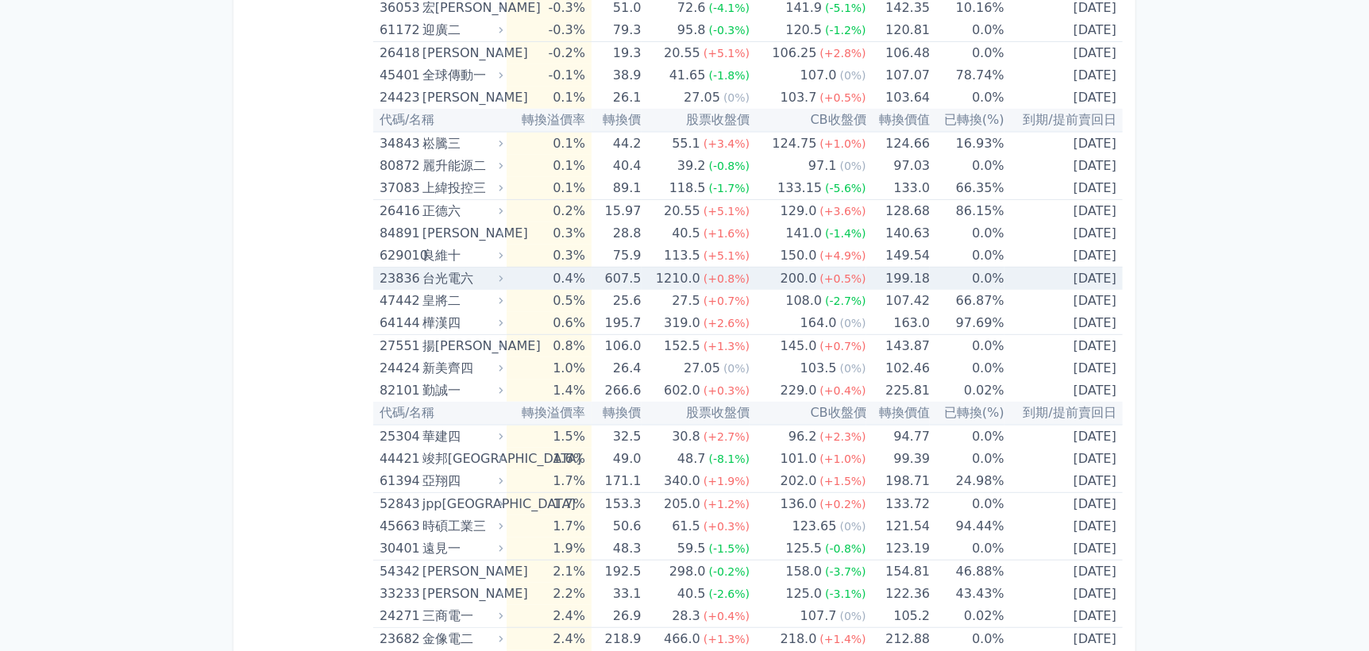
click at [474, 276] on div "台光電六" at bounding box center [462, 279] width 78 height 22
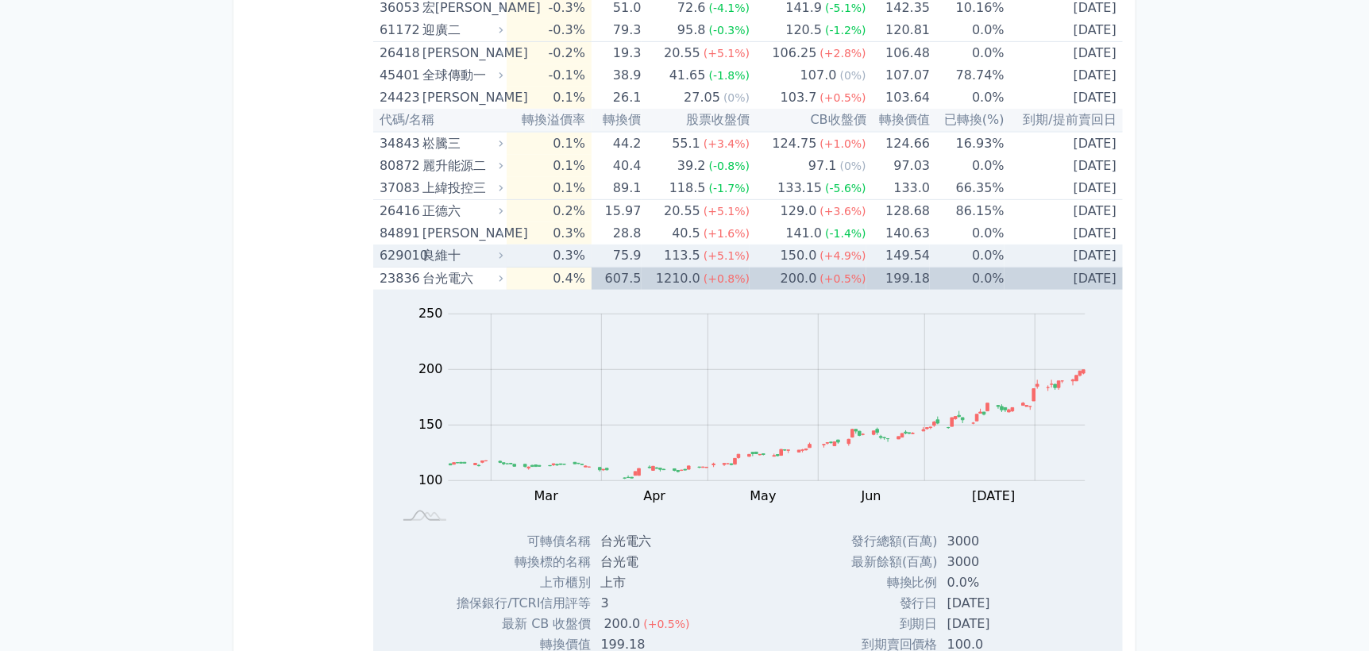
click at [476, 257] on div "良維十" at bounding box center [462, 256] width 78 height 22
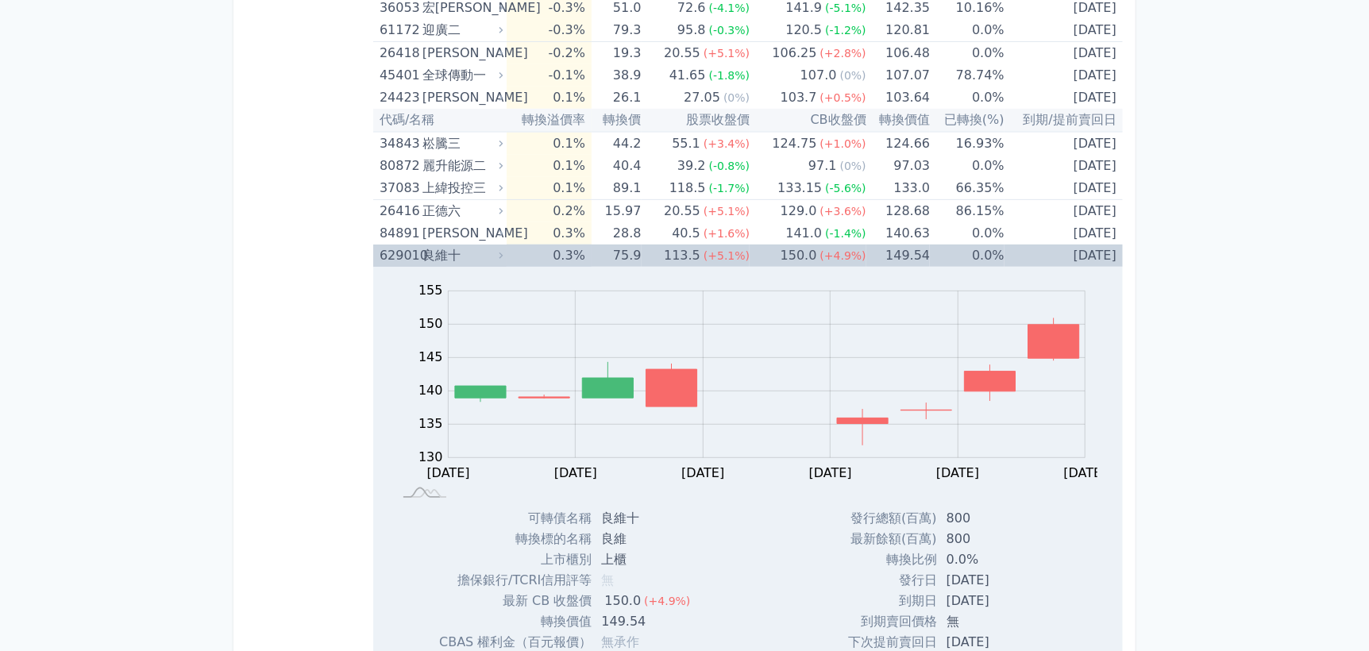
click at [465, 251] on div "良維十" at bounding box center [462, 256] width 78 height 22
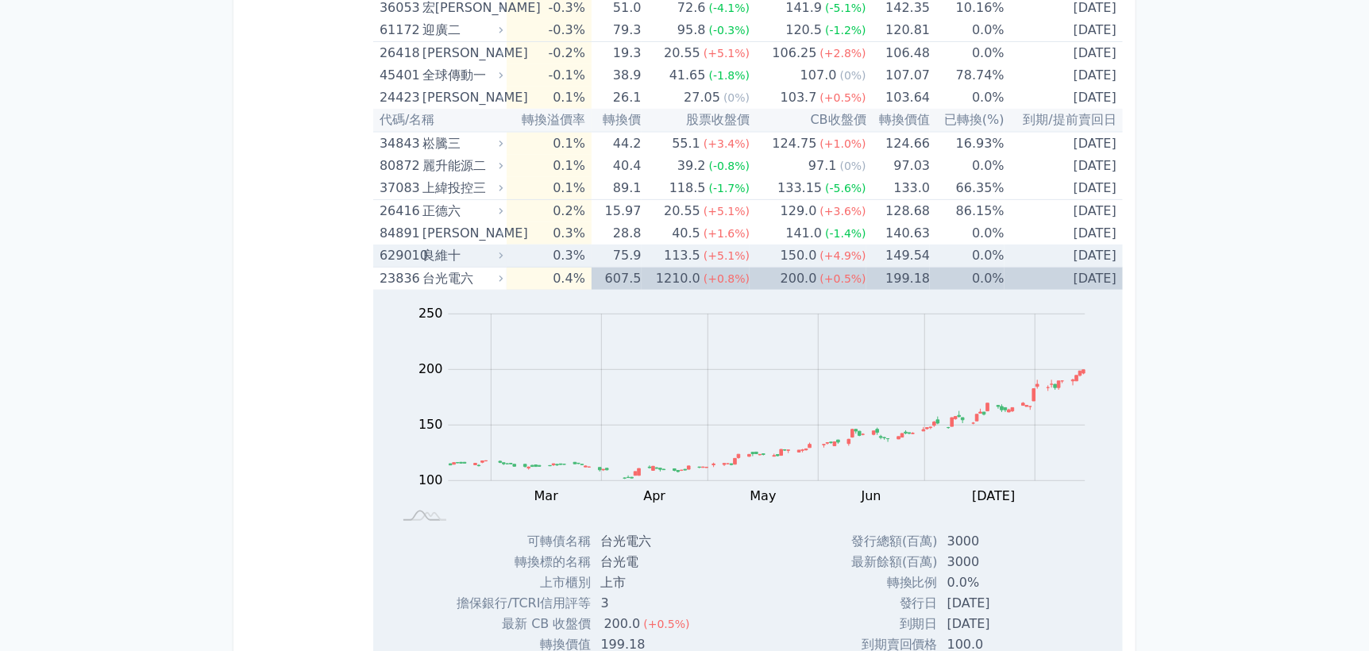
click at [461, 251] on div "良維十" at bounding box center [462, 256] width 78 height 22
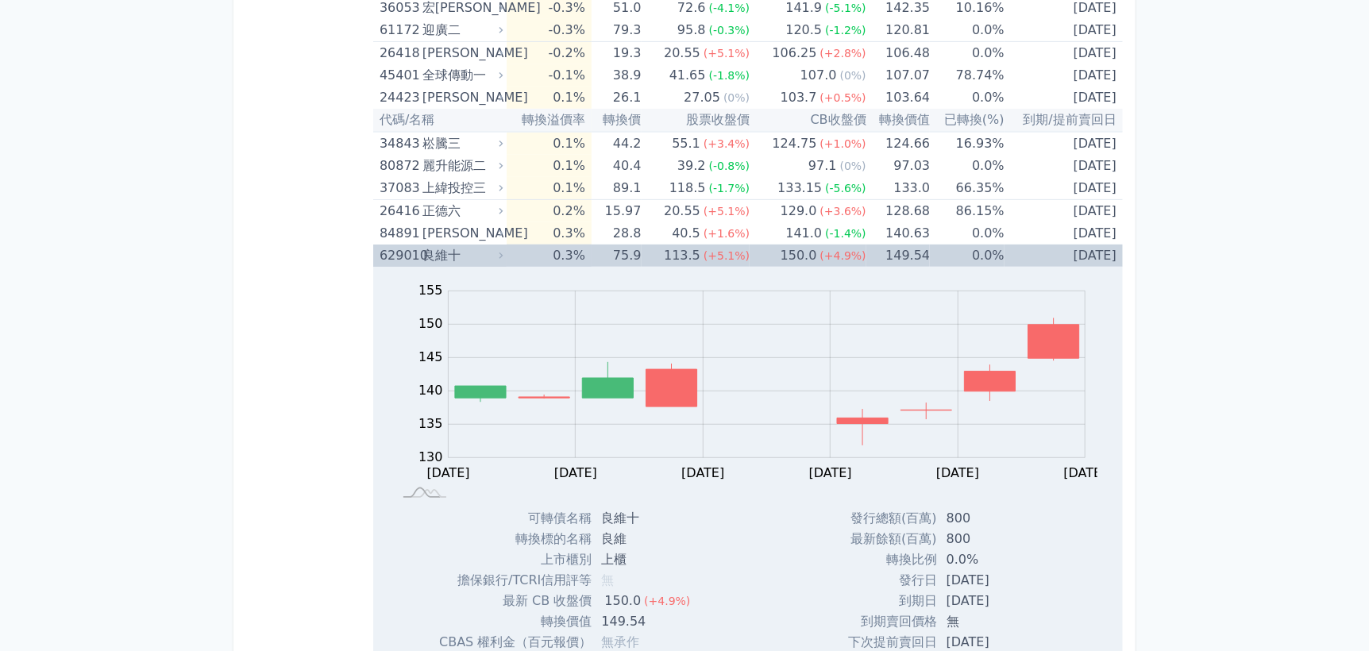
click at [463, 249] on div "良維十" at bounding box center [462, 256] width 78 height 22
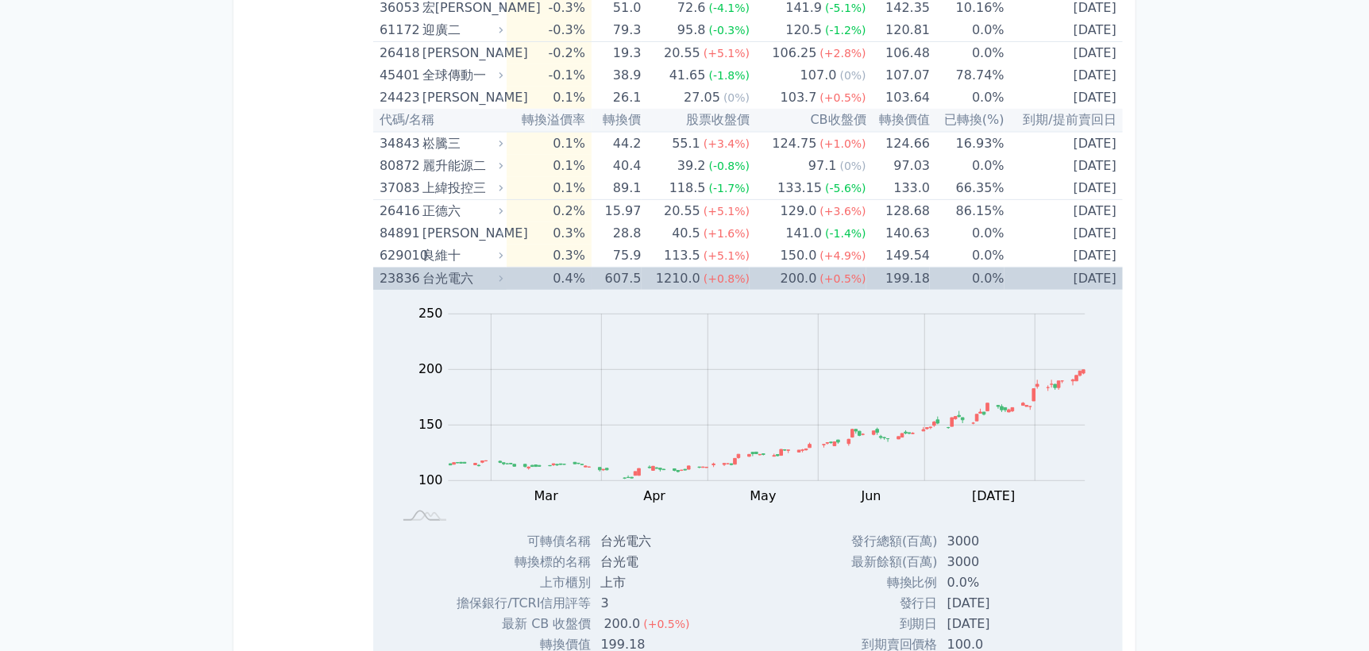
click at [446, 277] on div "台光電六" at bounding box center [462, 279] width 78 height 22
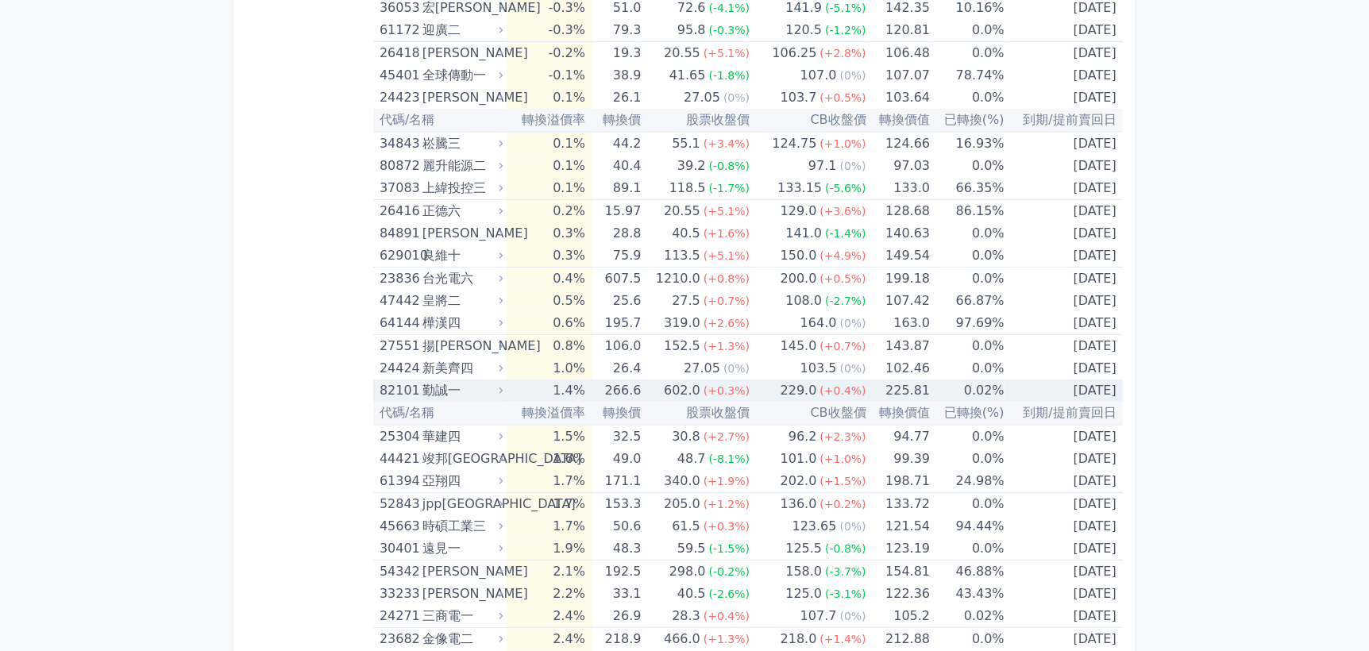
click at [506, 385] on icon at bounding box center [501, 390] width 10 height 10
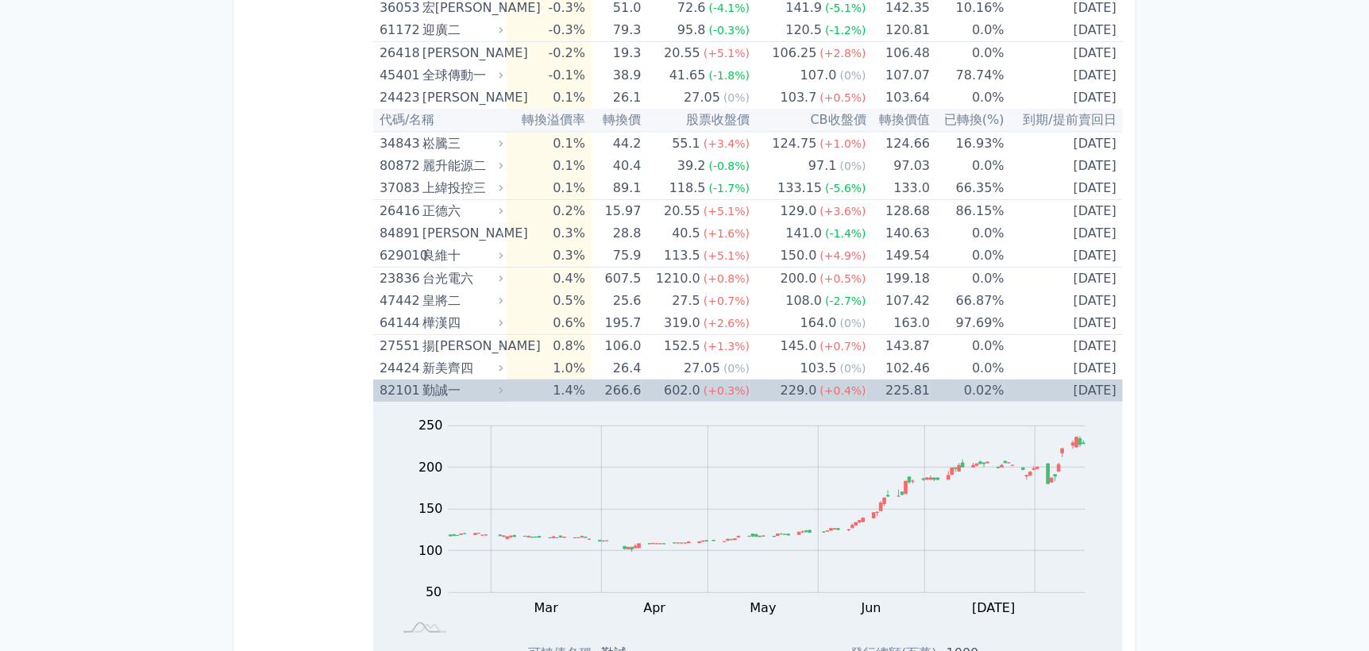
click at [506, 385] on icon at bounding box center [501, 390] width 10 height 10
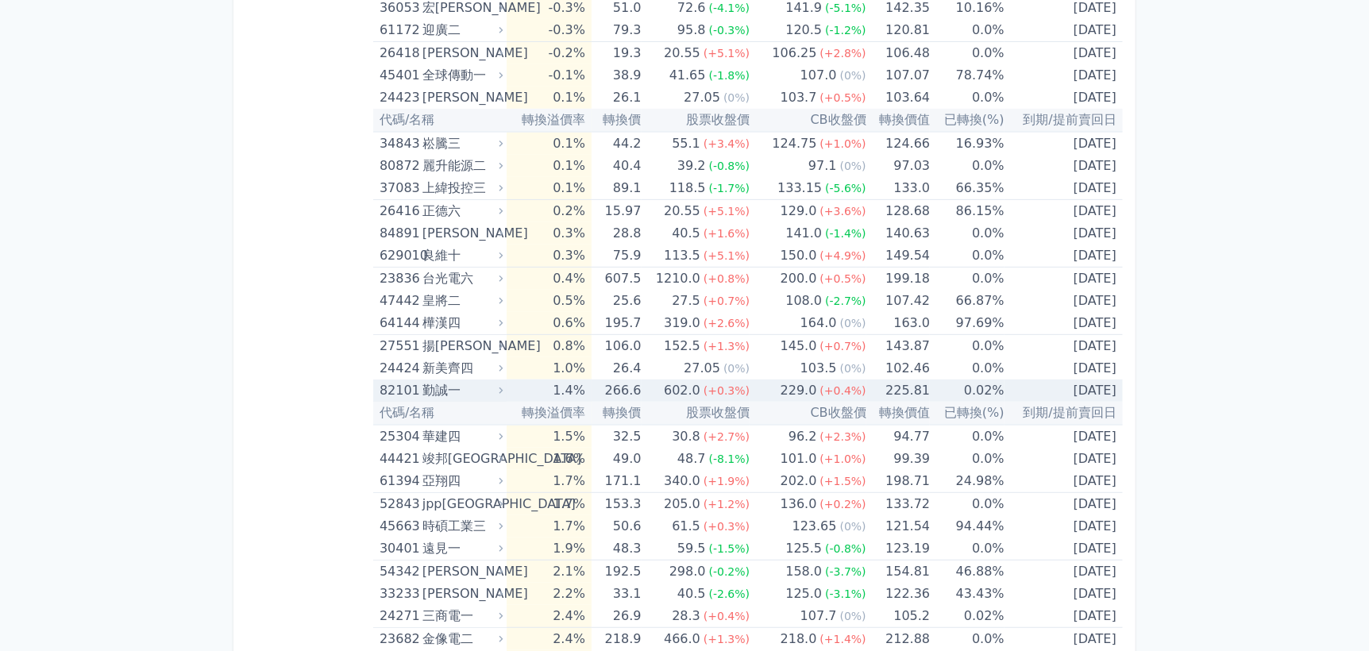
click at [550, 381] on td "1.4%" at bounding box center [549, 391] width 85 height 22
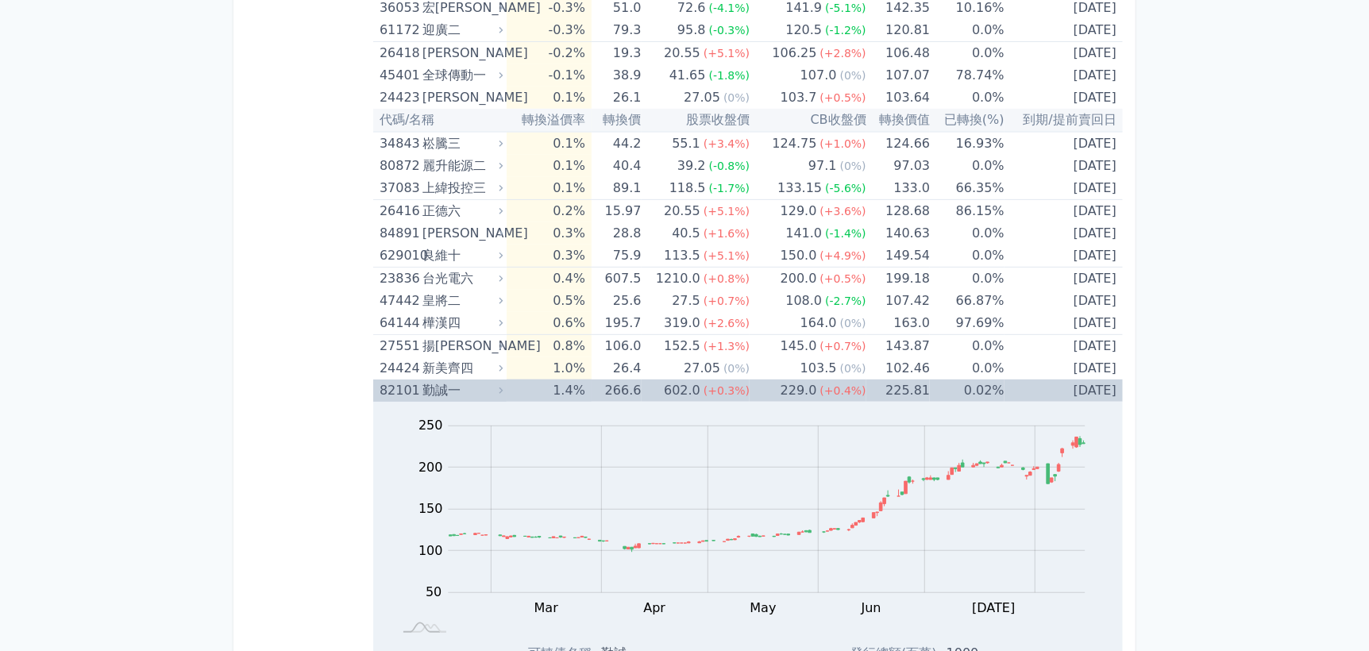
click at [550, 381] on td "1.4%" at bounding box center [549, 391] width 85 height 22
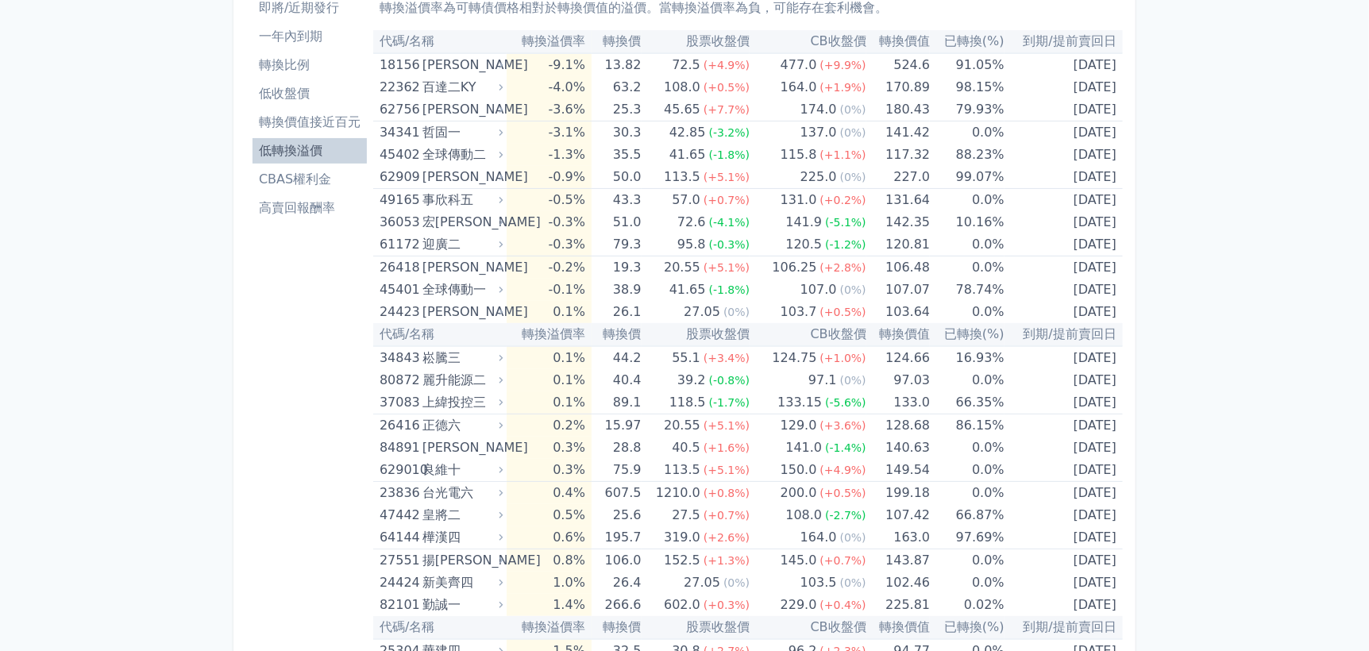
scroll to position [0, 0]
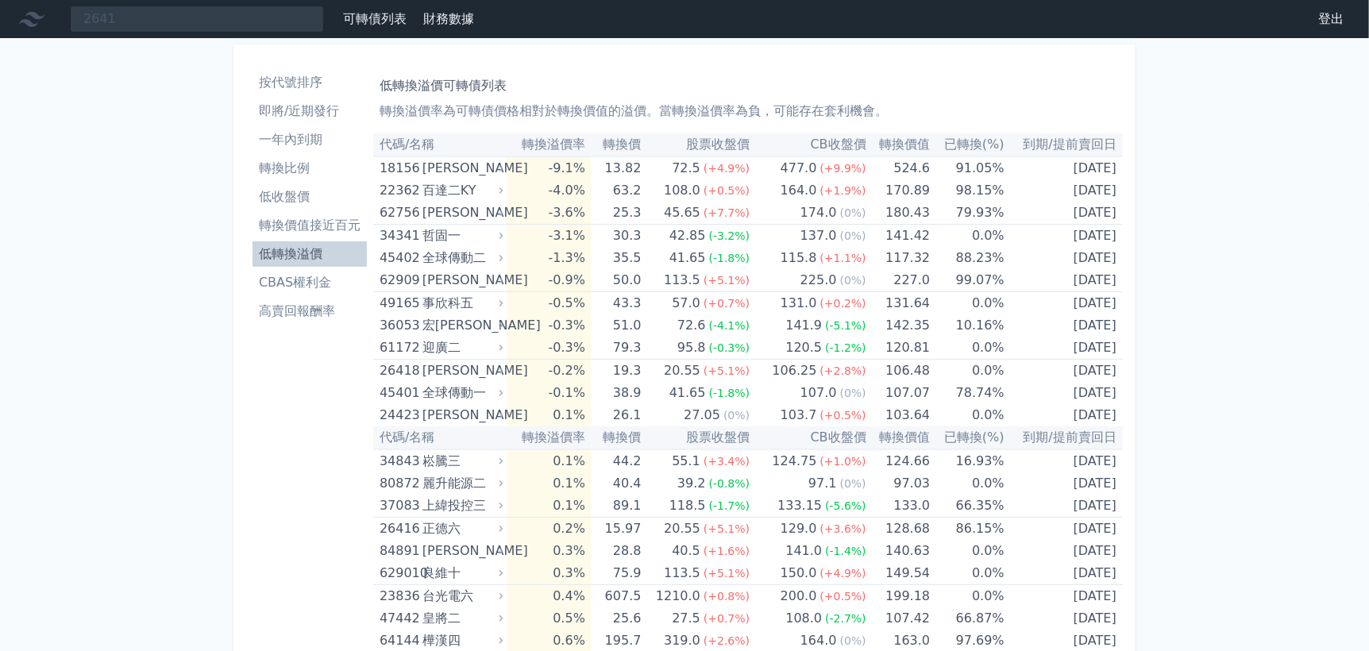
click at [450, 17] on link "財務數據" at bounding box center [448, 18] width 51 height 15
click at [449, 21] on link "財務數據" at bounding box center [448, 18] width 51 height 15
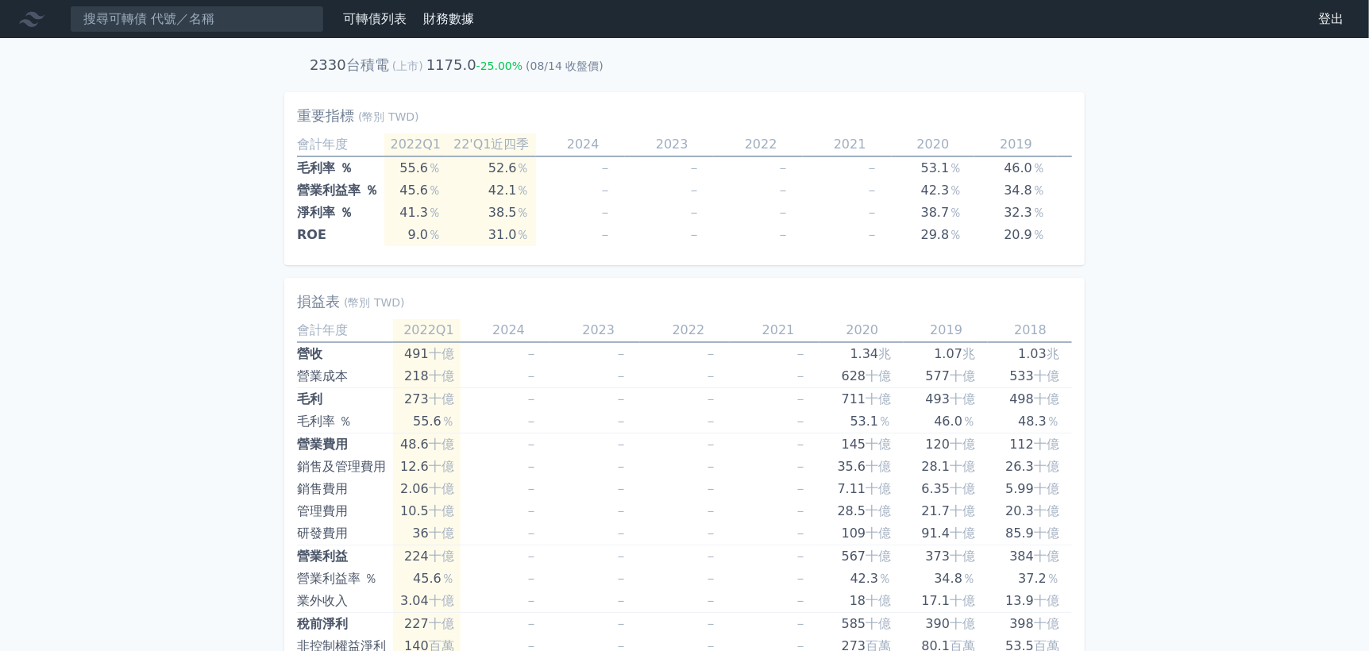
click at [450, 12] on link "財務數據" at bounding box center [448, 18] width 51 height 15
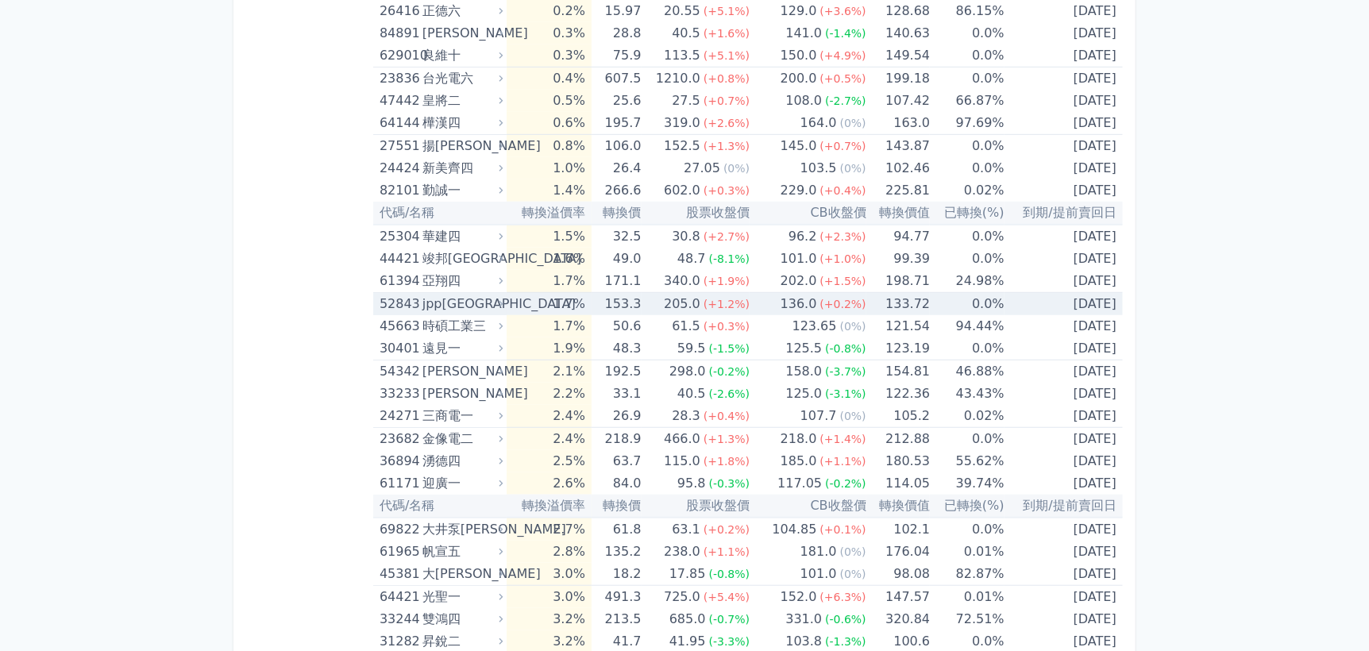
scroll to position [556, 0]
